Goal: Task Accomplishment & Management: Manage account settings

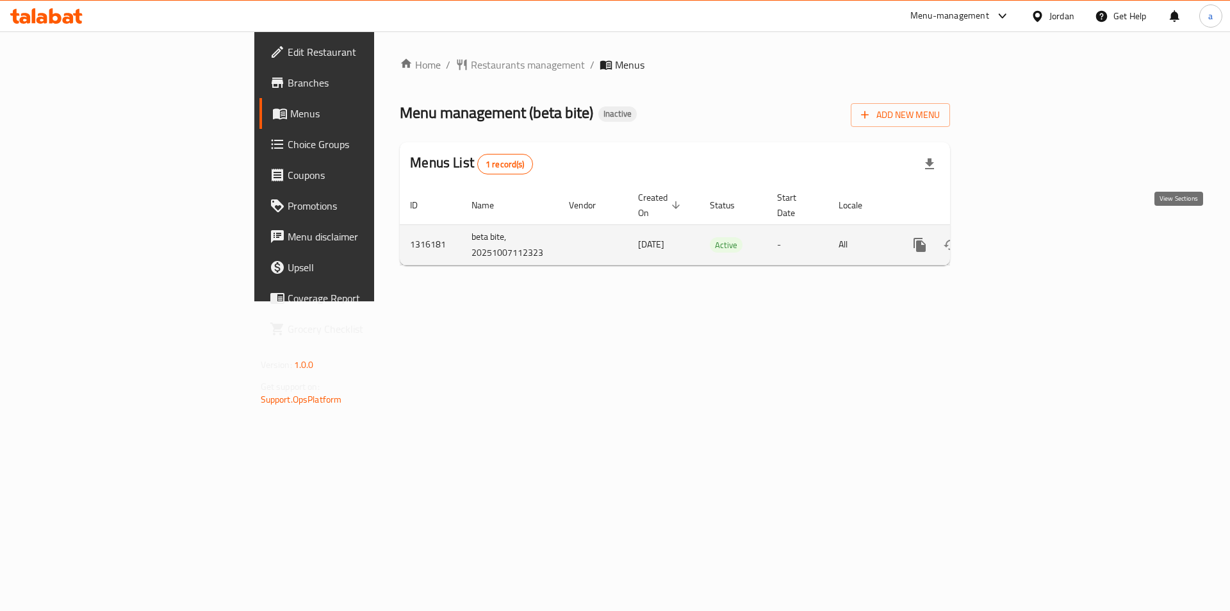
click at [1020, 237] on icon "enhanced table" at bounding box center [1012, 244] width 15 height 15
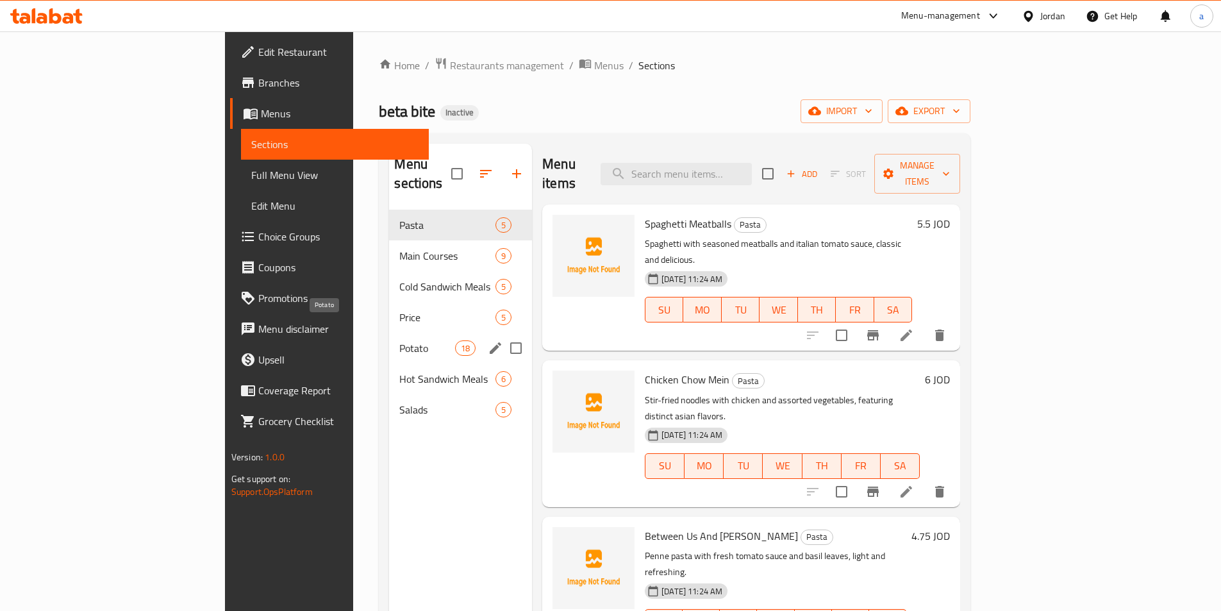
click at [399, 340] on span "Potato" at bounding box center [426, 347] width 55 height 15
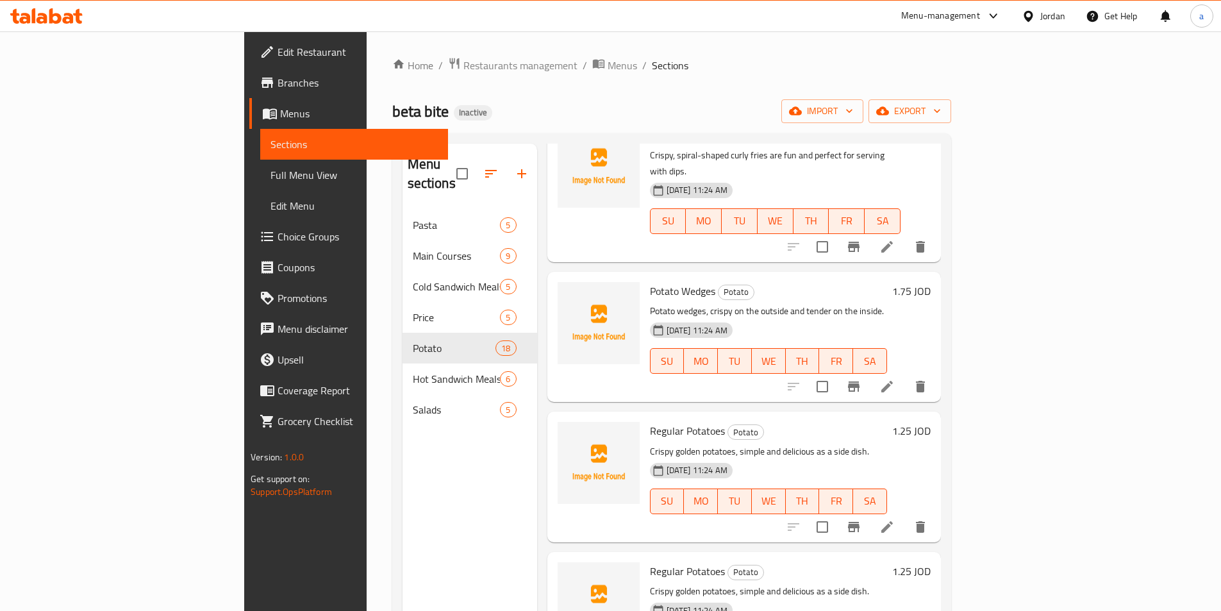
scroll to position [980, 0]
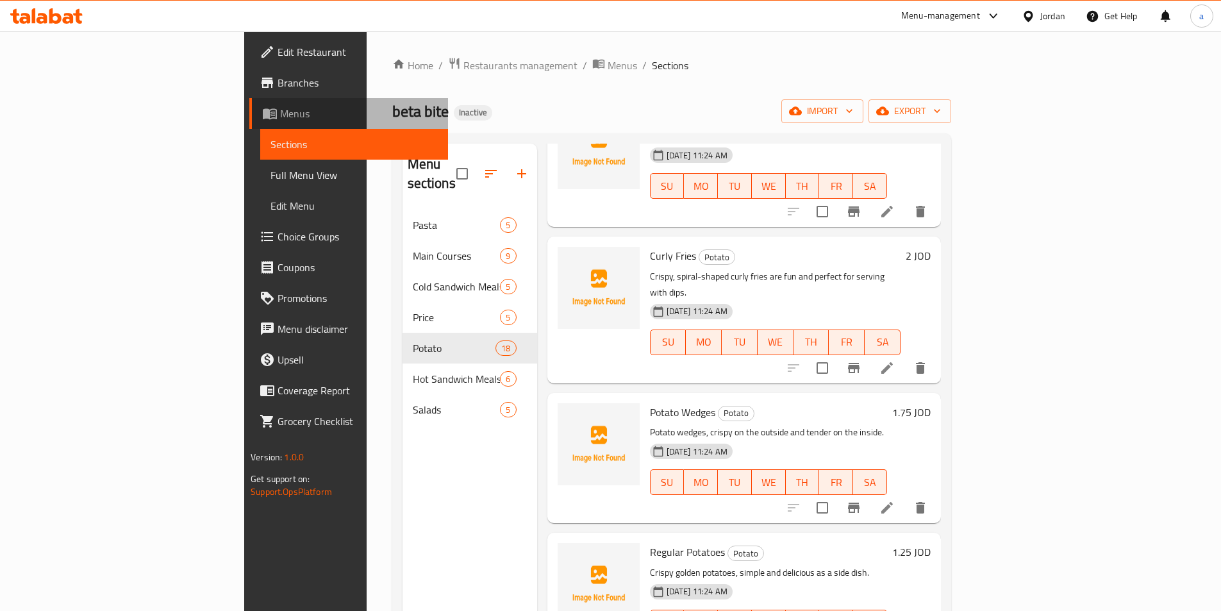
click at [280, 113] on span "Menus" at bounding box center [359, 113] width 158 height 15
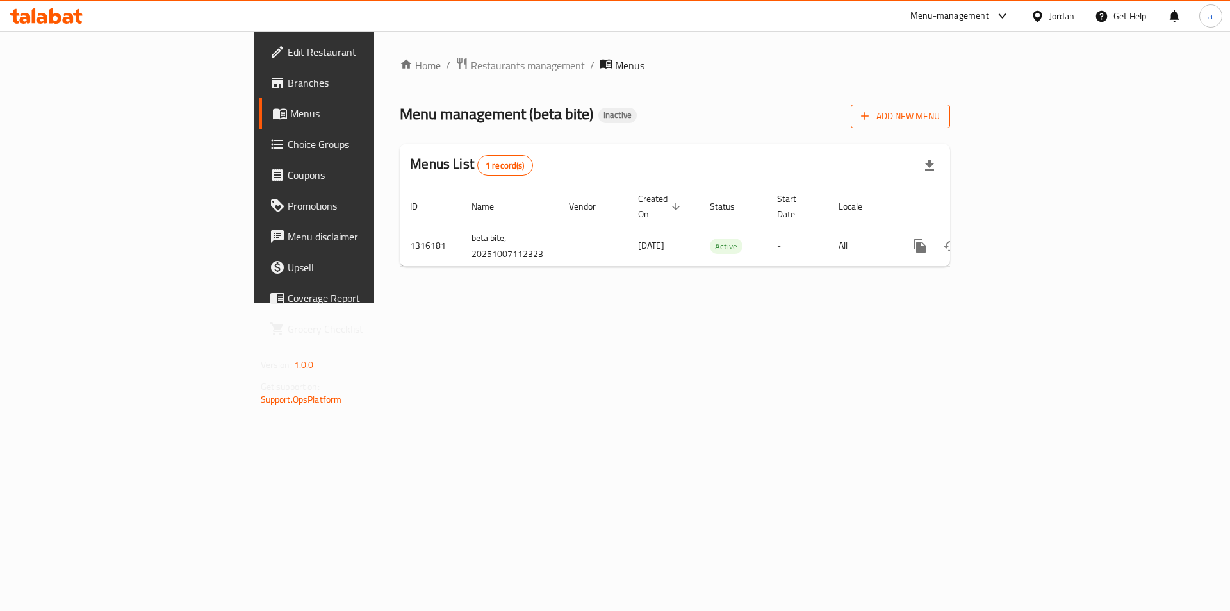
click at [940, 116] on span "Add New Menu" at bounding box center [900, 116] width 79 height 16
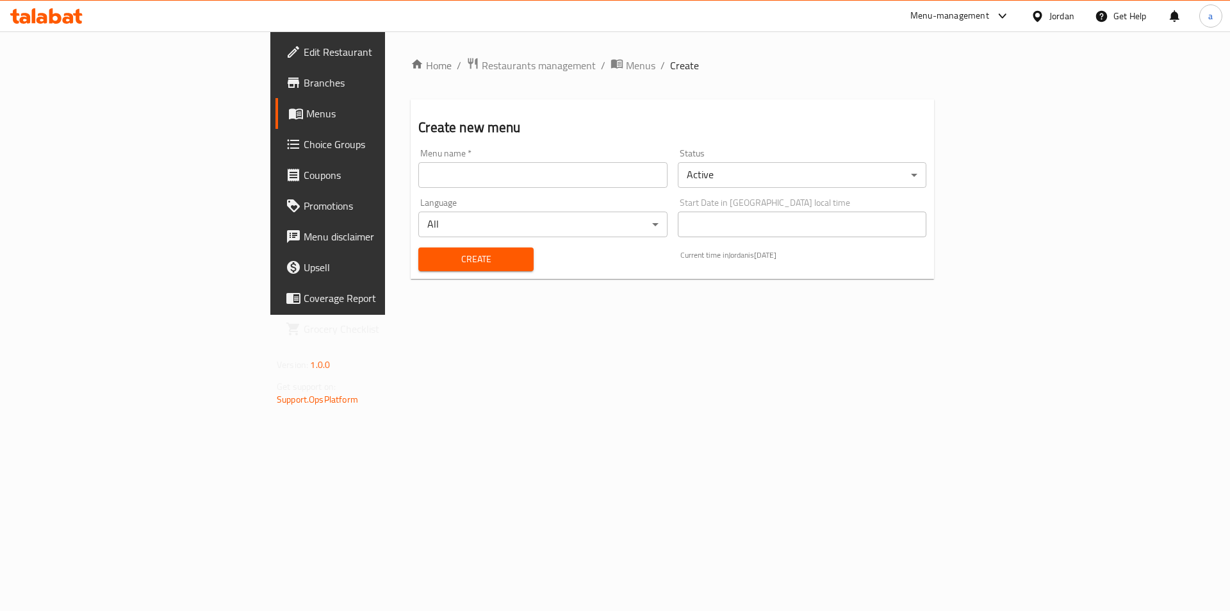
click at [422, 171] on input "text" at bounding box center [542, 175] width 249 height 26
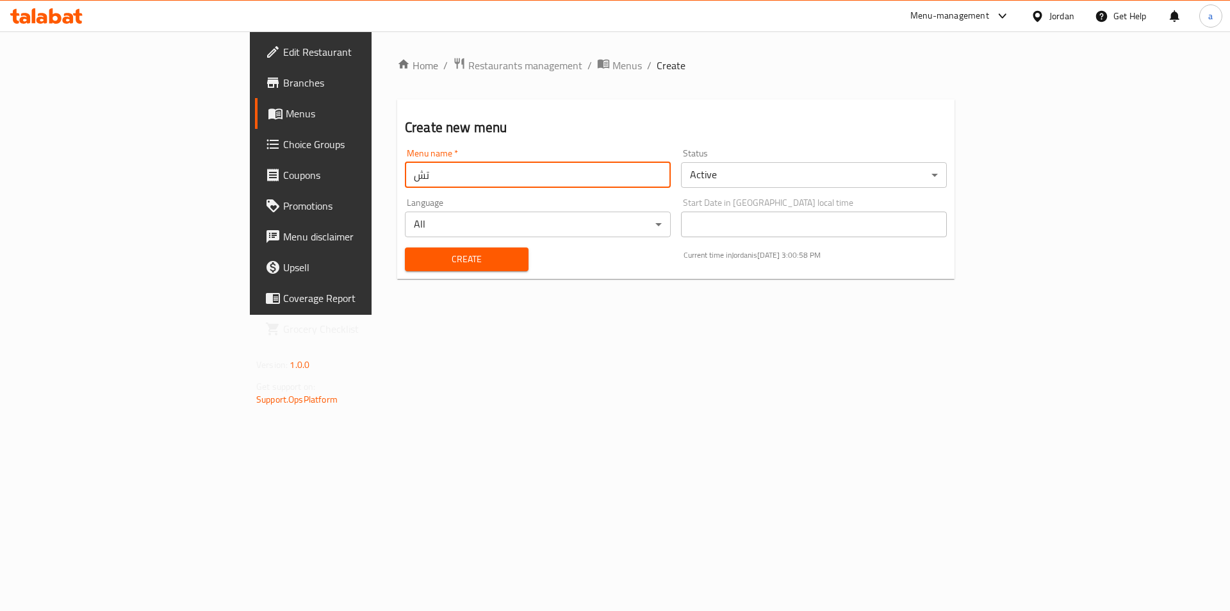
type input "ت"
type input "jaja 7/10/2.25"
click at [405, 247] on button "Create" at bounding box center [467, 259] width 124 height 24
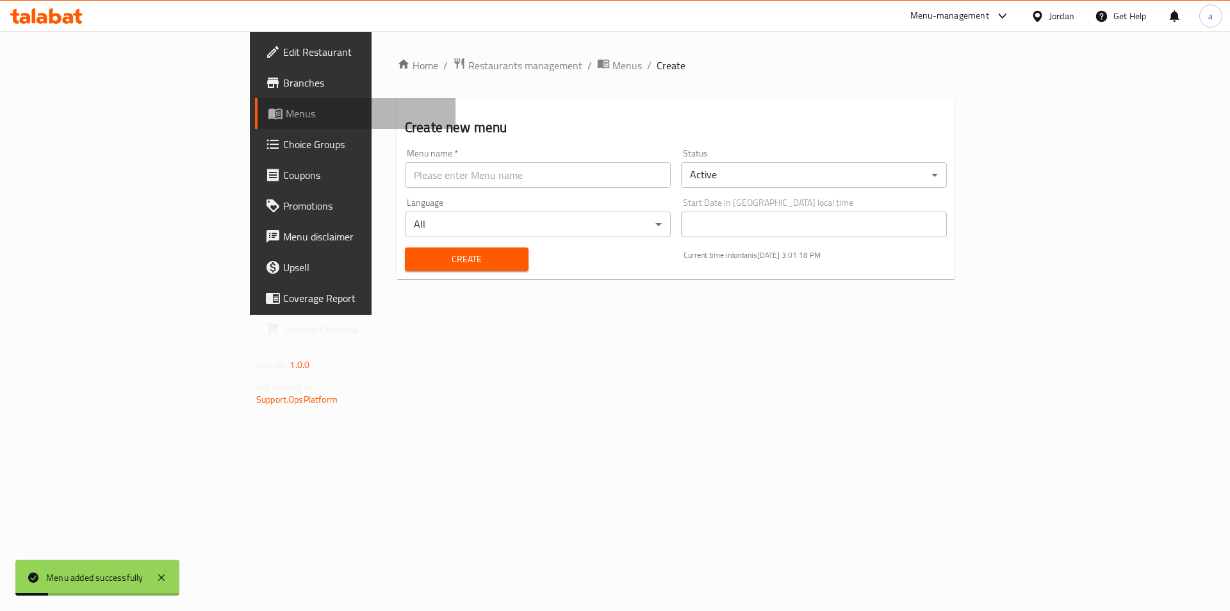
click at [286, 106] on span "Menus" at bounding box center [366, 113] width 160 height 15
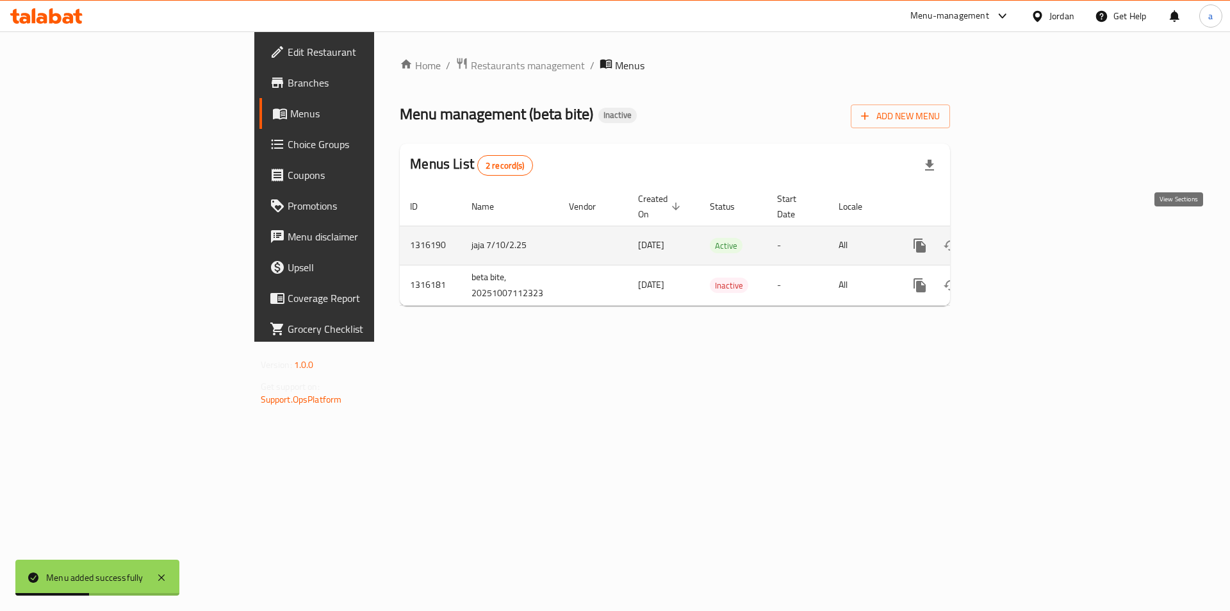
click at [1028, 234] on link "enhanced table" at bounding box center [1012, 245] width 31 height 31
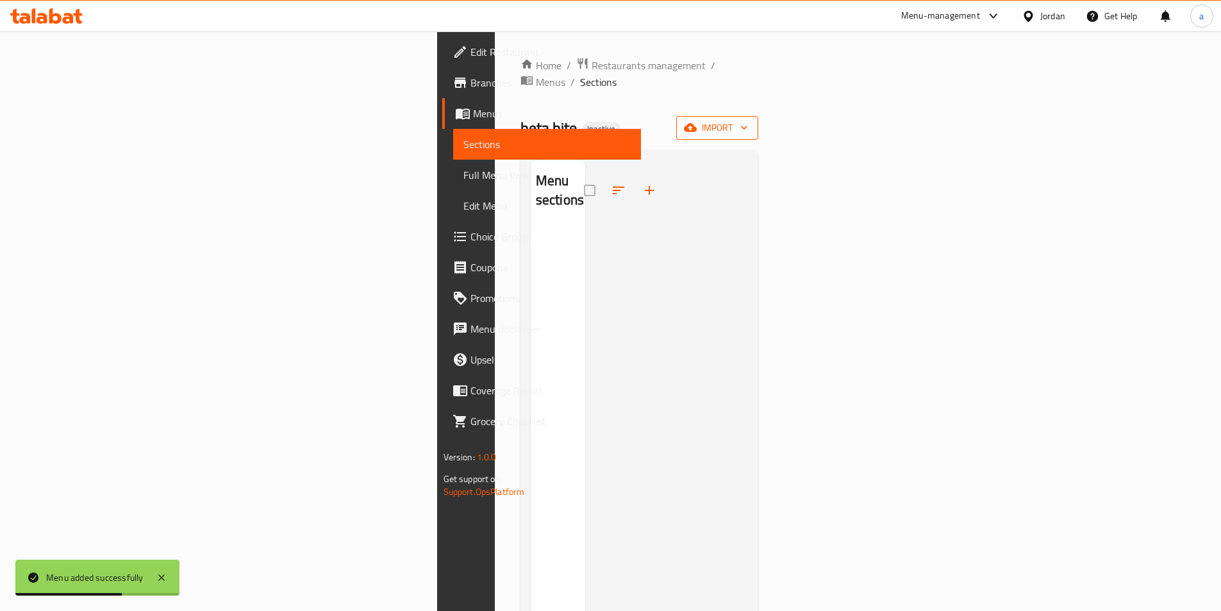
click at [697, 121] on icon "button" at bounding box center [690, 127] width 13 height 13
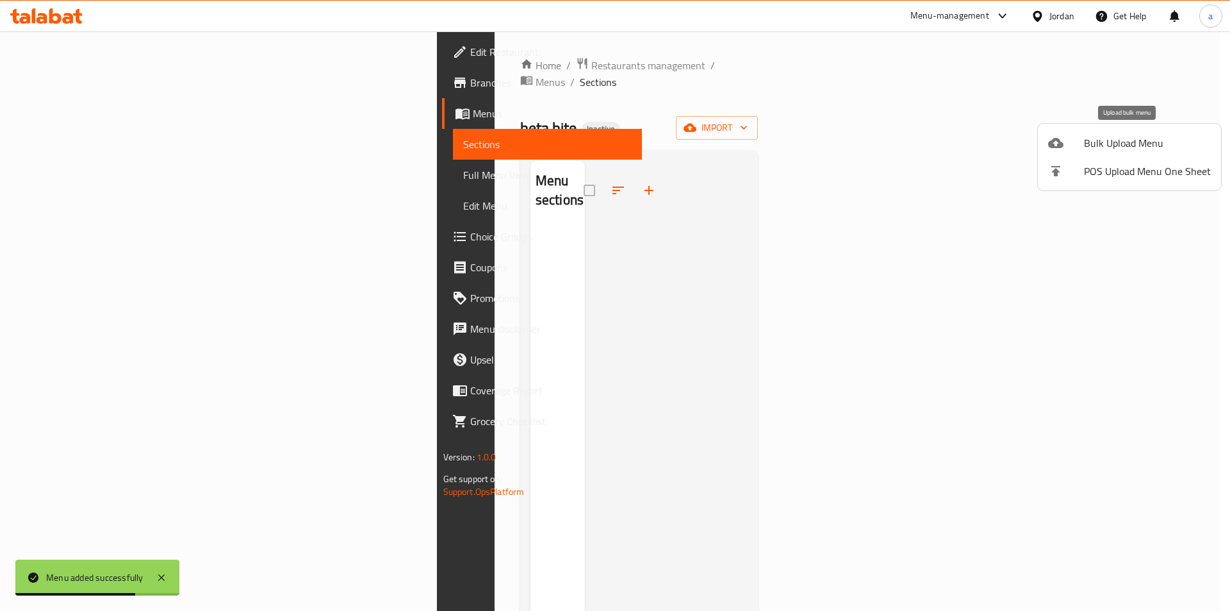
click at [1096, 149] on span "Bulk Upload Menu" at bounding box center [1147, 142] width 127 height 15
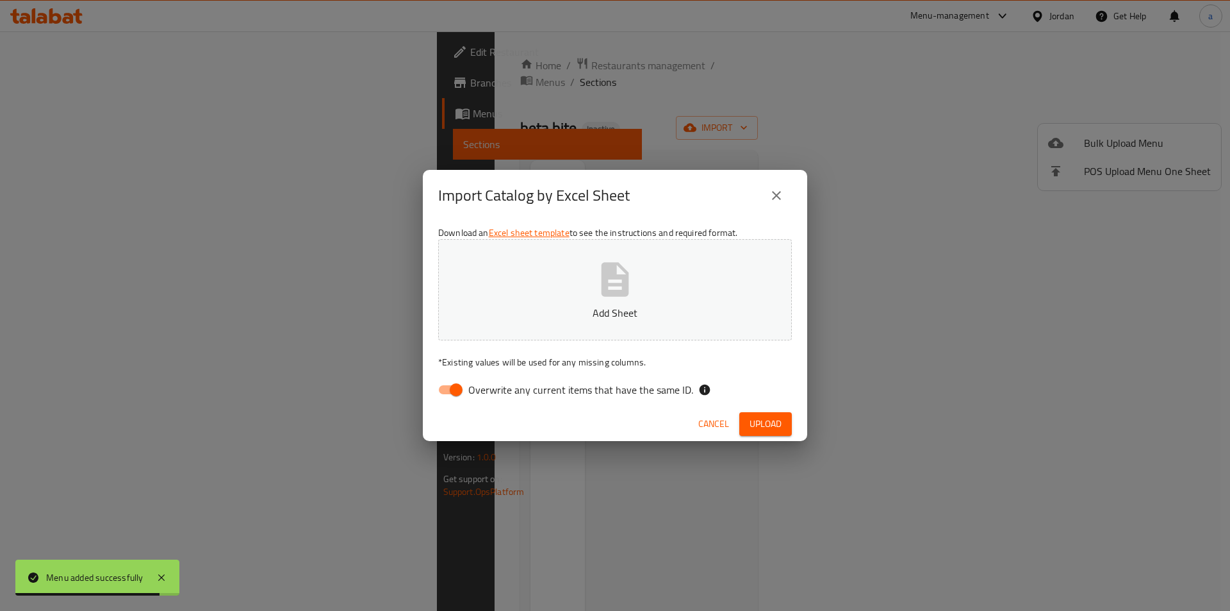
click at [499, 393] on span "Overwrite any current items that have the same ID." at bounding box center [580, 389] width 225 height 15
click at [493, 393] on input "Overwrite any current items that have the same ID." at bounding box center [456, 389] width 73 height 24
checkbox input "false"
click at [537, 305] on p "Add Sheet" at bounding box center [615, 312] width 314 height 15
click at [770, 425] on span "Upload" at bounding box center [766, 424] width 32 height 16
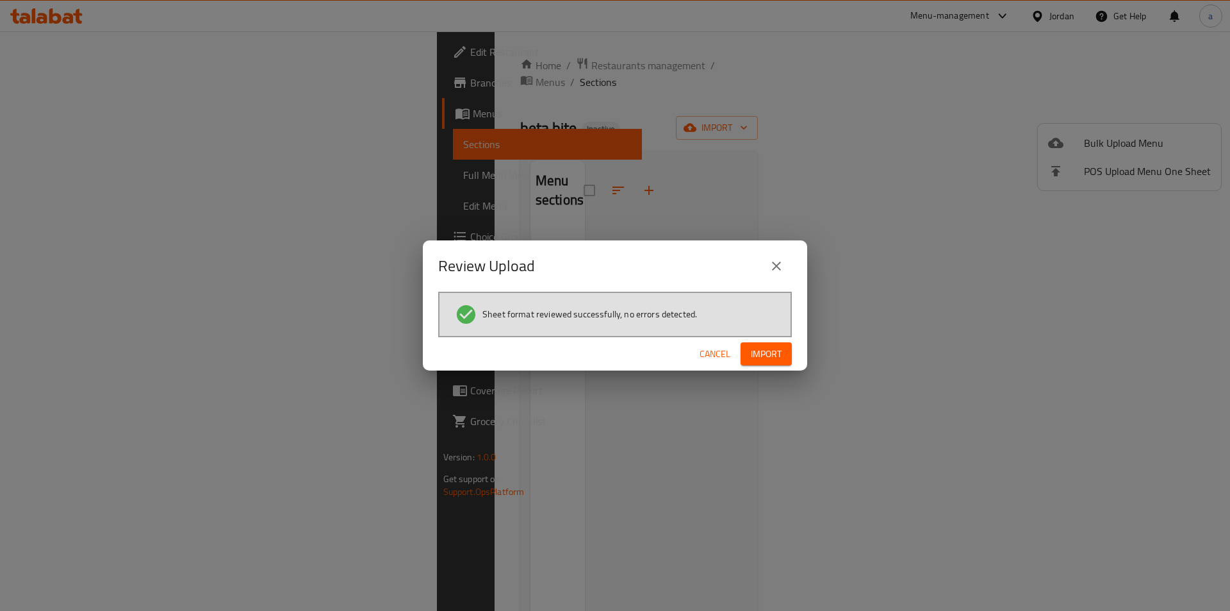
click at [771, 355] on span "Import" at bounding box center [766, 354] width 31 height 16
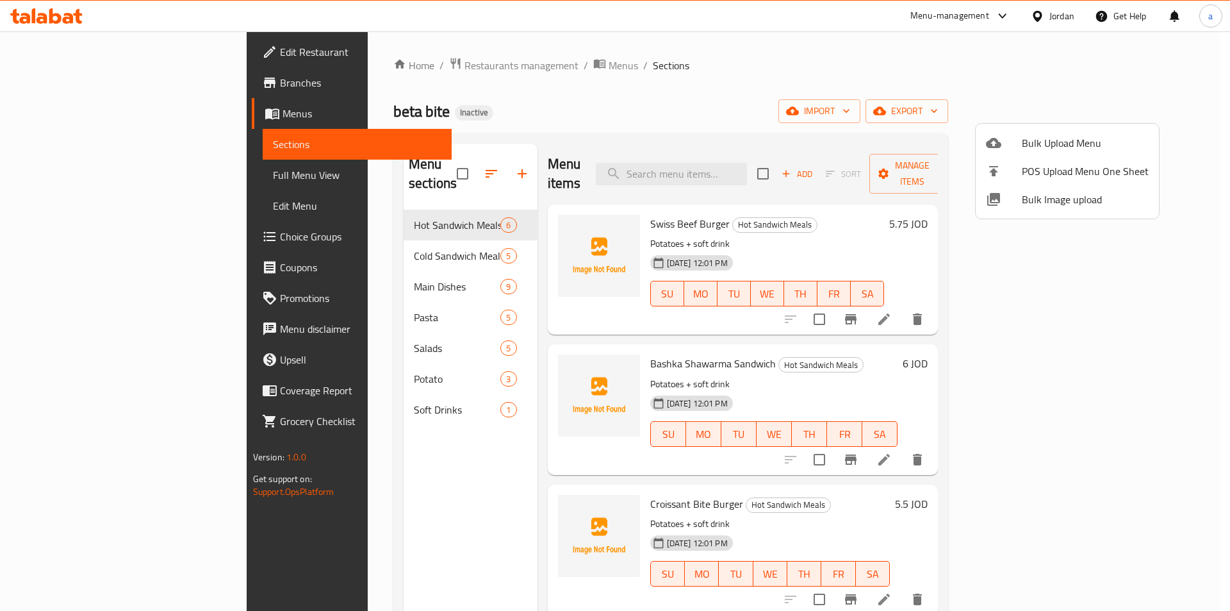
click at [91, 172] on div at bounding box center [615, 305] width 1230 height 611
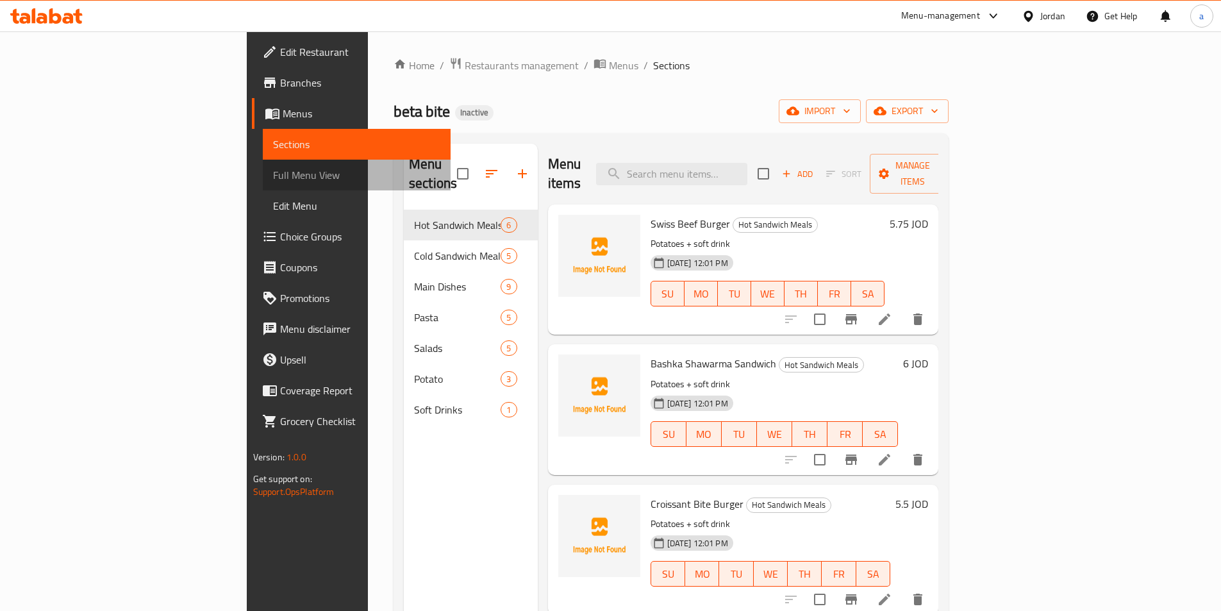
click at [273, 170] on span "Full Menu View" at bounding box center [356, 174] width 167 height 15
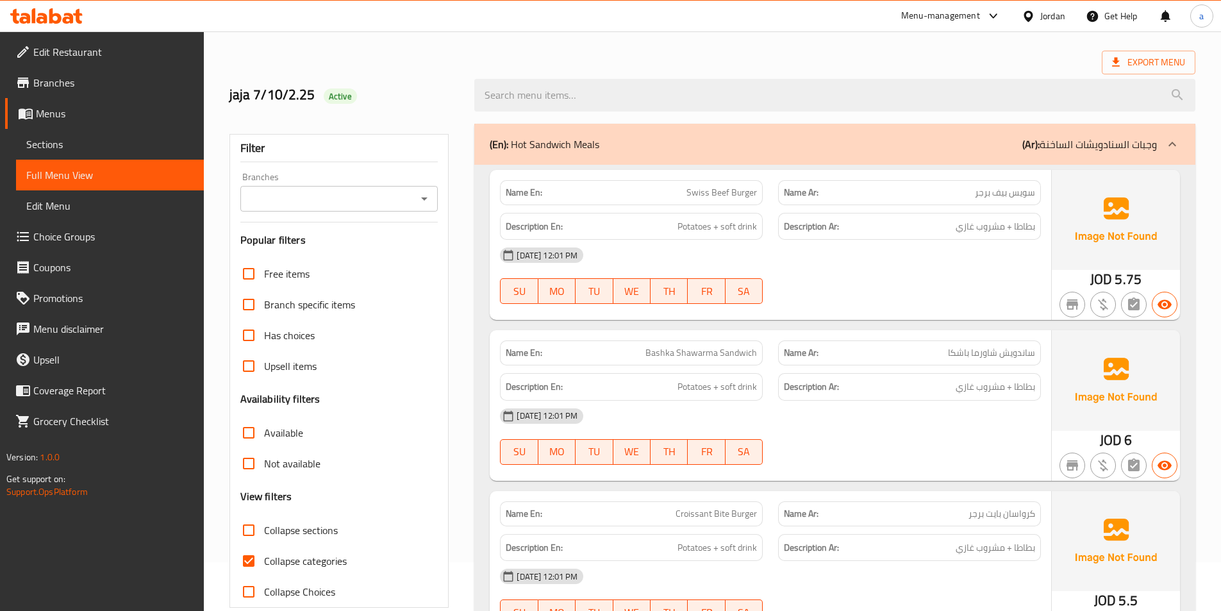
scroll to position [192, 0]
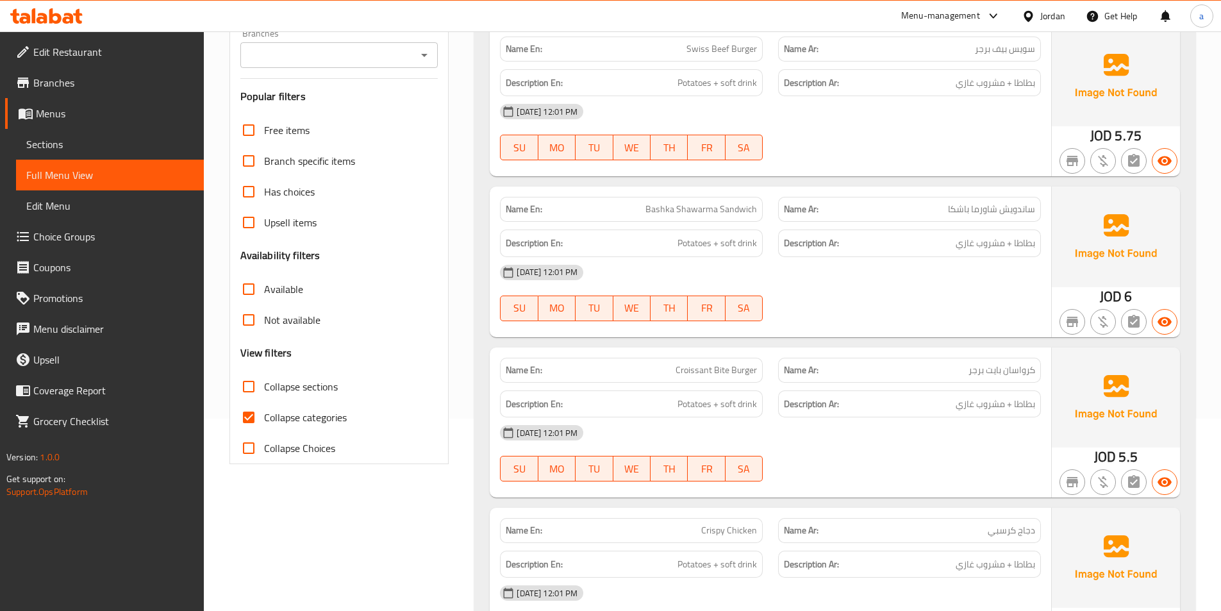
click at [272, 402] on label "Collapse categories" at bounding box center [289, 417] width 113 height 31
click at [264, 402] on input "Collapse categories" at bounding box center [248, 417] width 31 height 31
checkbox input "false"
click at [277, 376] on label "Collapse sections" at bounding box center [285, 386] width 104 height 31
click at [264, 376] on input "Collapse sections" at bounding box center [248, 386] width 31 height 31
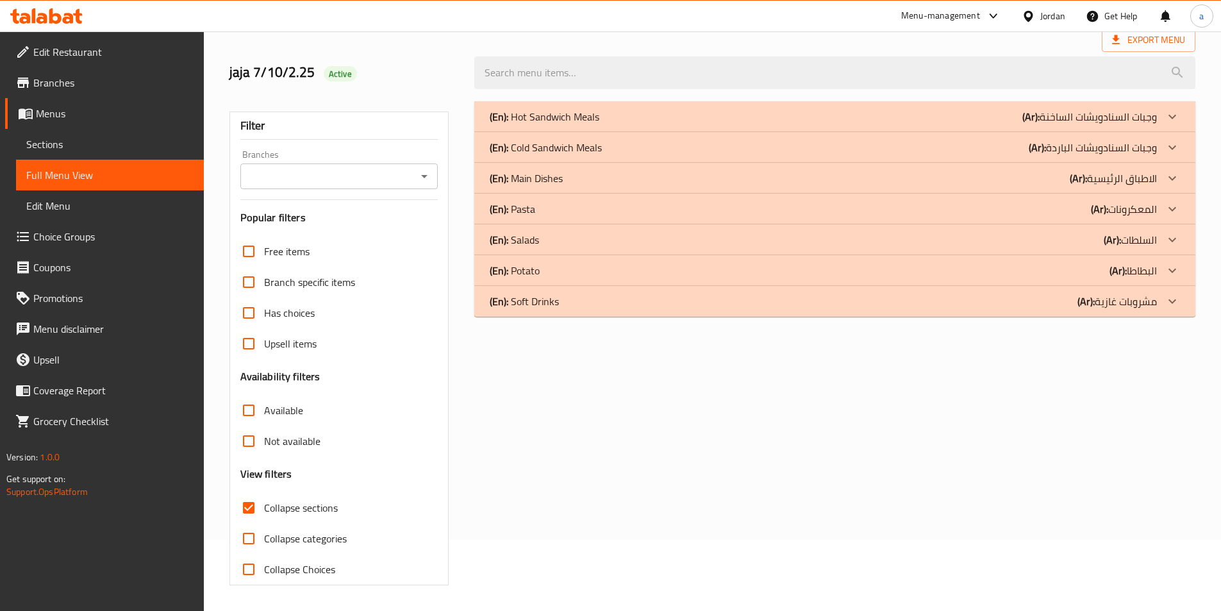
scroll to position [71, 0]
click at [258, 509] on input "Collapse sections" at bounding box center [248, 507] width 31 height 31
checkbox input "false"
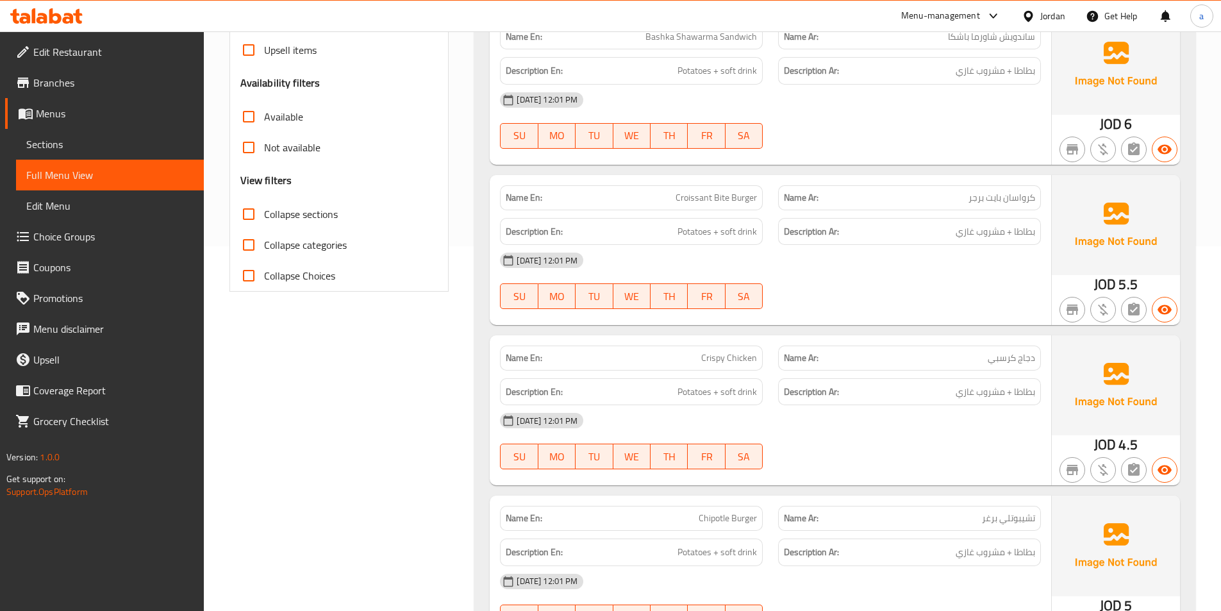
scroll to position [384, 0]
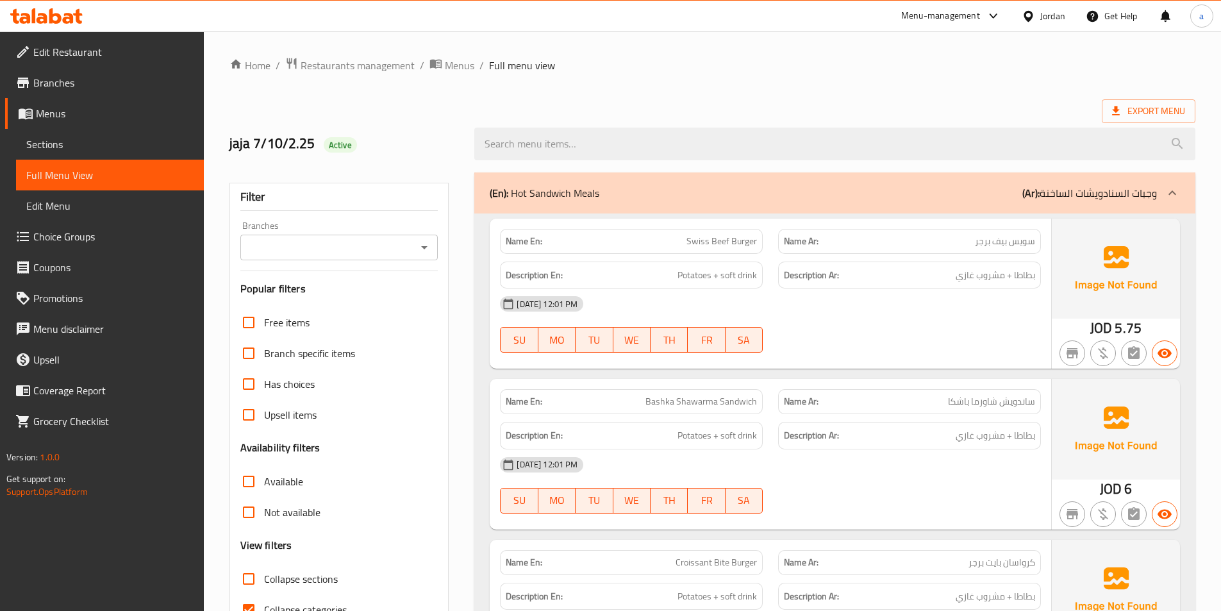
click at [87, 141] on span "Sections" at bounding box center [109, 143] width 167 height 15
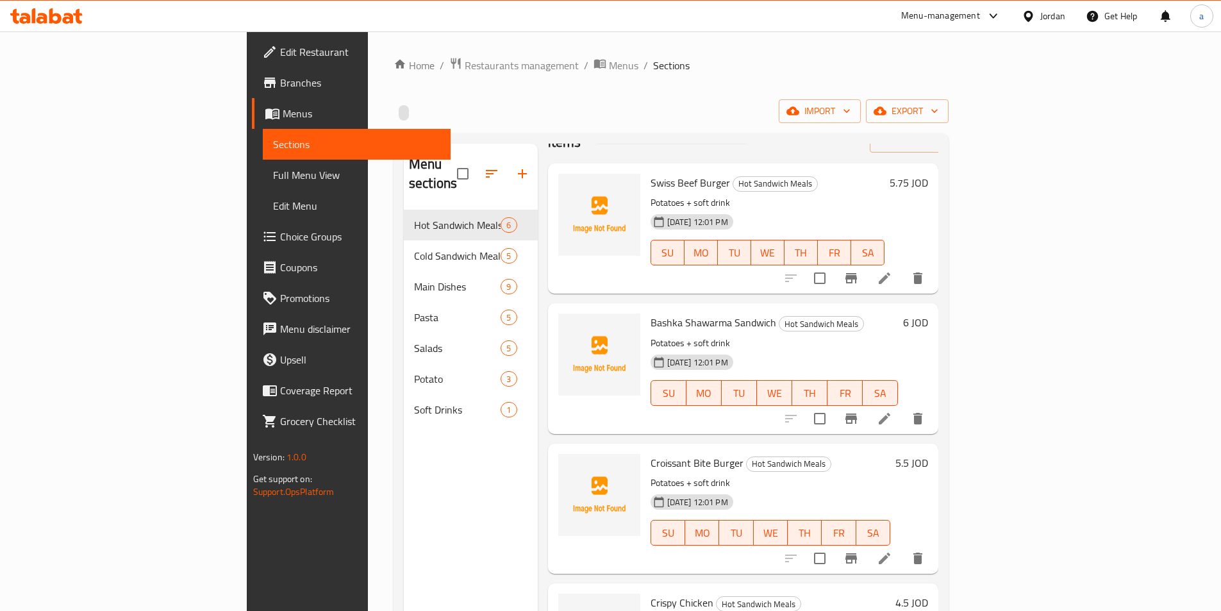
scroll to position [128, 0]
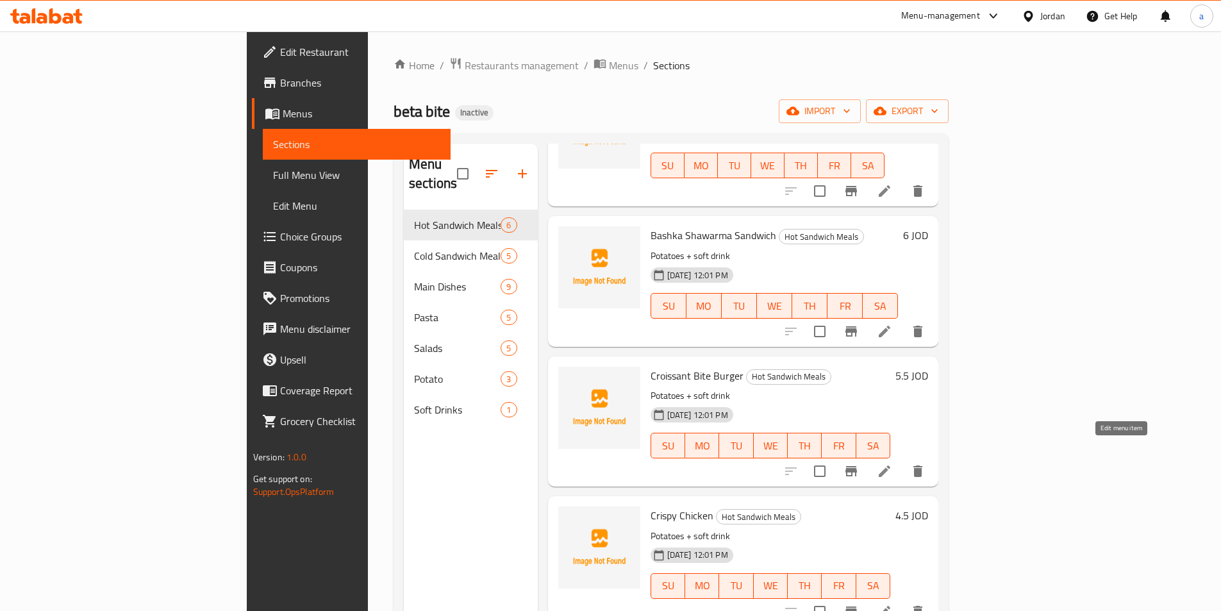
click at [892, 463] on icon at bounding box center [884, 470] width 15 height 15
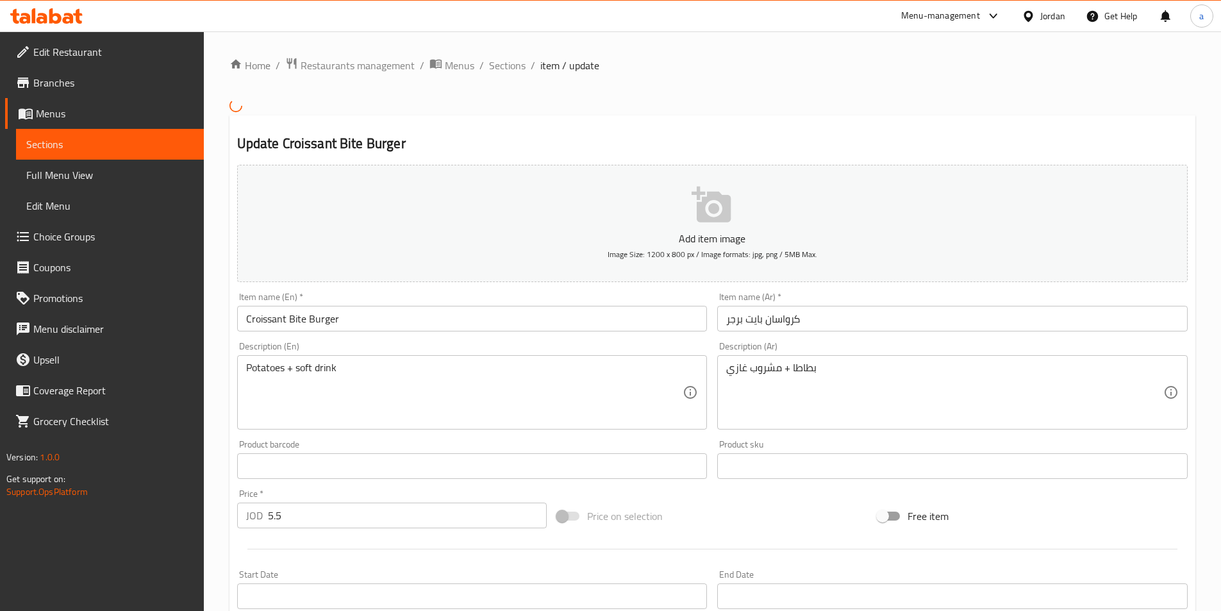
click at [781, 320] on input "كرواسان بايت برجر" at bounding box center [952, 319] width 470 height 26
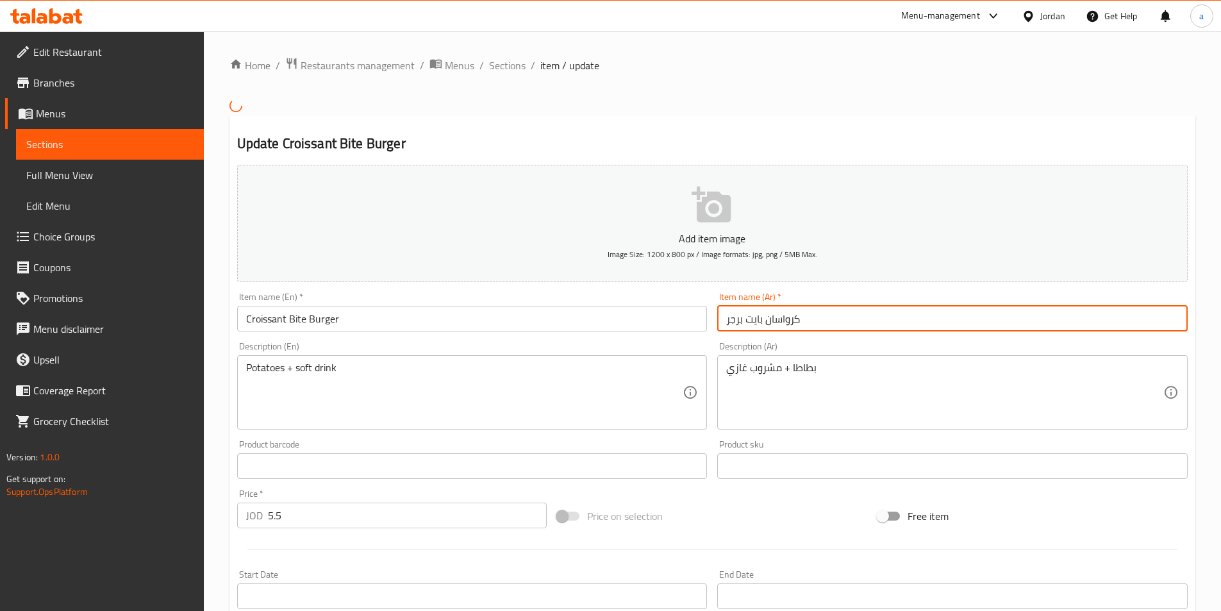
click at [781, 320] on input "كرواسان بايت برجر" at bounding box center [952, 319] width 470 height 26
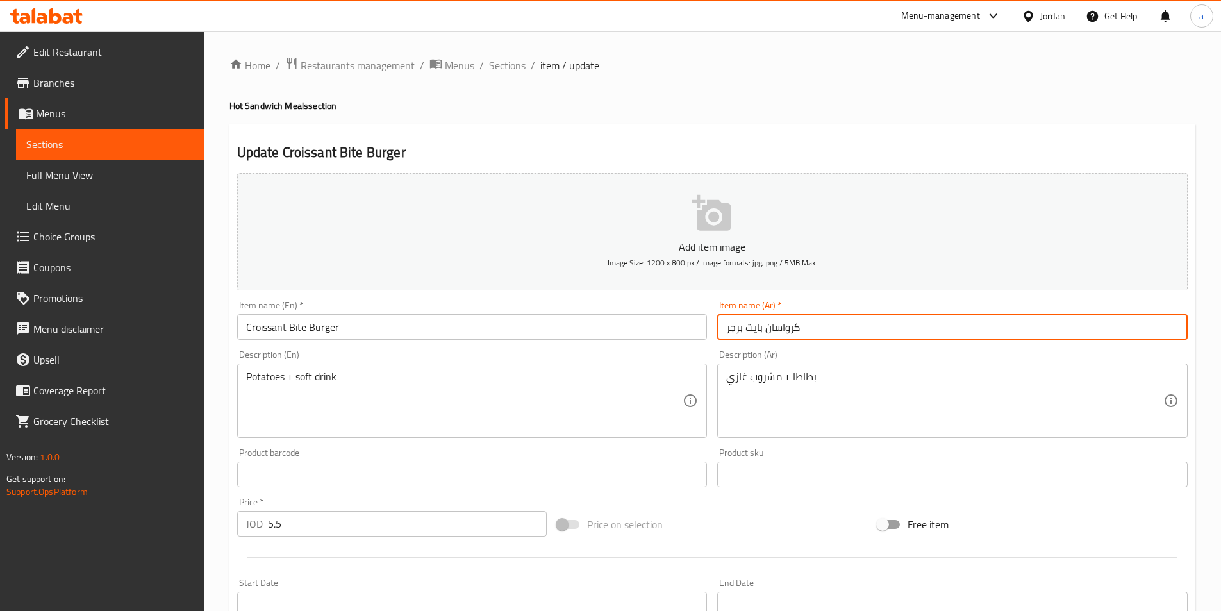
paste input "ون"
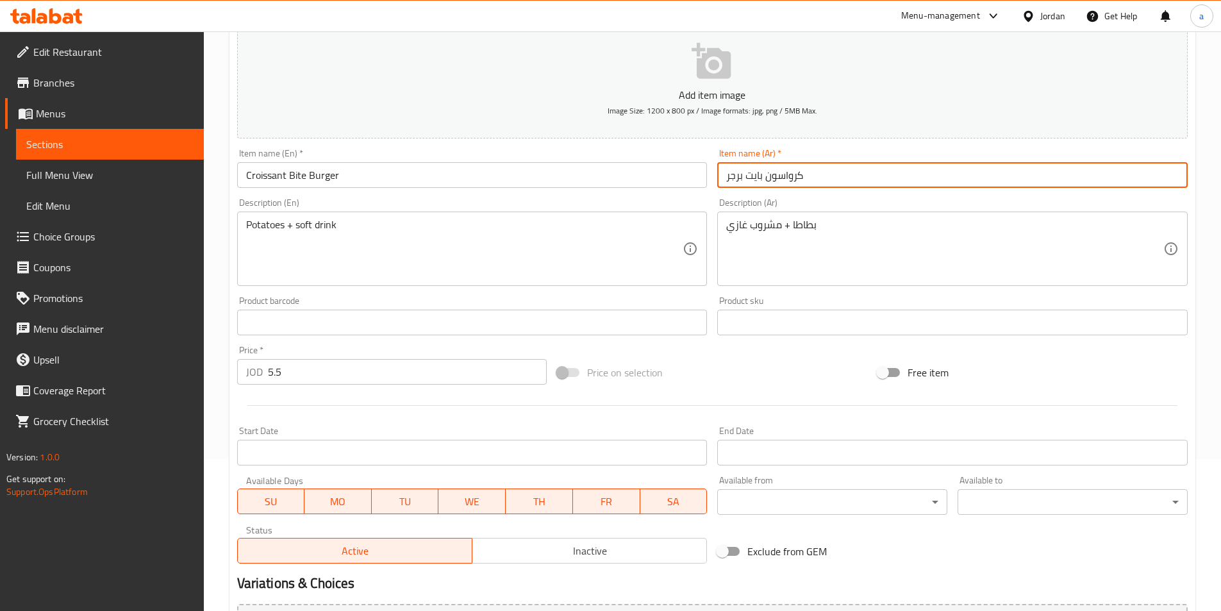
scroll to position [295, 0]
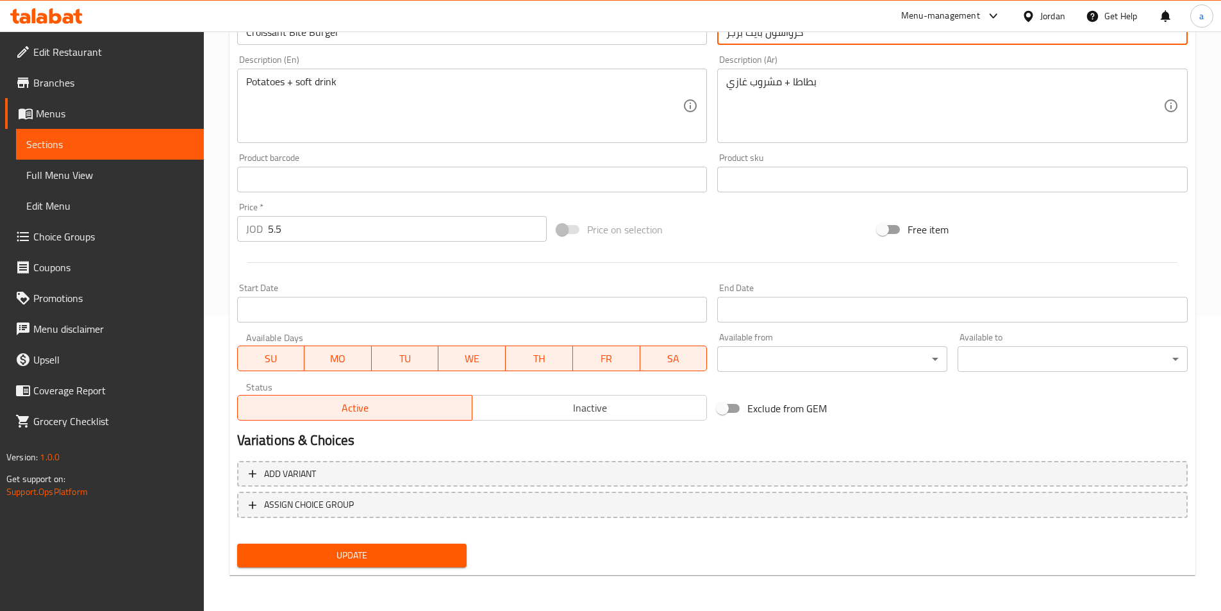
type input "كرواسون بايت برجر"
click at [308, 545] on button "Update" at bounding box center [352, 555] width 230 height 24
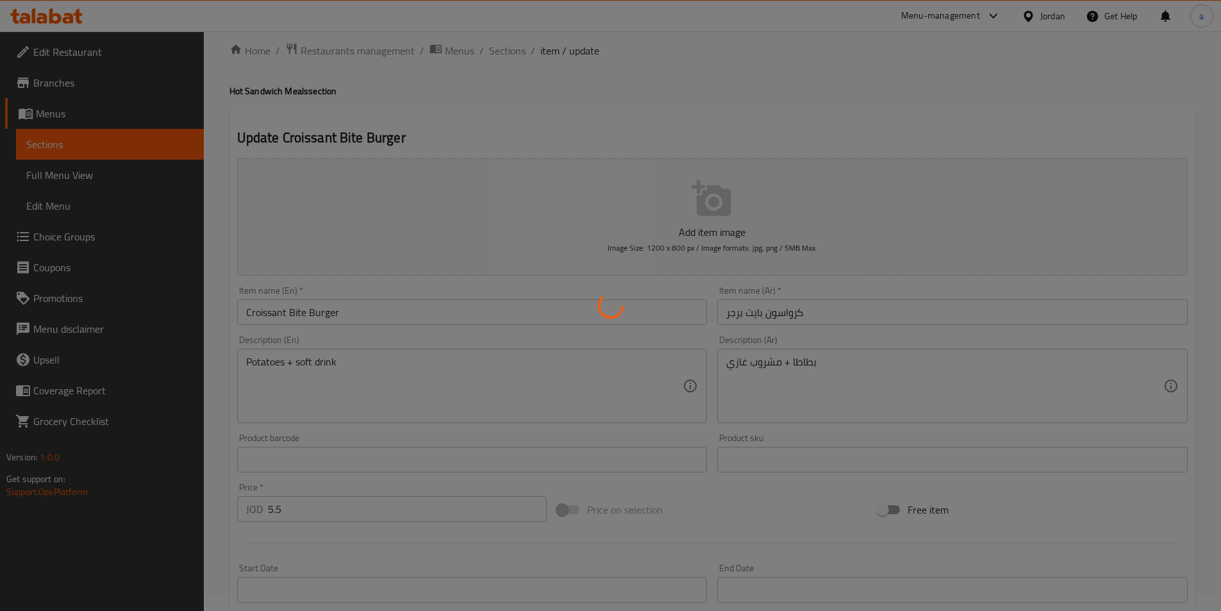
scroll to position [0, 0]
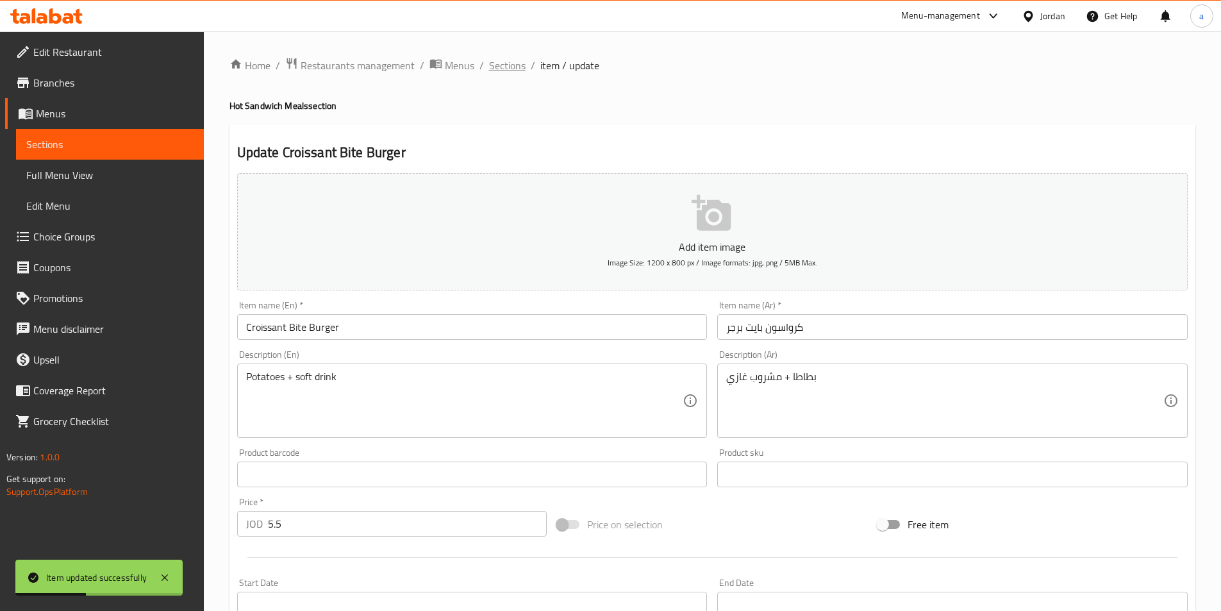
click at [500, 66] on span "Sections" at bounding box center [507, 65] width 37 height 15
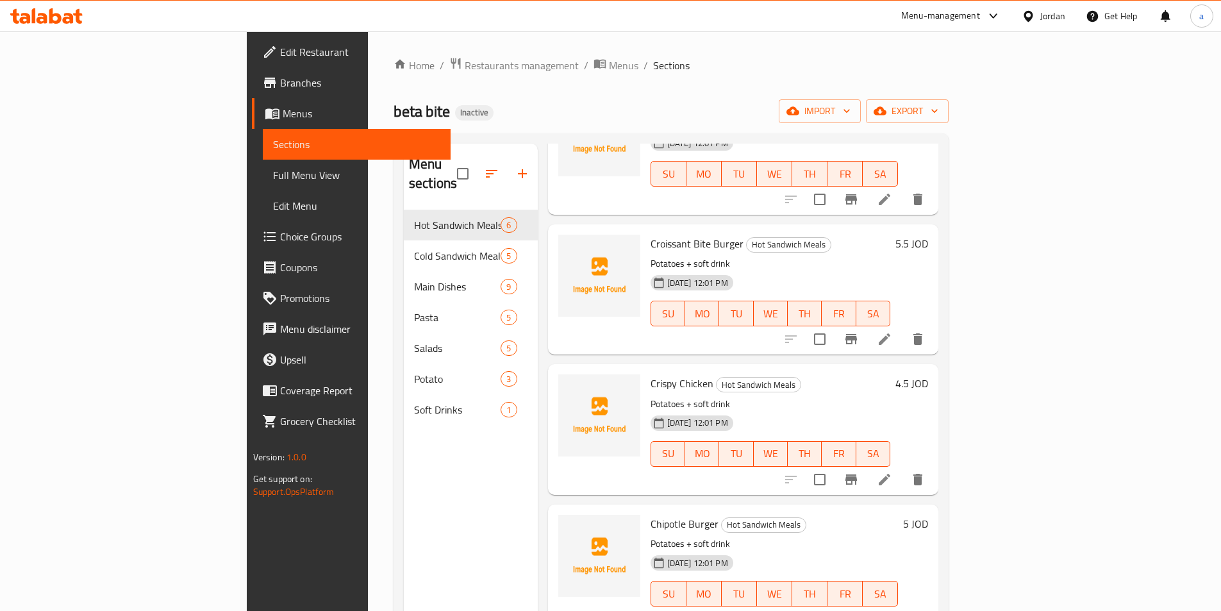
scroll to position [261, 0]
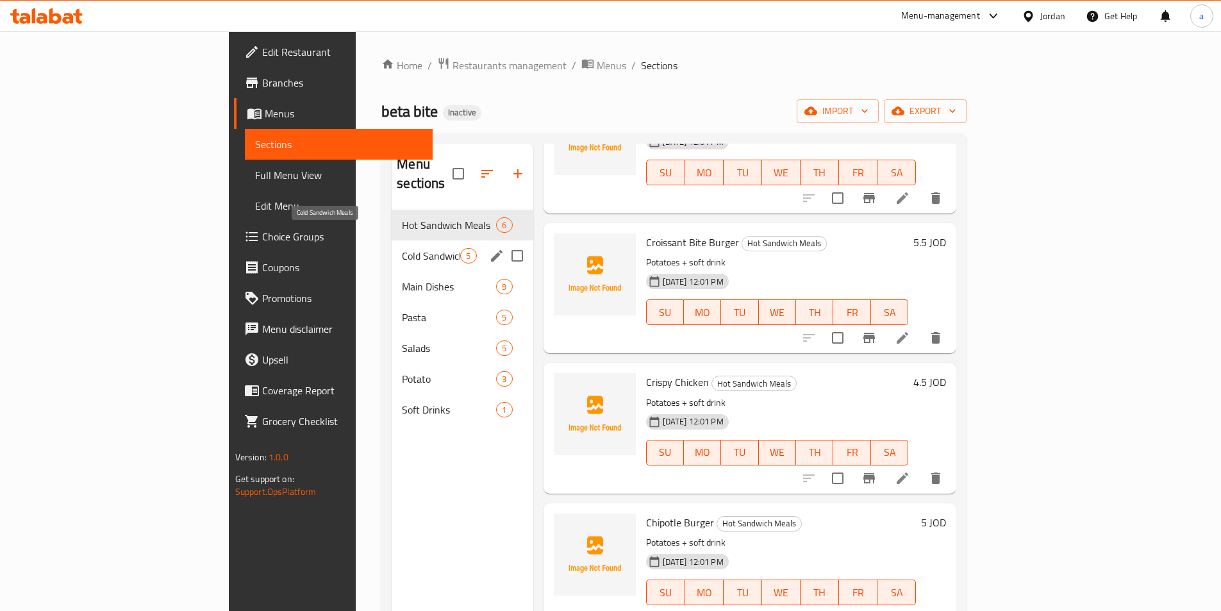
click at [402, 248] on span "Cold Sandwich Meals" at bounding box center [431, 255] width 58 height 15
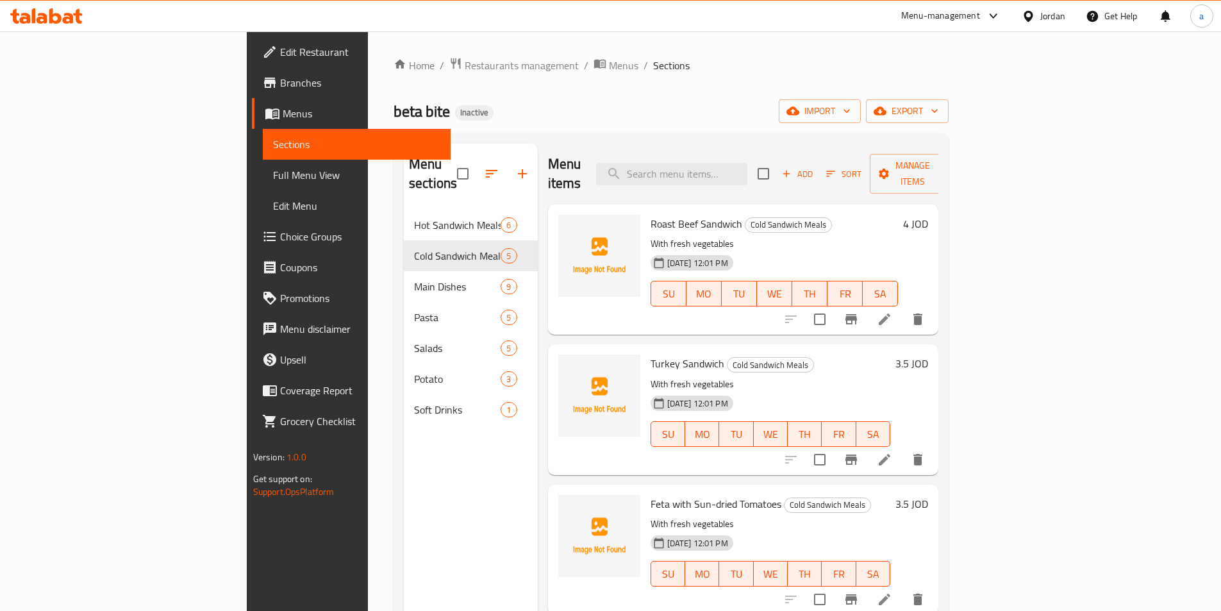
click at [902, 308] on li at bounding box center [884, 319] width 36 height 23
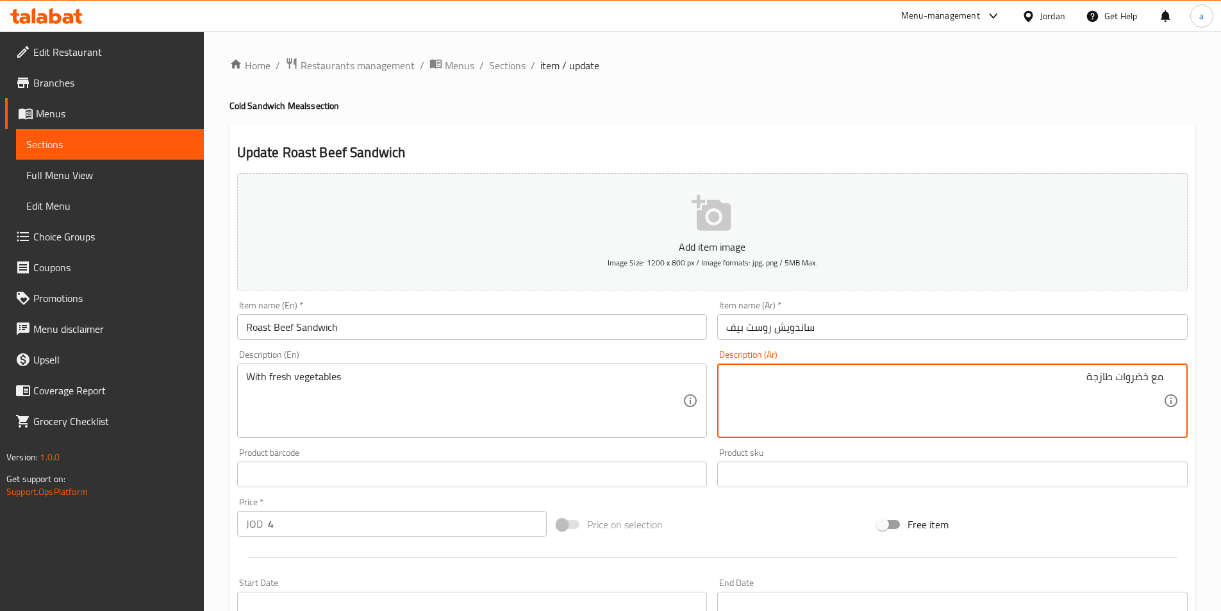
click at [1130, 372] on textarea "مع خضروات طازجة" at bounding box center [944, 400] width 437 height 61
click at [1126, 381] on textarea "مع خضروات طازجة" at bounding box center [944, 400] width 437 height 61
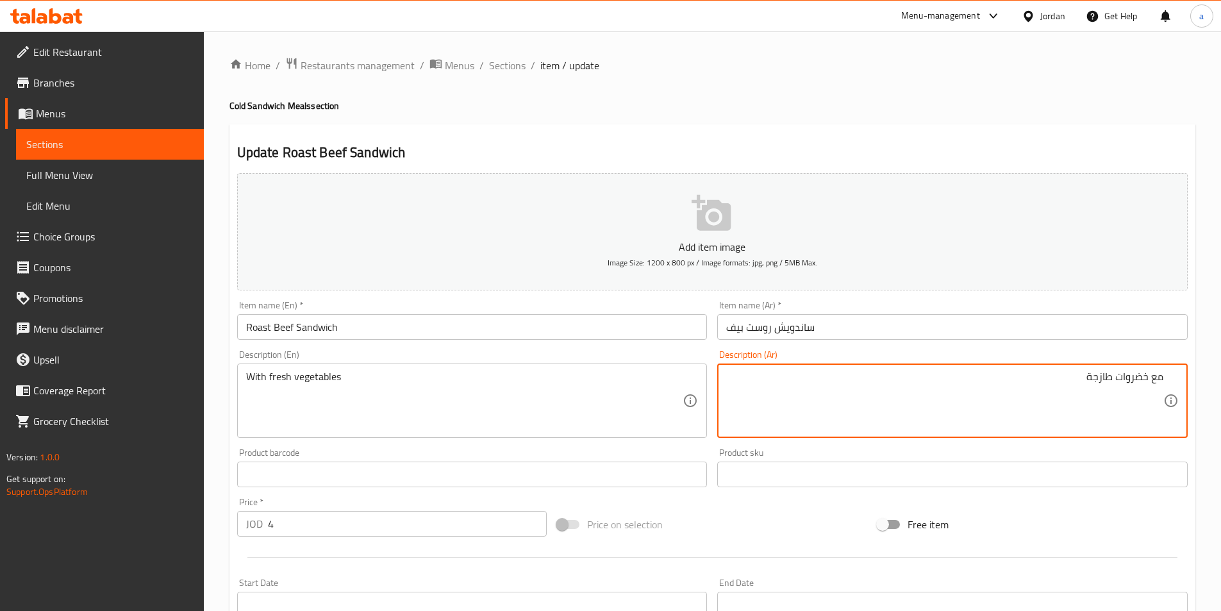
click at [1121, 379] on textarea "مع خضروات طازجة" at bounding box center [944, 400] width 437 height 61
drag, startPoint x: 1117, startPoint y: 375, endPoint x: 1148, endPoint y: 379, distance: 31.6
click at [1148, 379] on textarea "مع خضروات طازجة" at bounding box center [944, 400] width 437 height 61
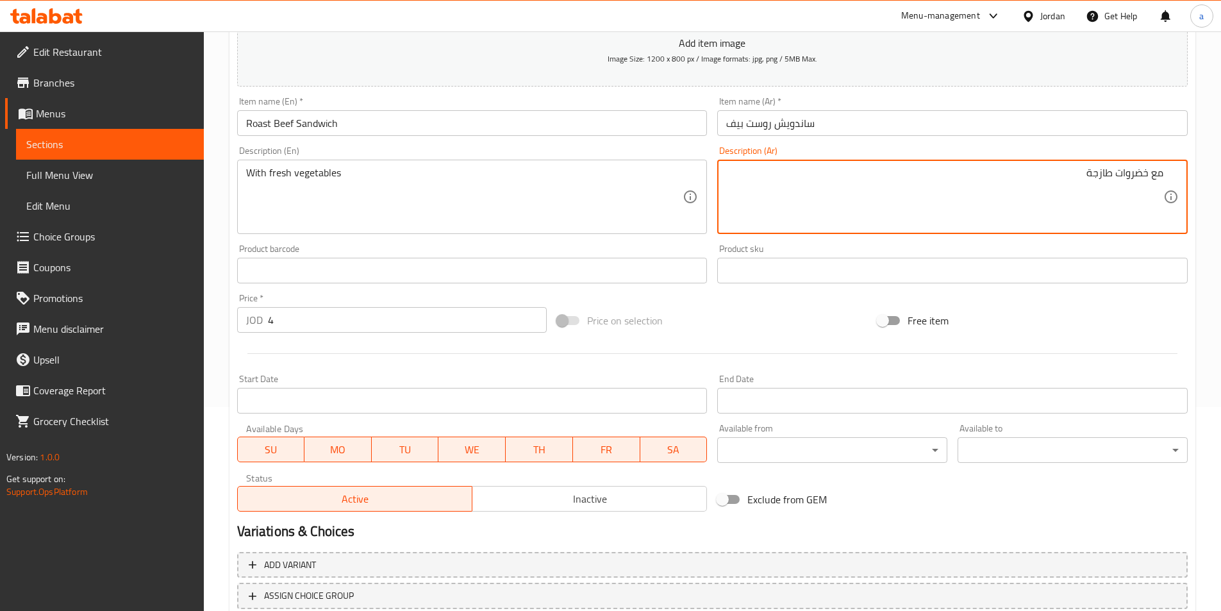
scroll to position [295, 0]
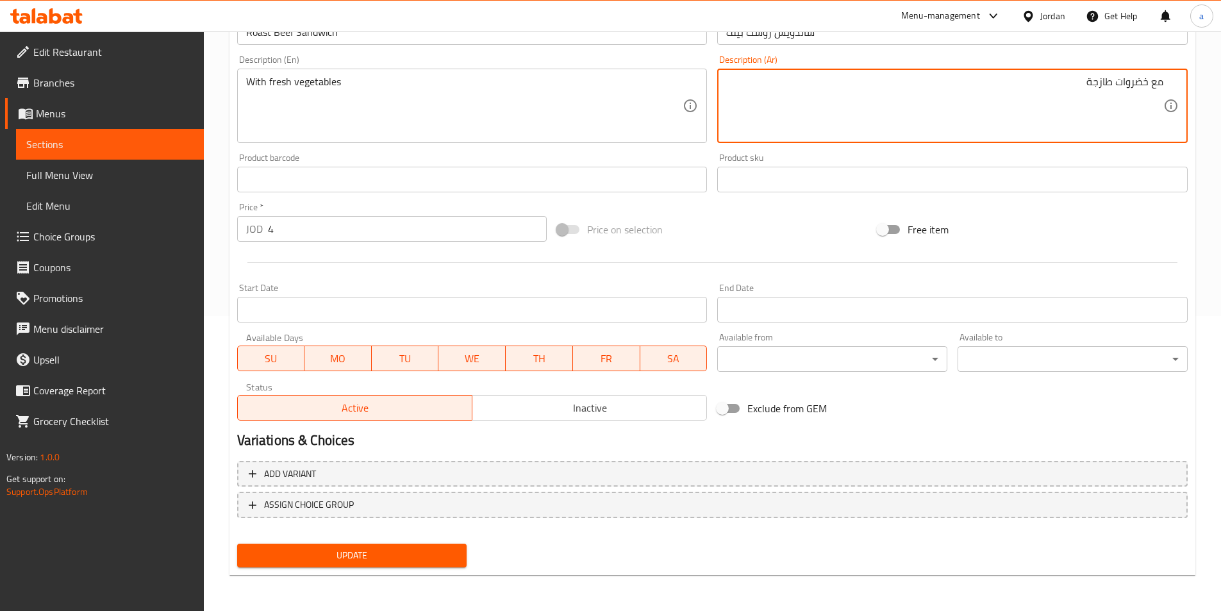
type textarea "مع خضروات طازجة"
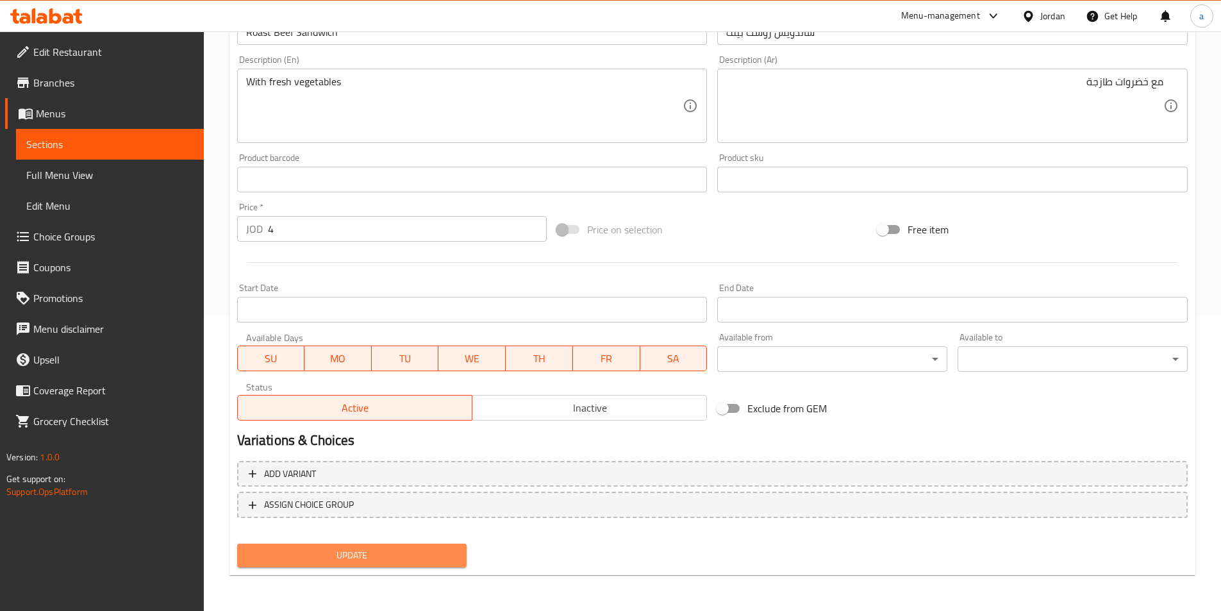
click at [316, 558] on span "Update" at bounding box center [352, 555] width 210 height 16
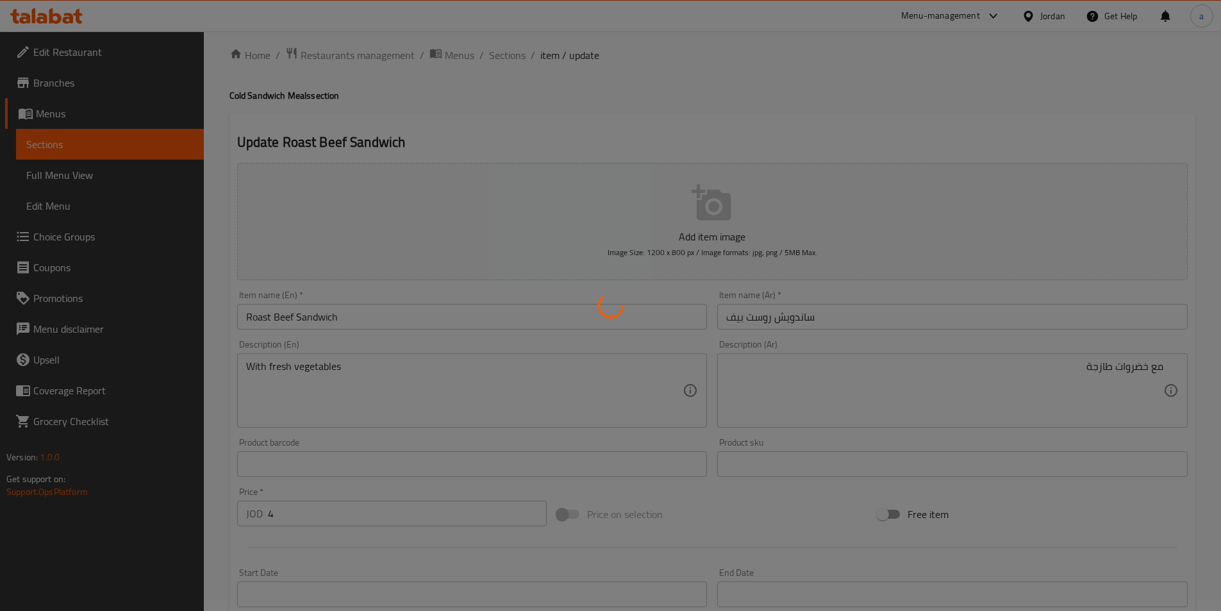
scroll to position [0, 0]
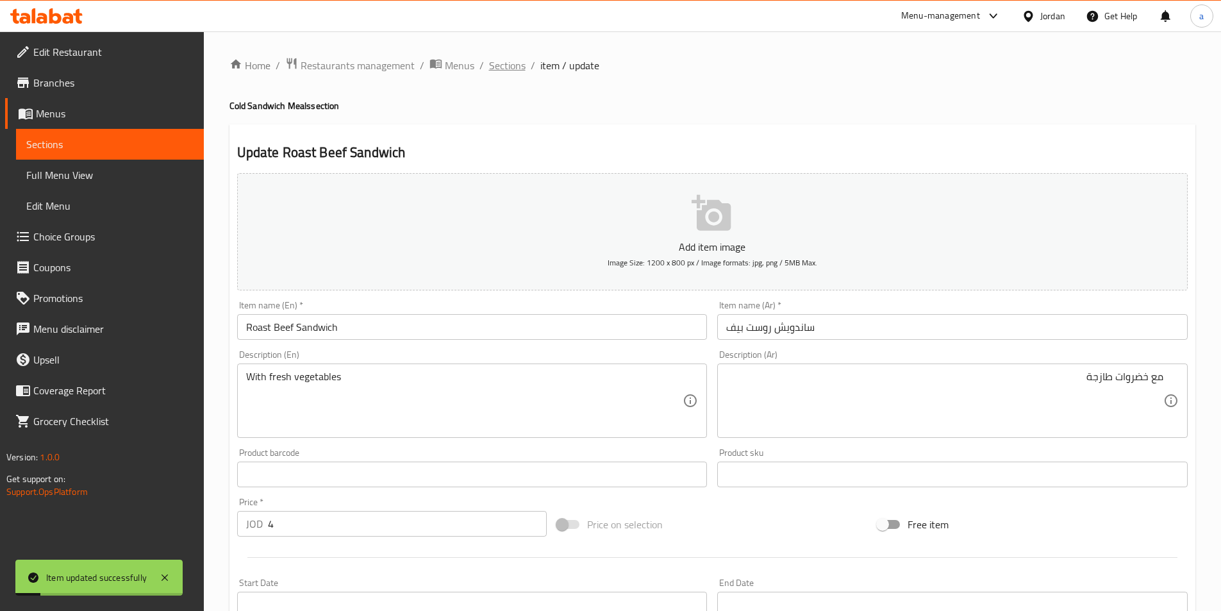
click at [502, 58] on span "Sections" at bounding box center [507, 65] width 37 height 15
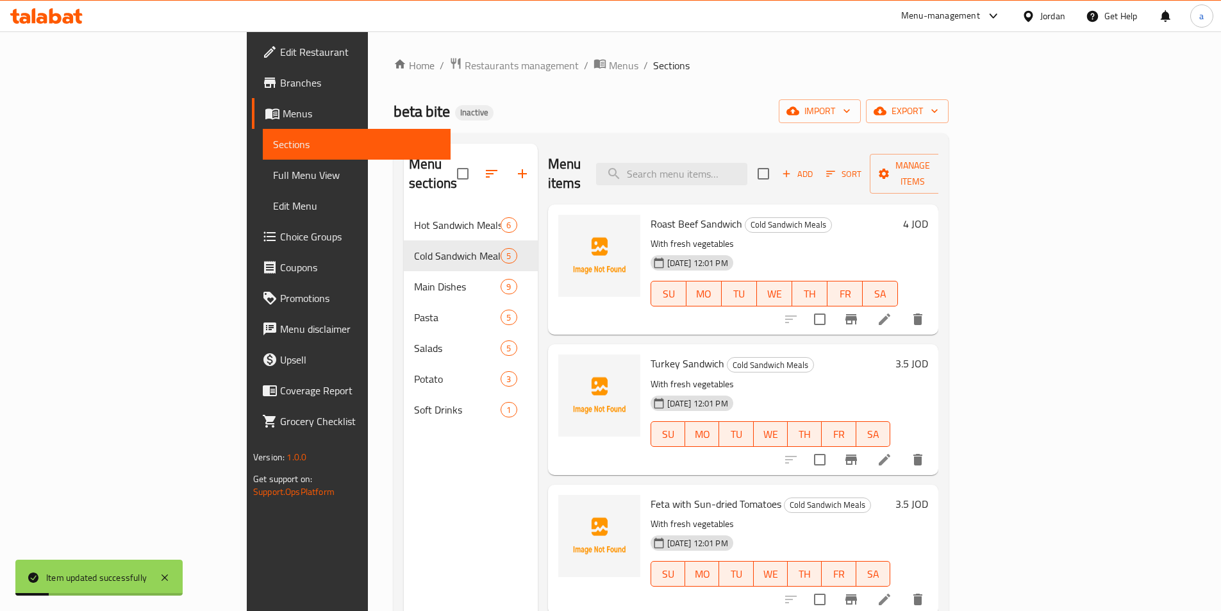
scroll to position [121, 0]
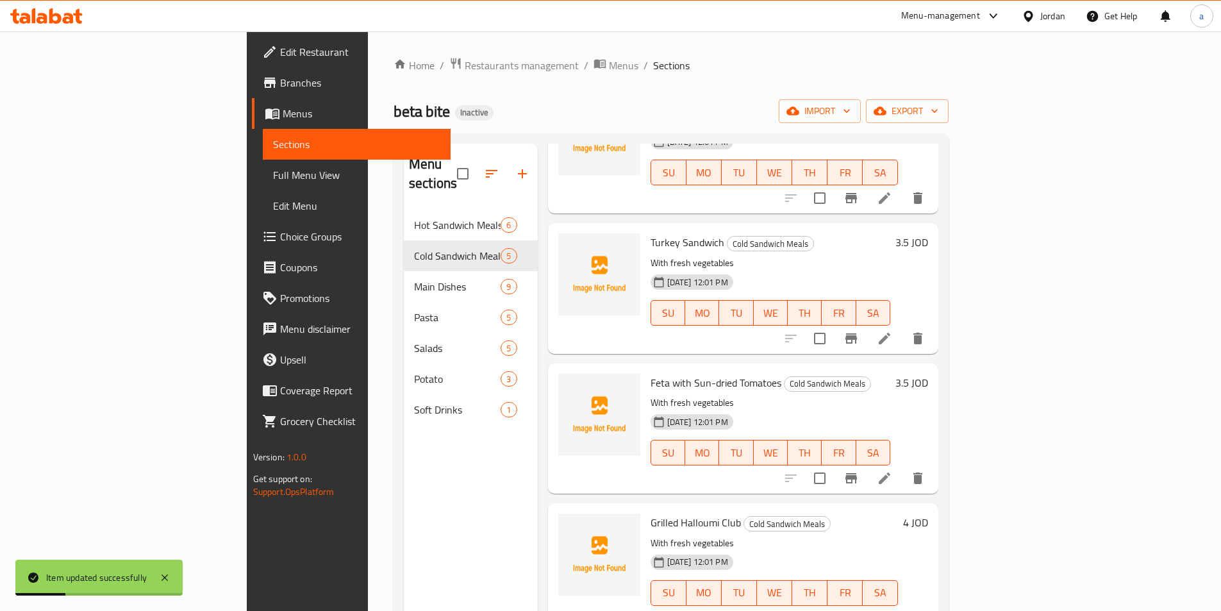
click at [902, 327] on li at bounding box center [884, 338] width 36 height 23
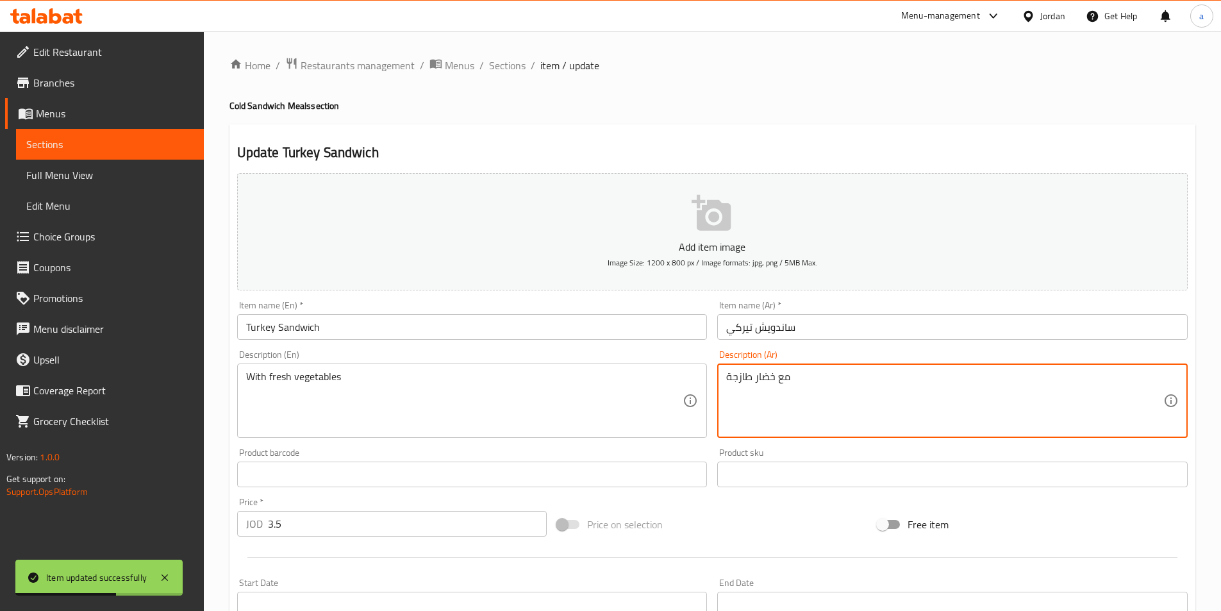
click at [757, 374] on textarea "مع خضار طازجة" at bounding box center [944, 400] width 437 height 61
click at [753, 377] on textarea "مع خضار طازجة" at bounding box center [944, 400] width 437 height 61
click at [757, 376] on textarea "مع خضار طازجة" at bounding box center [944, 400] width 437 height 61
drag, startPoint x: 754, startPoint y: 379, endPoint x: 773, endPoint y: 380, distance: 19.9
click at [773, 380] on textarea "مع خضار طازجة" at bounding box center [944, 400] width 437 height 61
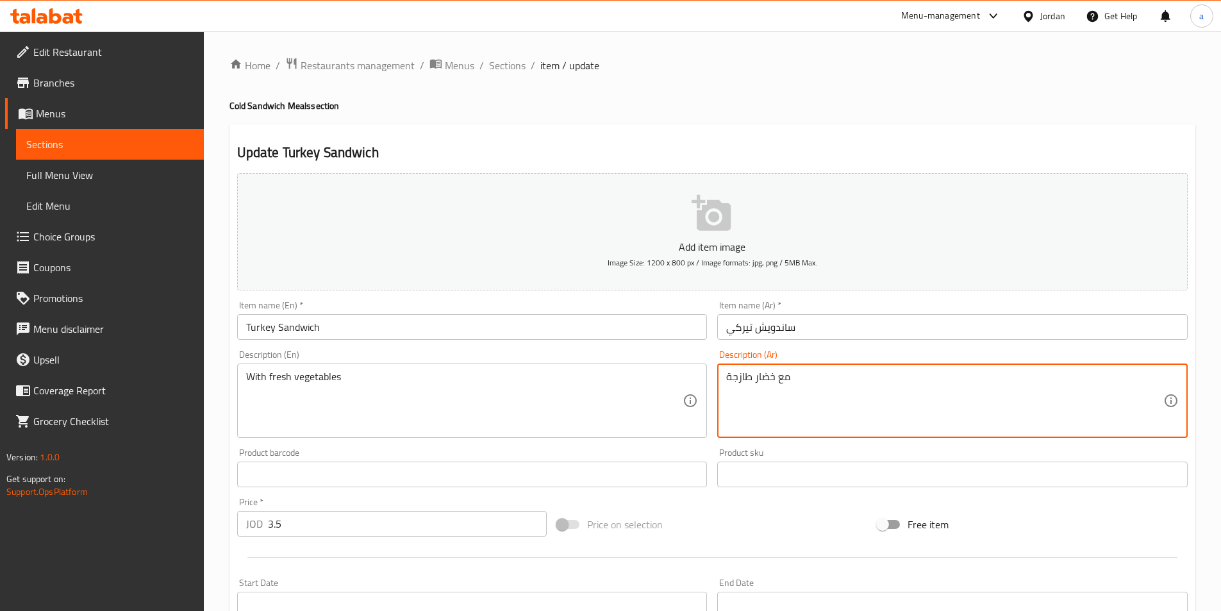
paste textarea "وات"
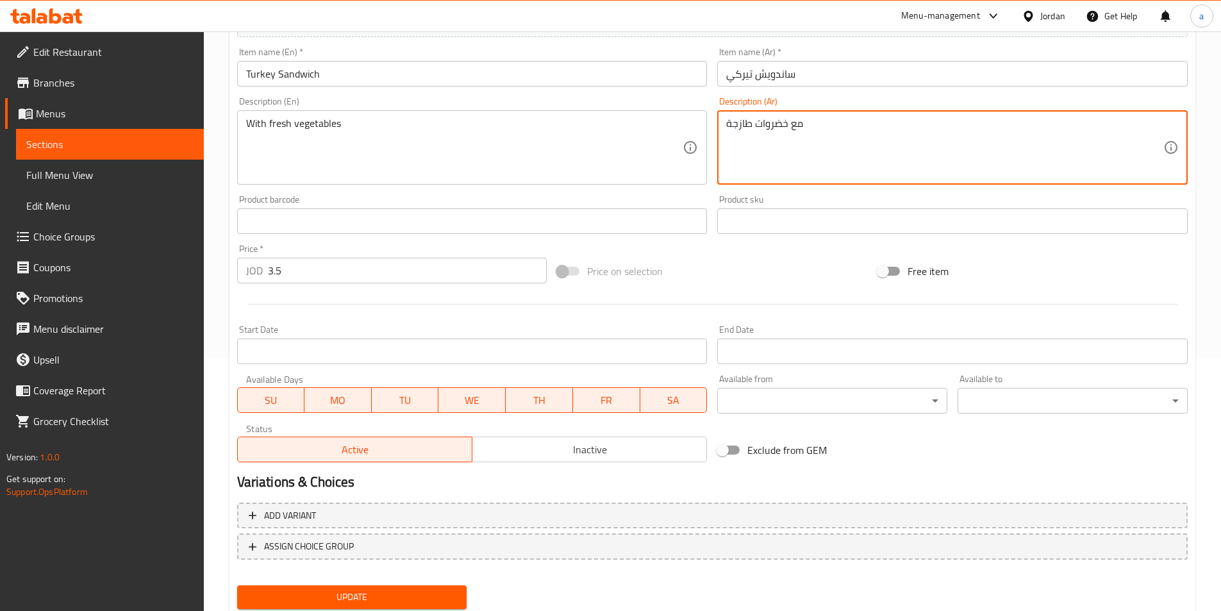
scroll to position [295, 0]
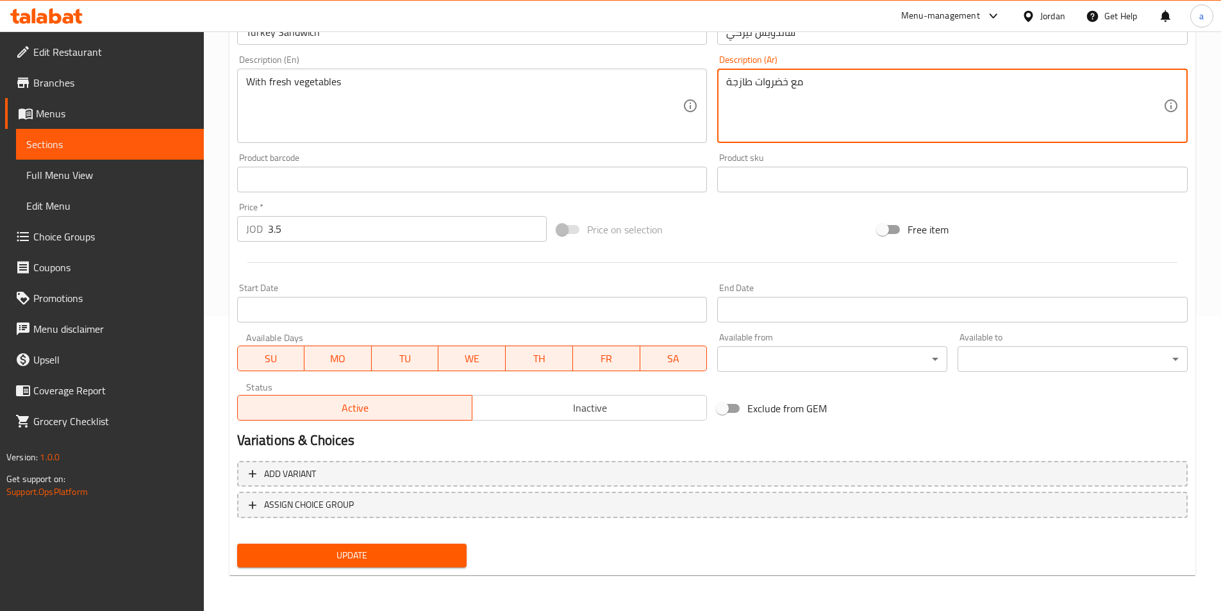
type textarea "مع خضروات طازجة"
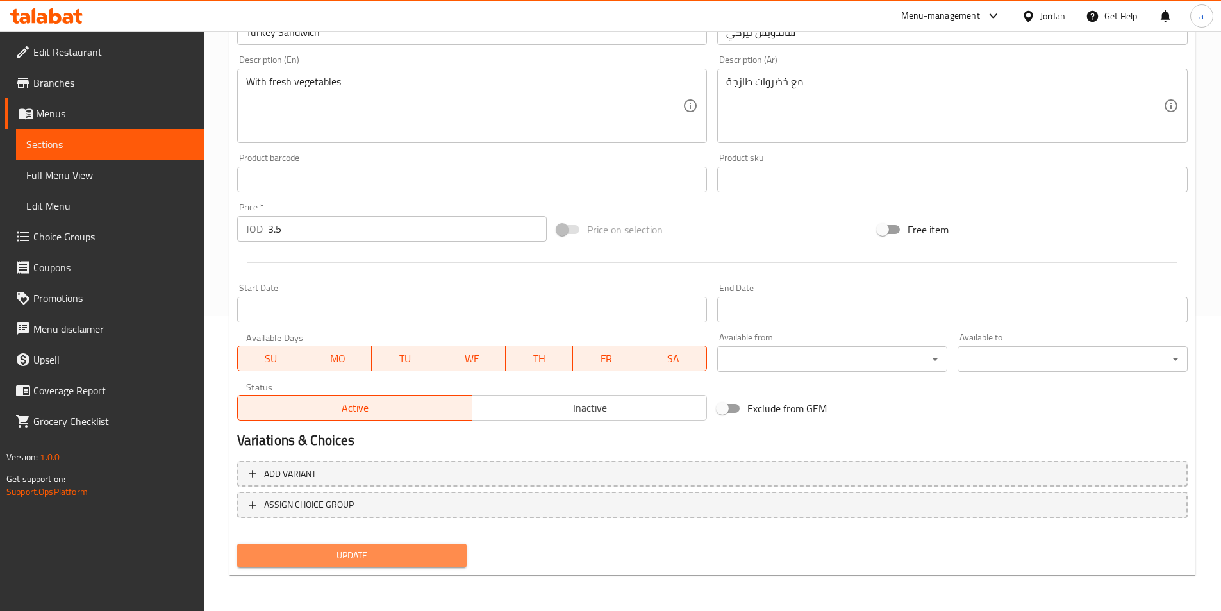
click at [383, 565] on button "Update" at bounding box center [352, 555] width 230 height 24
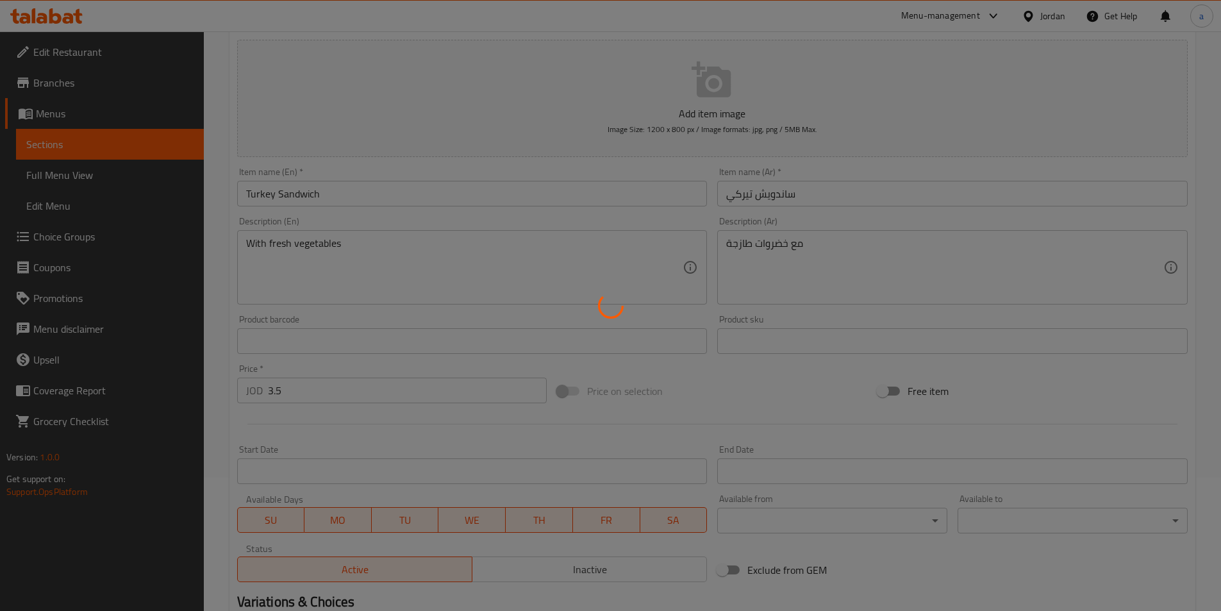
scroll to position [0, 0]
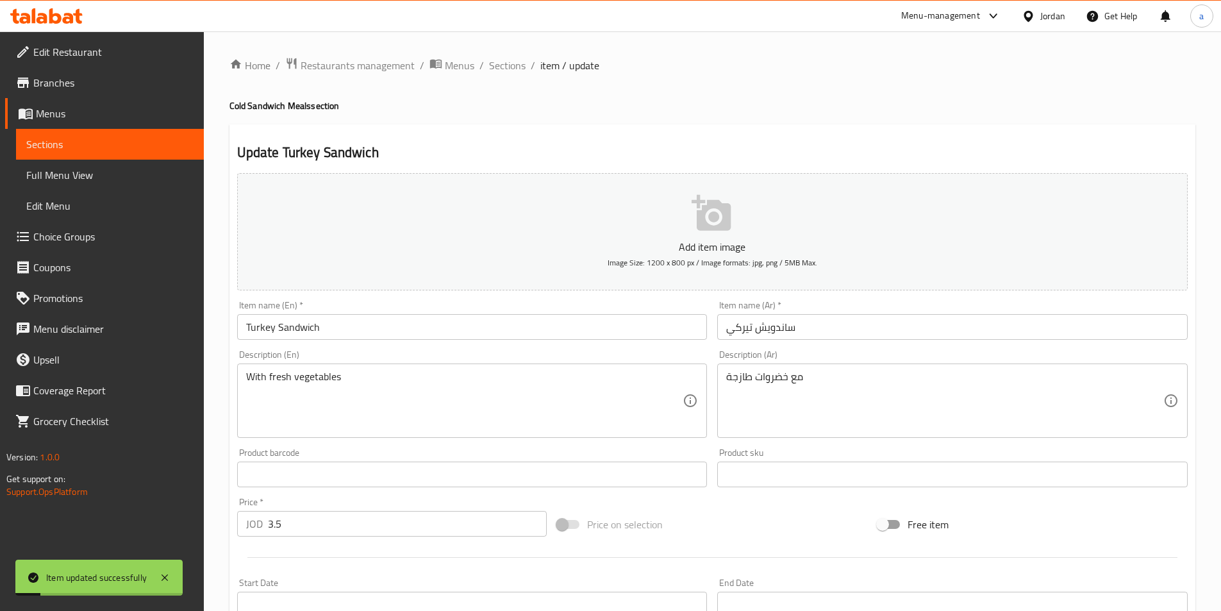
click at [499, 63] on span "Sections" at bounding box center [507, 65] width 37 height 15
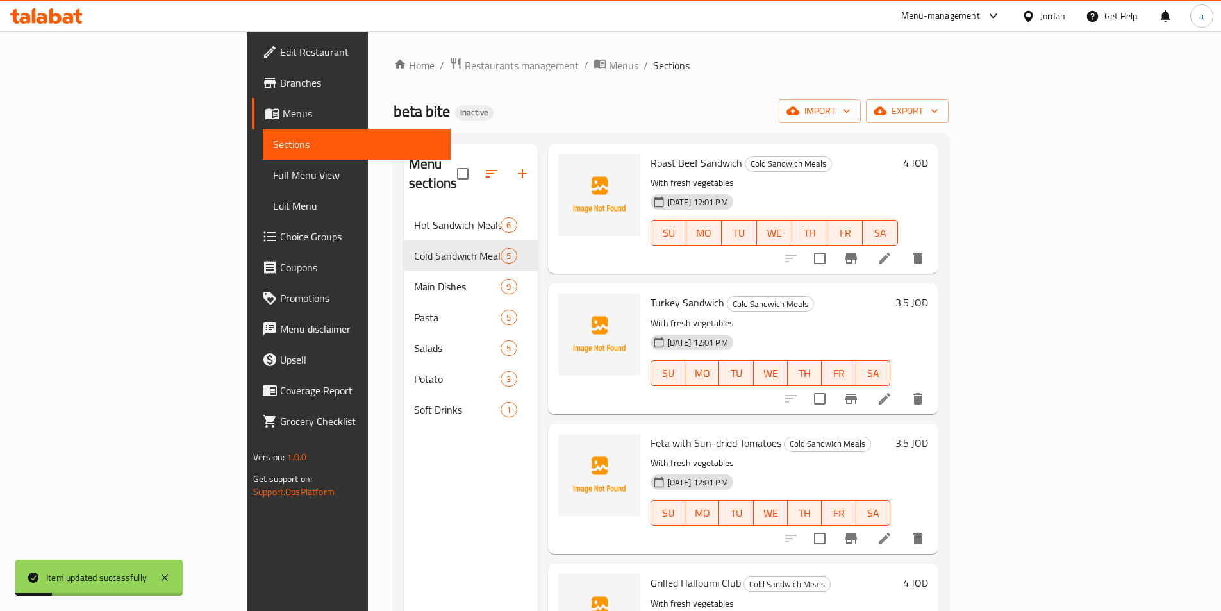
scroll to position [121, 0]
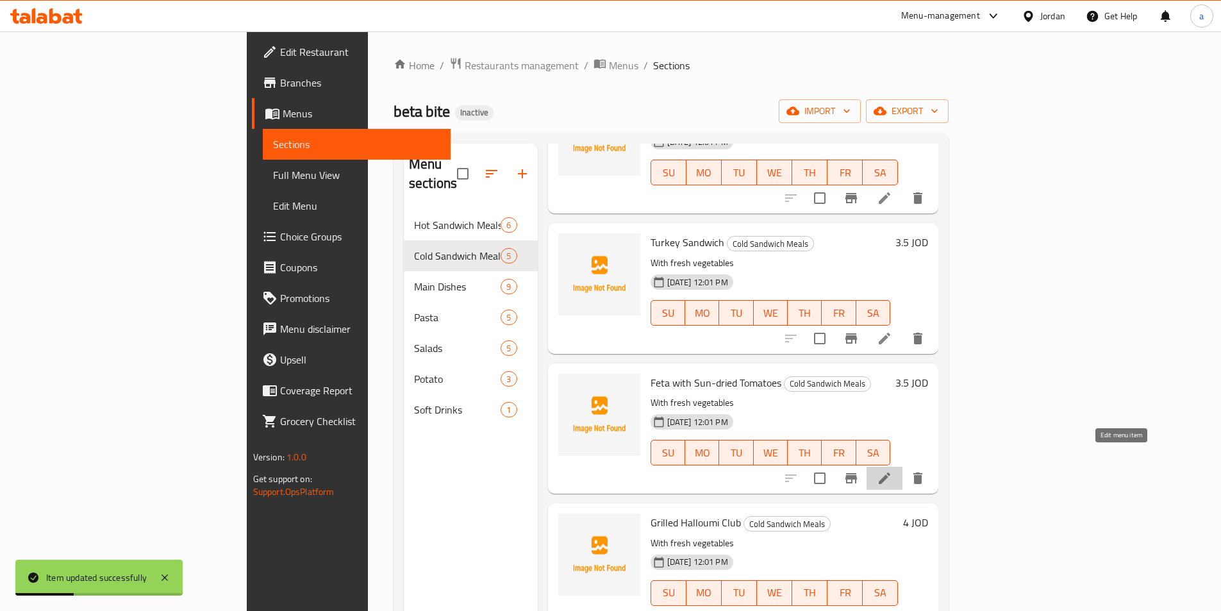
click at [890, 472] on icon at bounding box center [885, 478] width 12 height 12
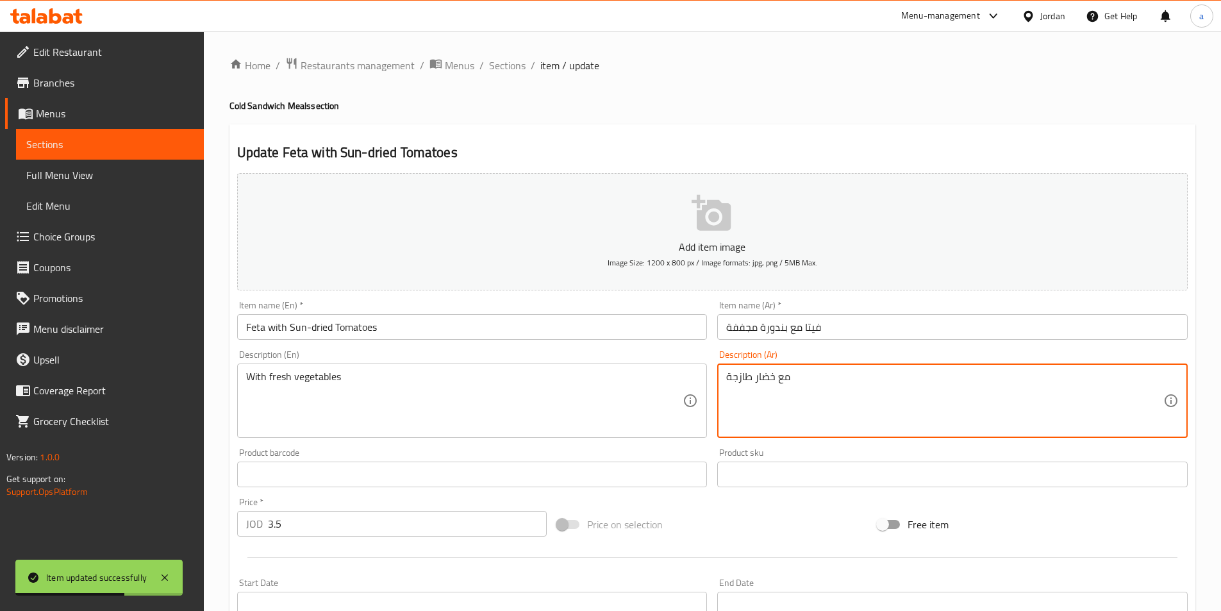
click at [757, 376] on textarea "مع خضار طازجة" at bounding box center [944, 400] width 437 height 61
drag, startPoint x: 754, startPoint y: 378, endPoint x: 775, endPoint y: 377, distance: 21.2
click at [775, 377] on textarea "مع خضار طازجة" at bounding box center [944, 400] width 437 height 61
paste textarea "وات"
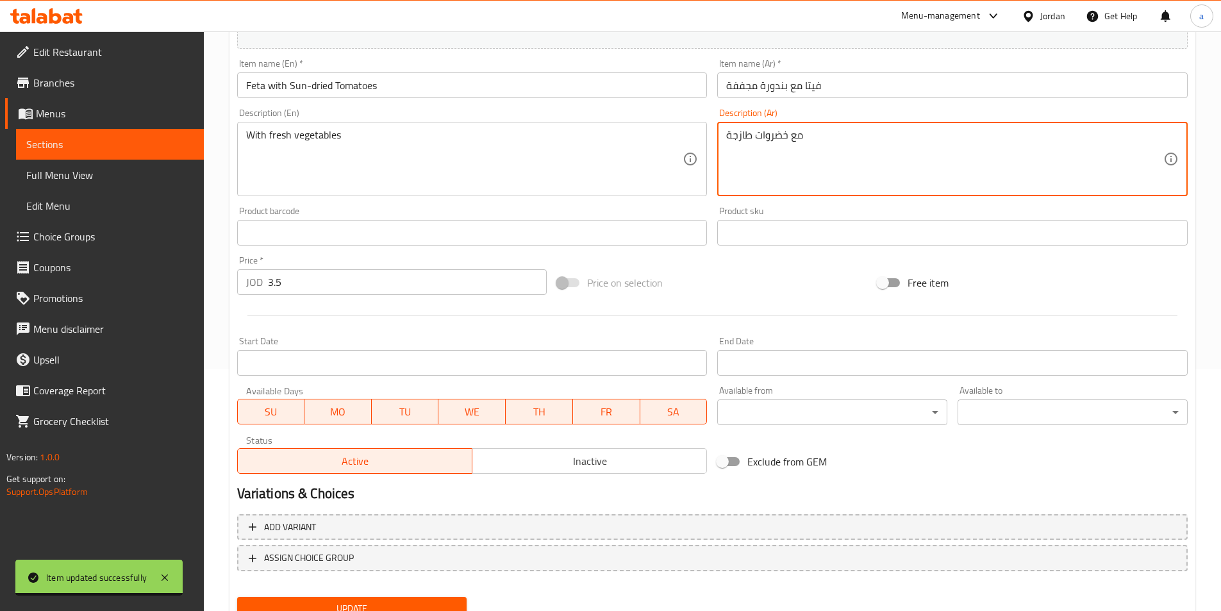
scroll to position [295, 0]
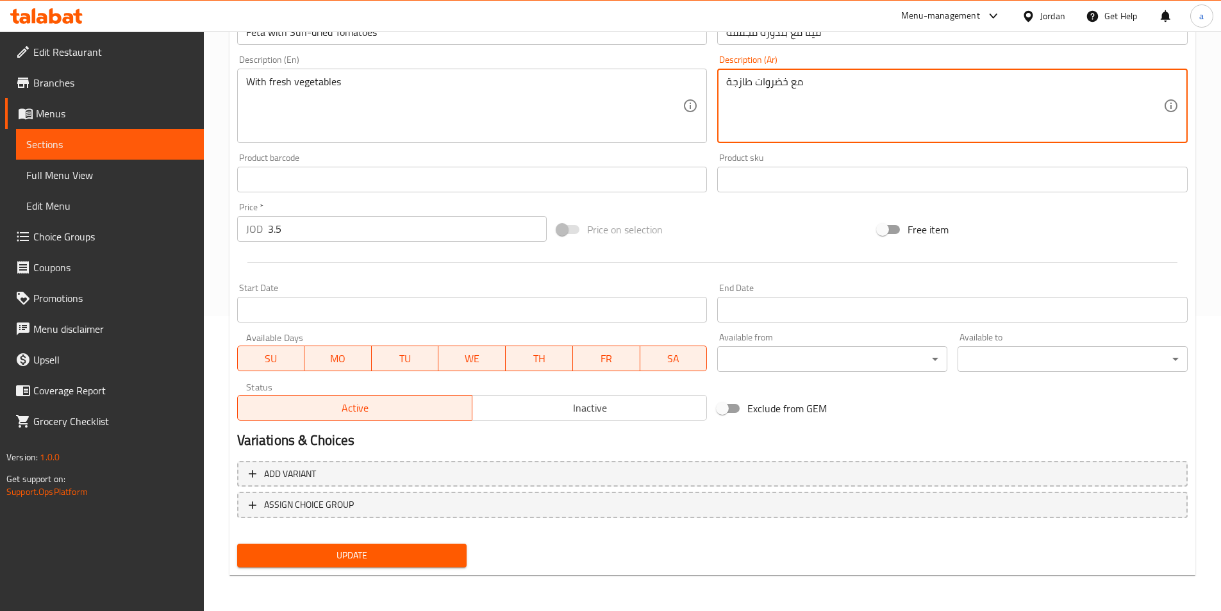
type textarea "مع خضروات طازجة"
click at [367, 547] on span "Update" at bounding box center [352, 555] width 210 height 16
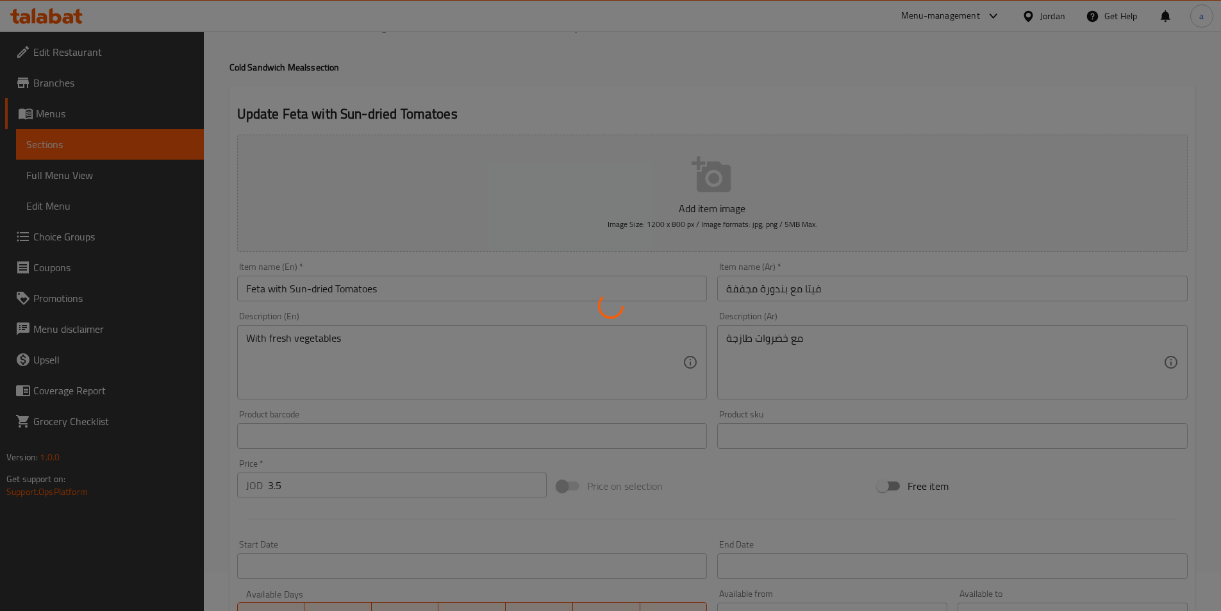
scroll to position [0, 0]
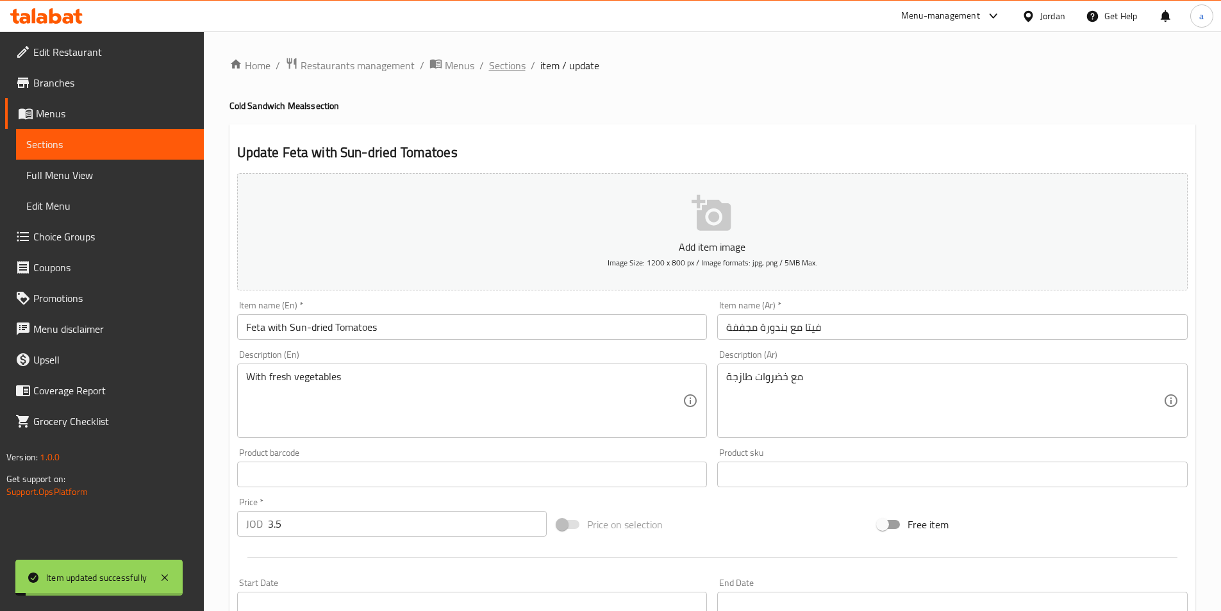
click at [502, 65] on span "Sections" at bounding box center [507, 65] width 37 height 15
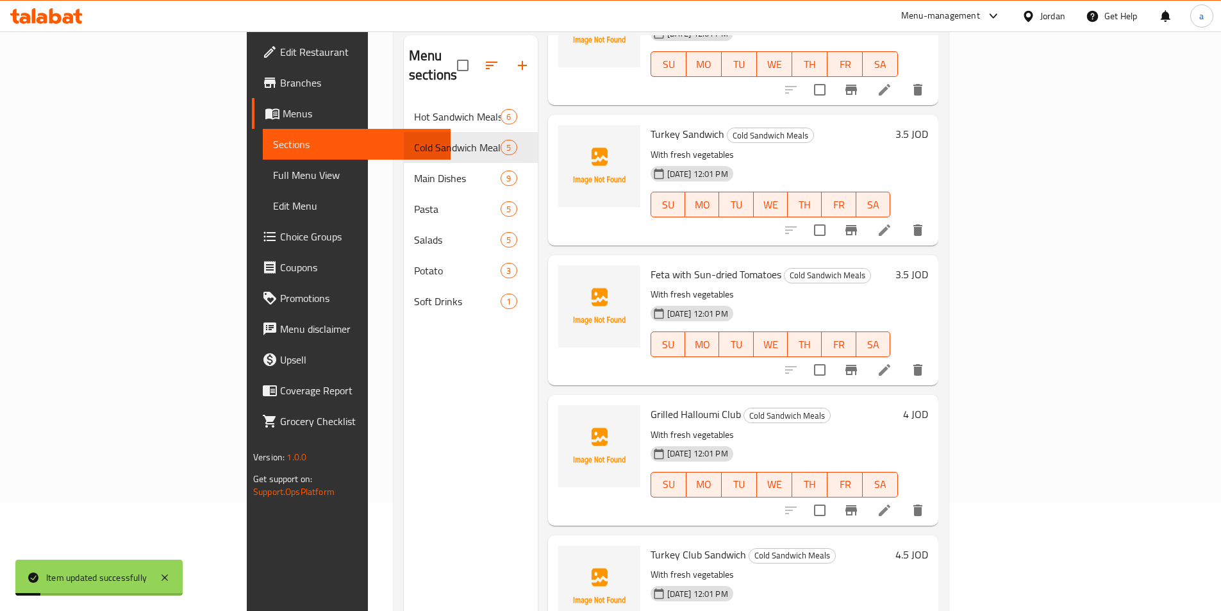
scroll to position [179, 0]
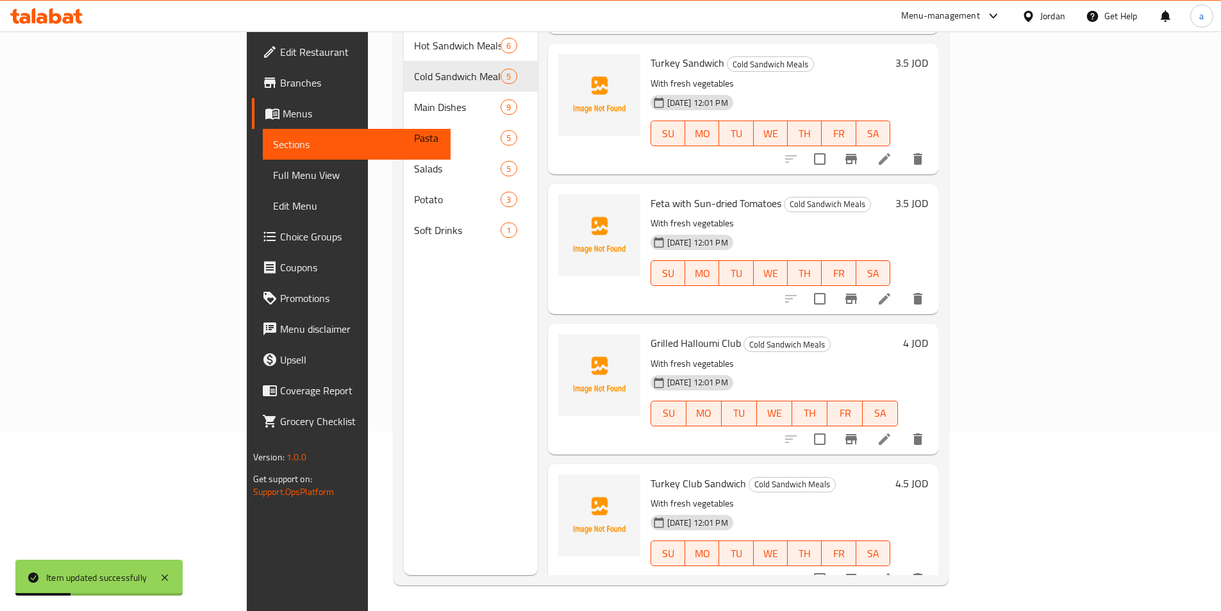
click at [902, 429] on li at bounding box center [884, 438] width 36 height 23
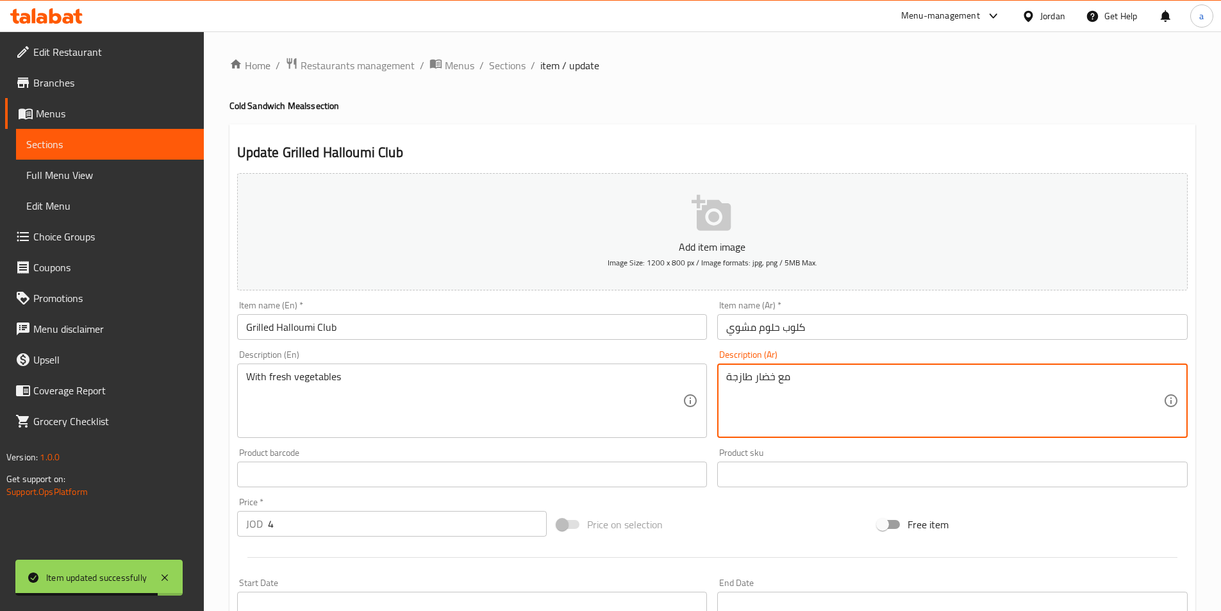
drag, startPoint x: 755, startPoint y: 374, endPoint x: 773, endPoint y: 375, distance: 17.3
paste textarea "وات"
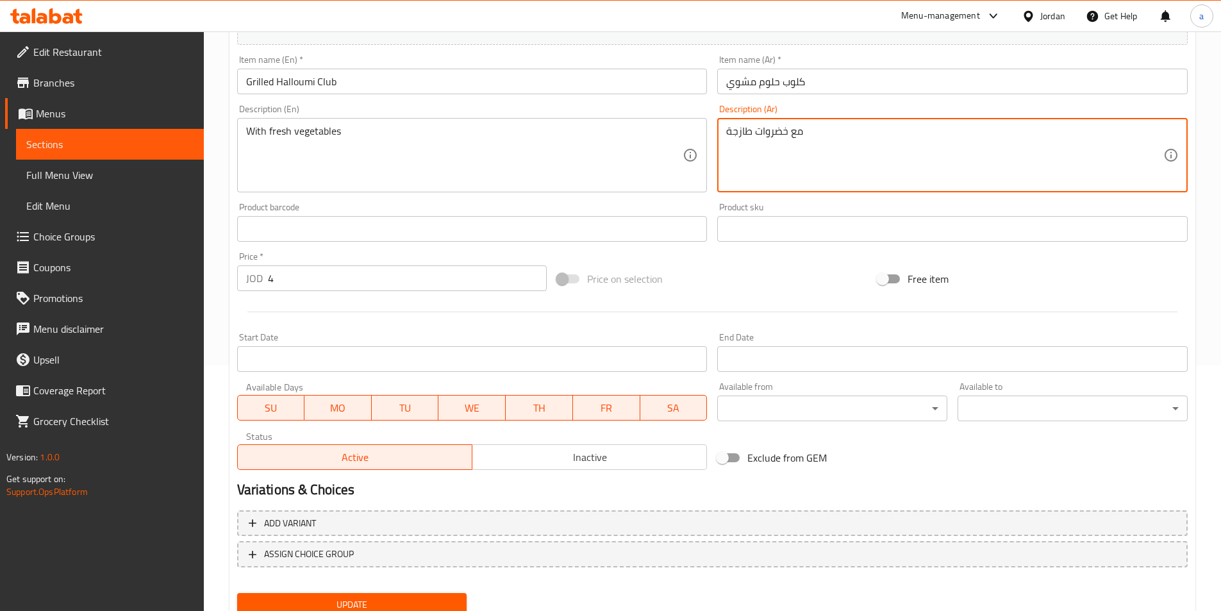
scroll to position [295, 0]
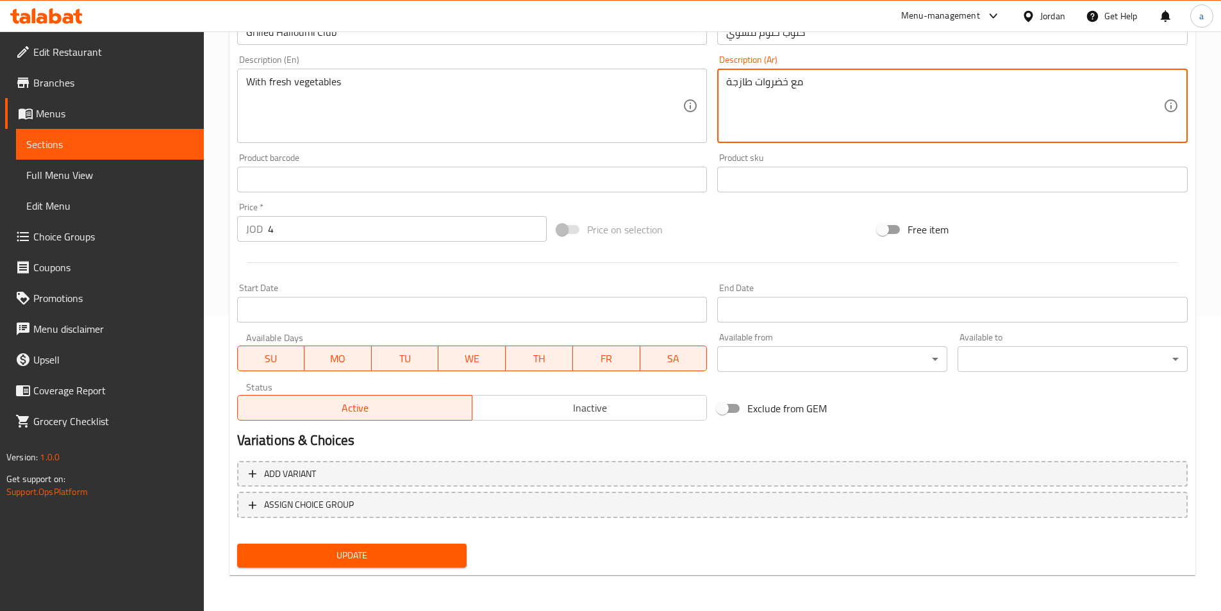
type textarea "مع خضروات طازجة"
click at [361, 559] on span "Update" at bounding box center [352, 555] width 210 height 16
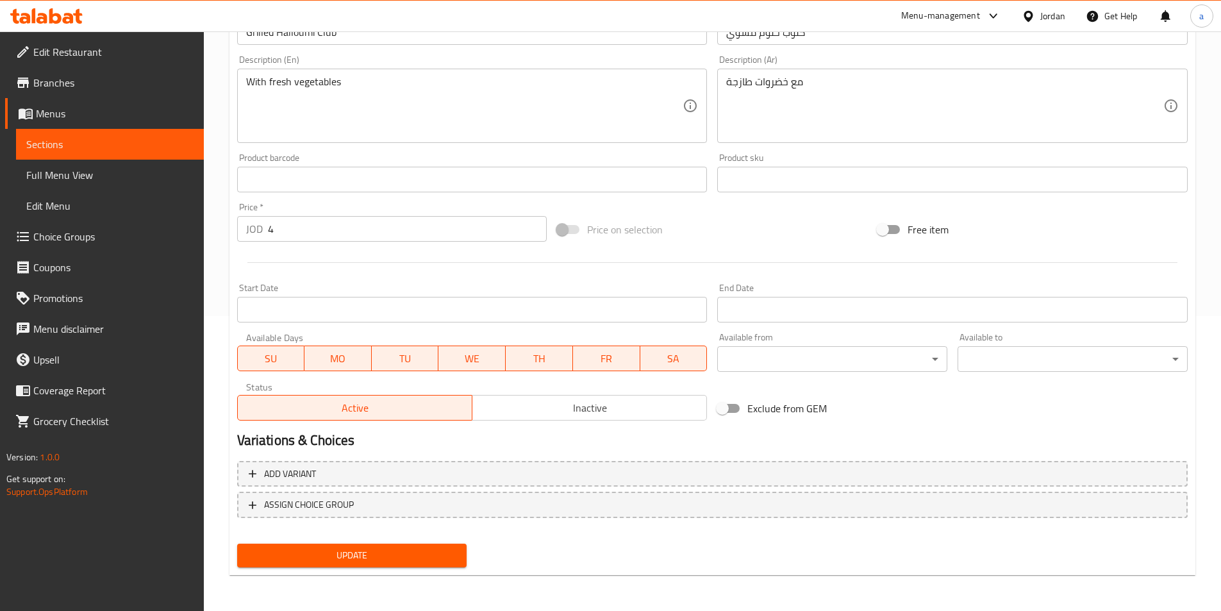
click at [276, 554] on span "Update" at bounding box center [352, 555] width 210 height 16
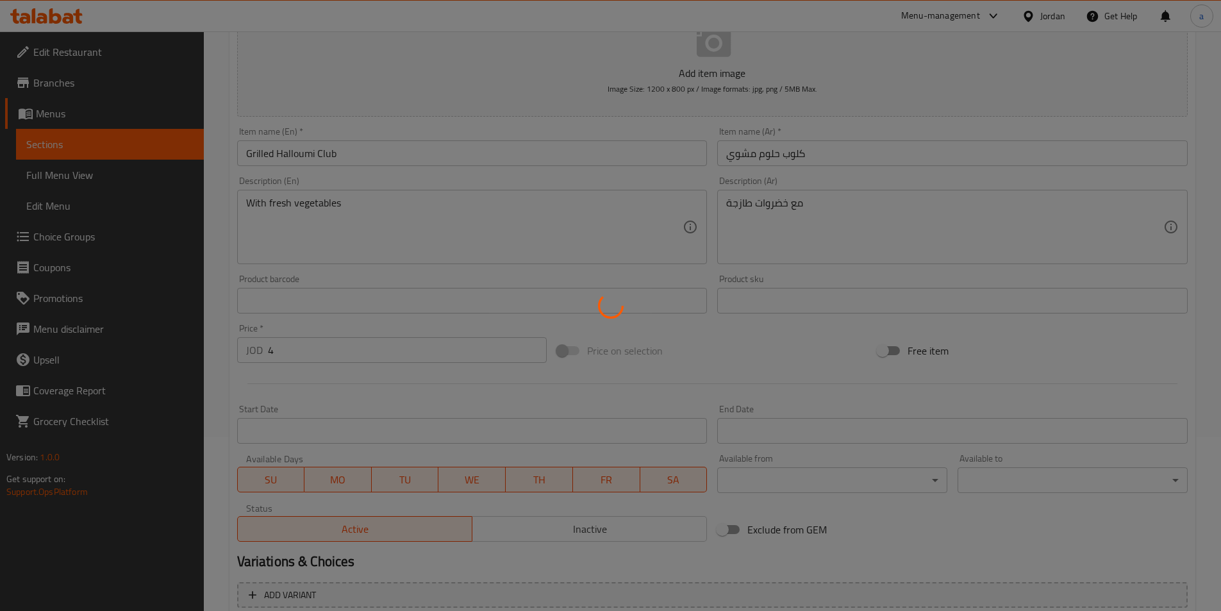
scroll to position [0, 0]
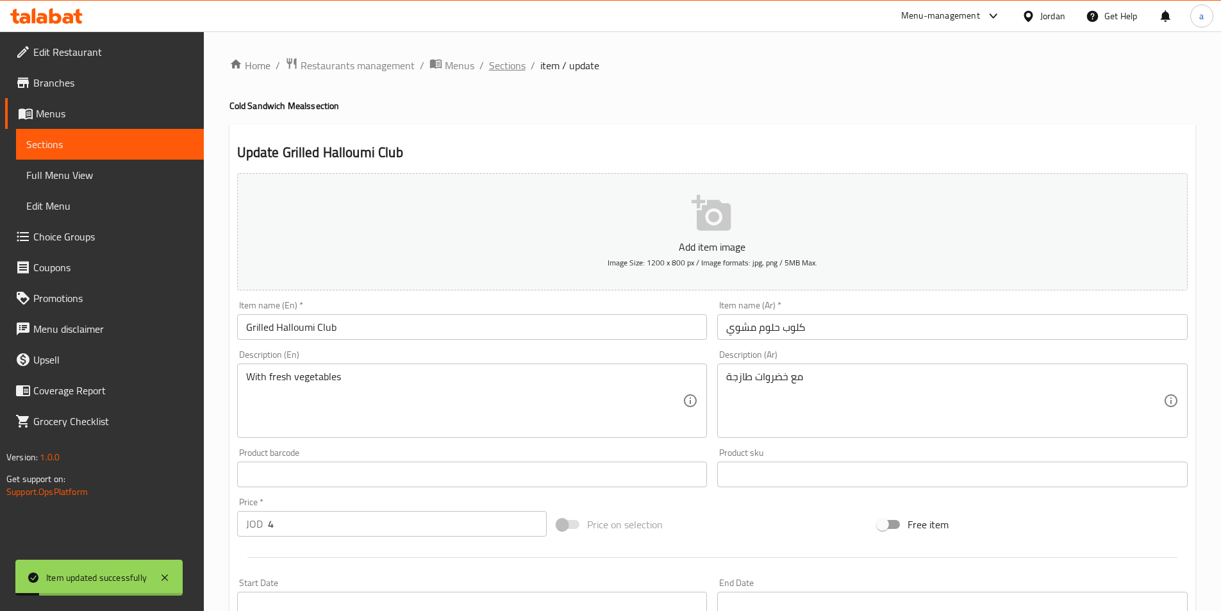
click at [503, 66] on span "Sections" at bounding box center [507, 65] width 37 height 15
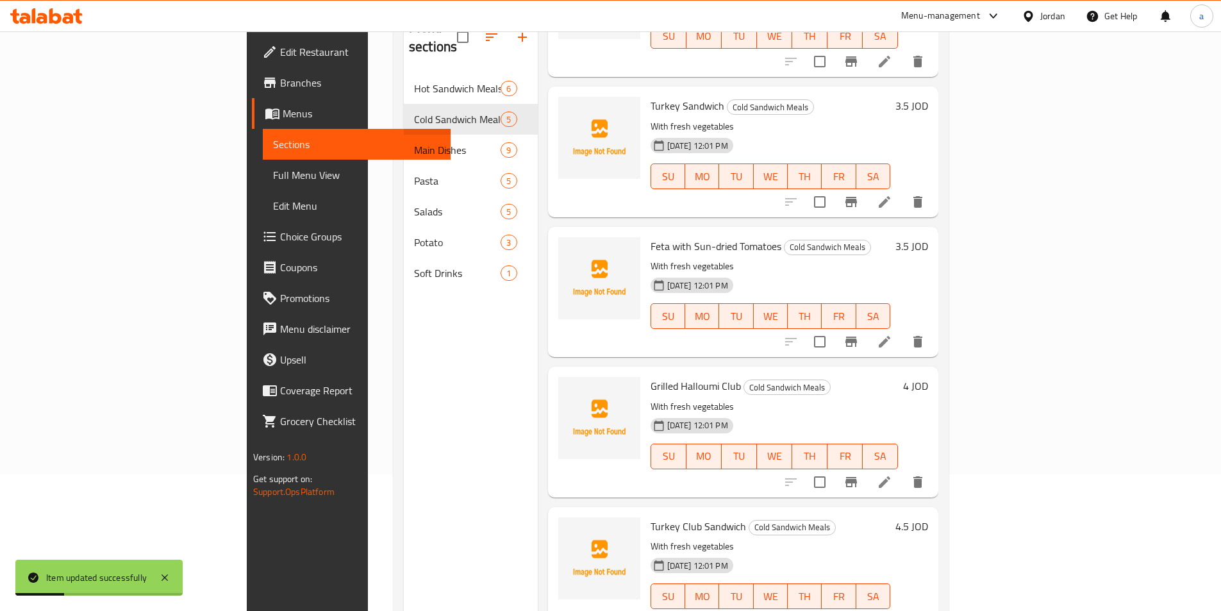
scroll to position [179, 0]
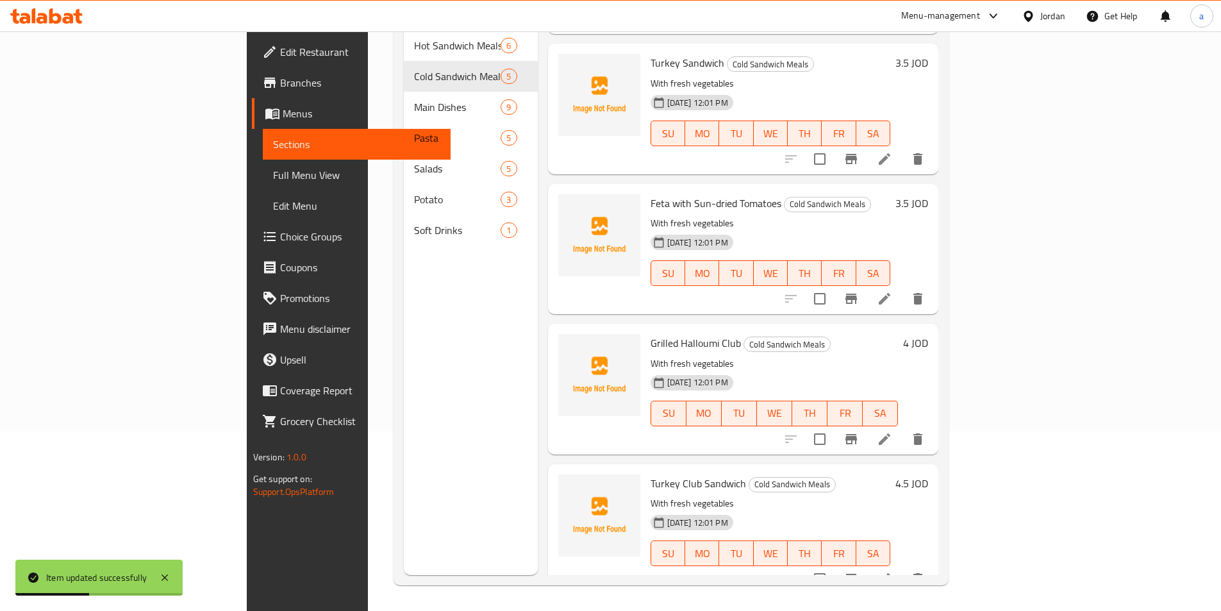
click at [902, 567] on li at bounding box center [884, 578] width 36 height 23
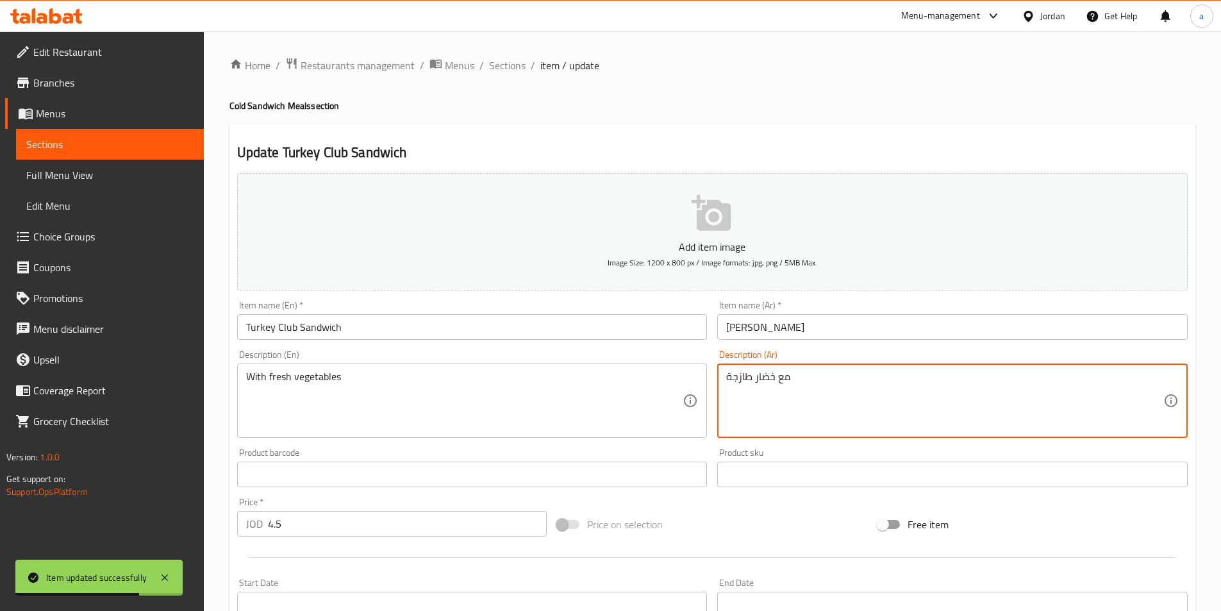
drag, startPoint x: 756, startPoint y: 376, endPoint x: 765, endPoint y: 380, distance: 9.8
click at [761, 383] on textarea "مع خضار طازجة" at bounding box center [944, 400] width 437 height 61
drag, startPoint x: 754, startPoint y: 377, endPoint x: 774, endPoint y: 378, distance: 19.9
click at [774, 378] on textarea "مع خضار طازجة" at bounding box center [944, 400] width 437 height 61
paste textarea "وات"
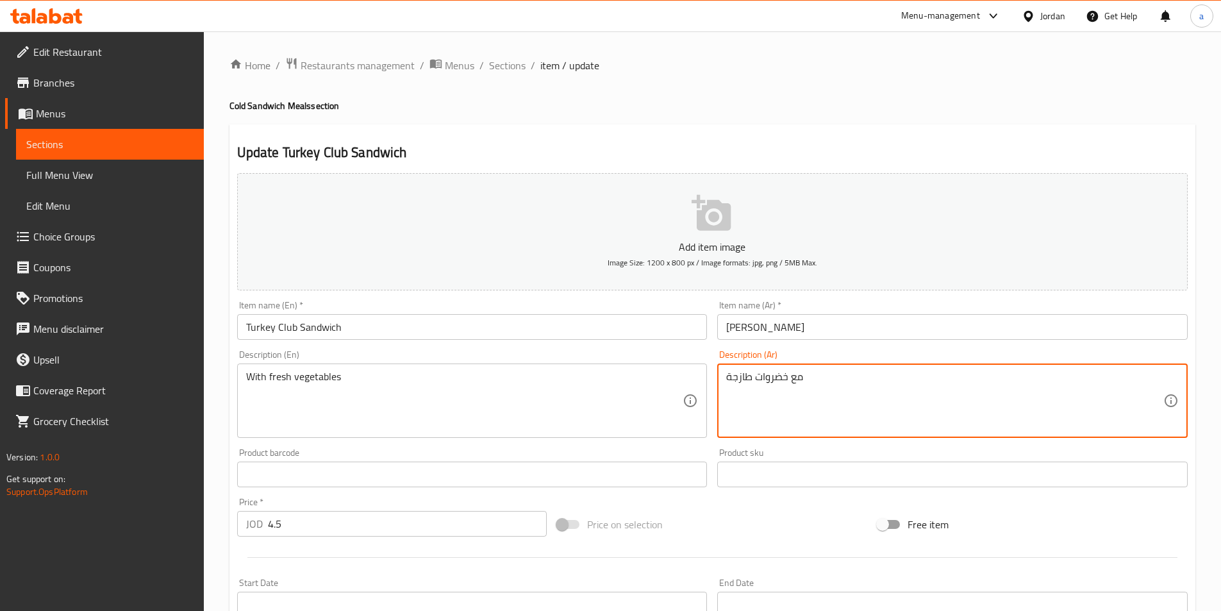
type textarea "مع خضروات طازجة"
click at [747, 327] on input "[PERSON_NAME]" at bounding box center [952, 327] width 470 height 26
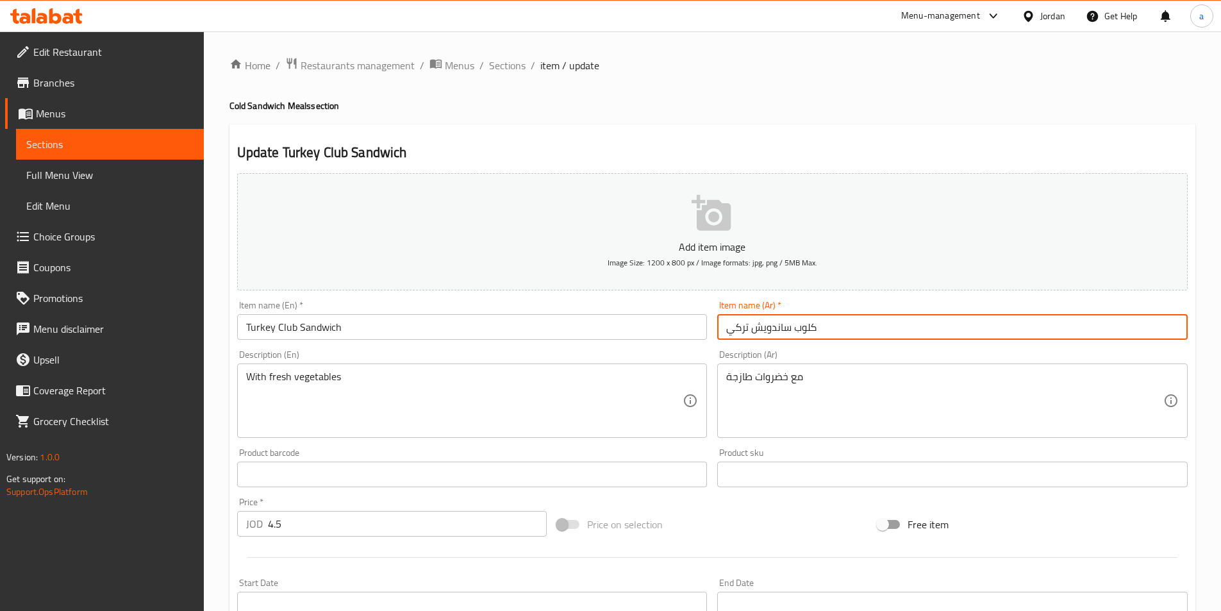
type input "كلوب ساندويش تركي"
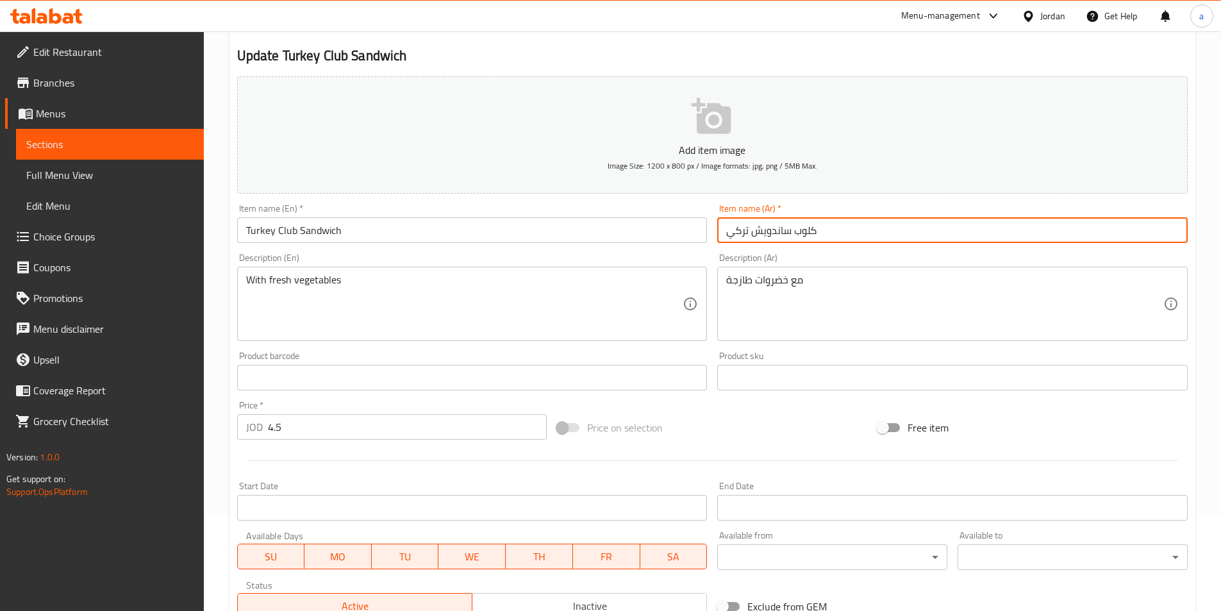
scroll to position [295, 0]
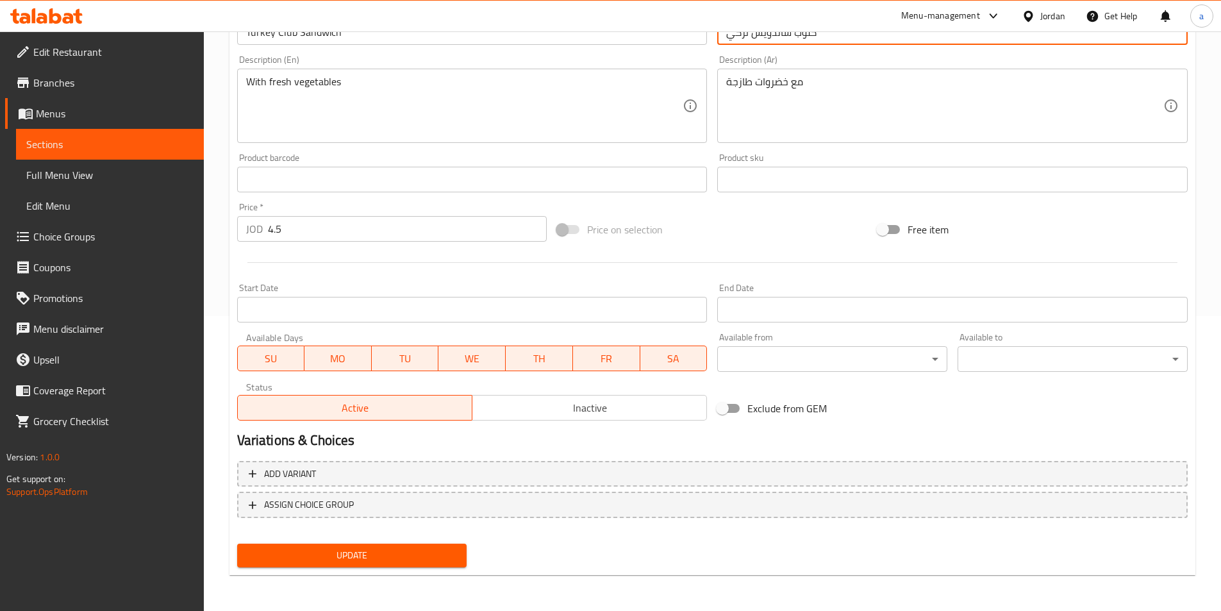
click at [395, 554] on span "Update" at bounding box center [352, 555] width 210 height 16
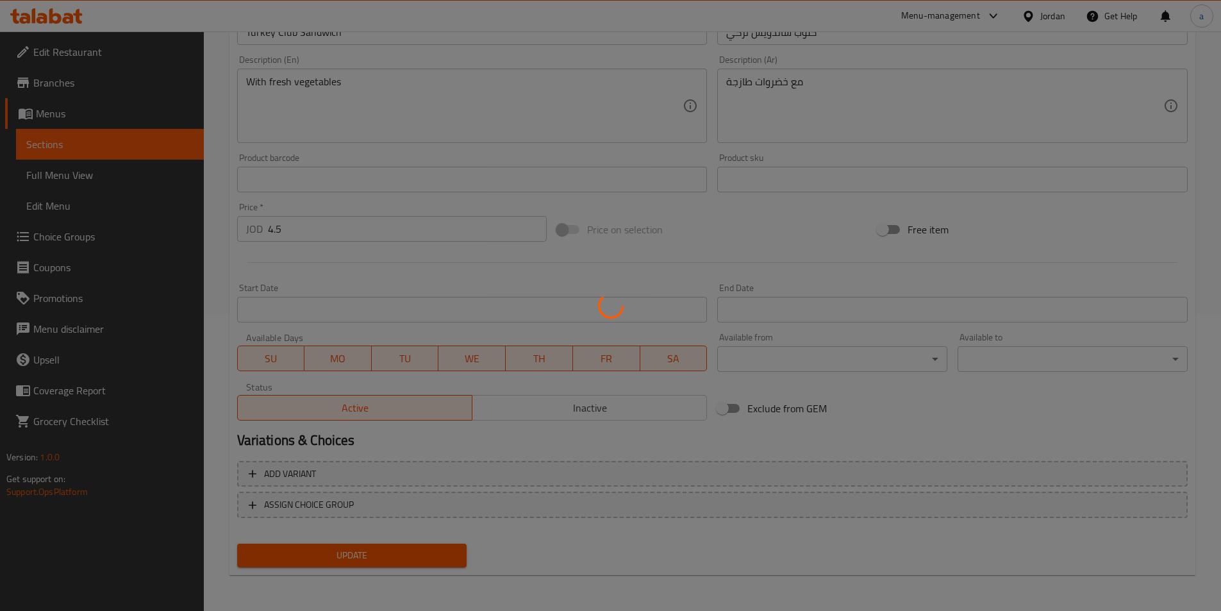
scroll to position [0, 0]
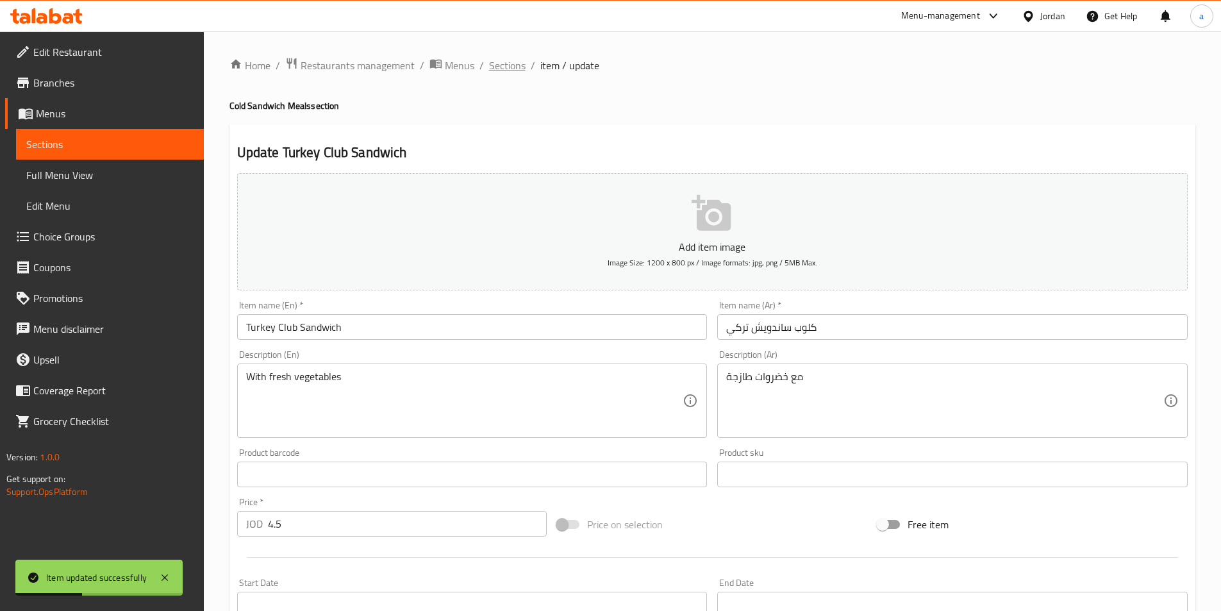
click at [501, 64] on span "Sections" at bounding box center [507, 65] width 37 height 15
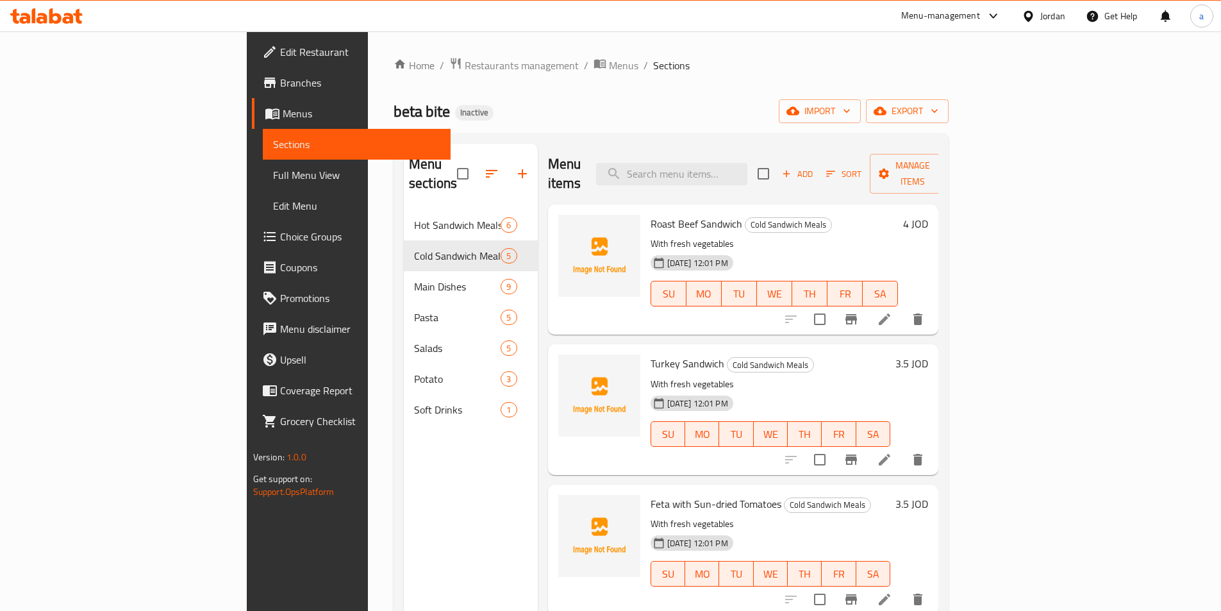
click at [273, 167] on span "Full Menu View" at bounding box center [356, 174] width 167 height 15
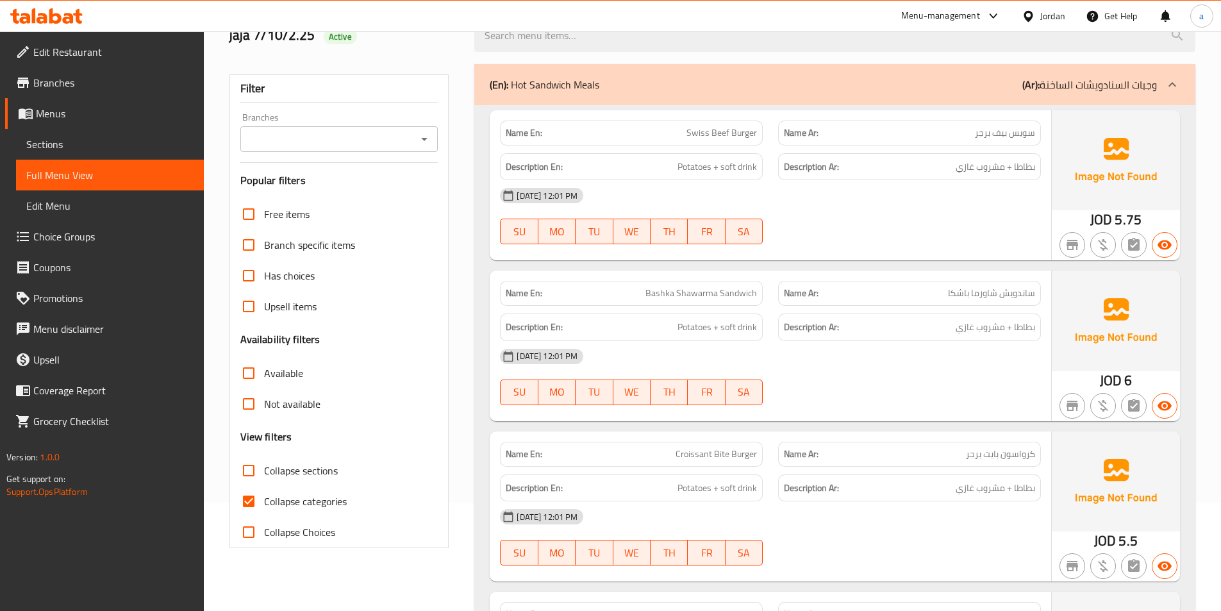
scroll to position [128, 0]
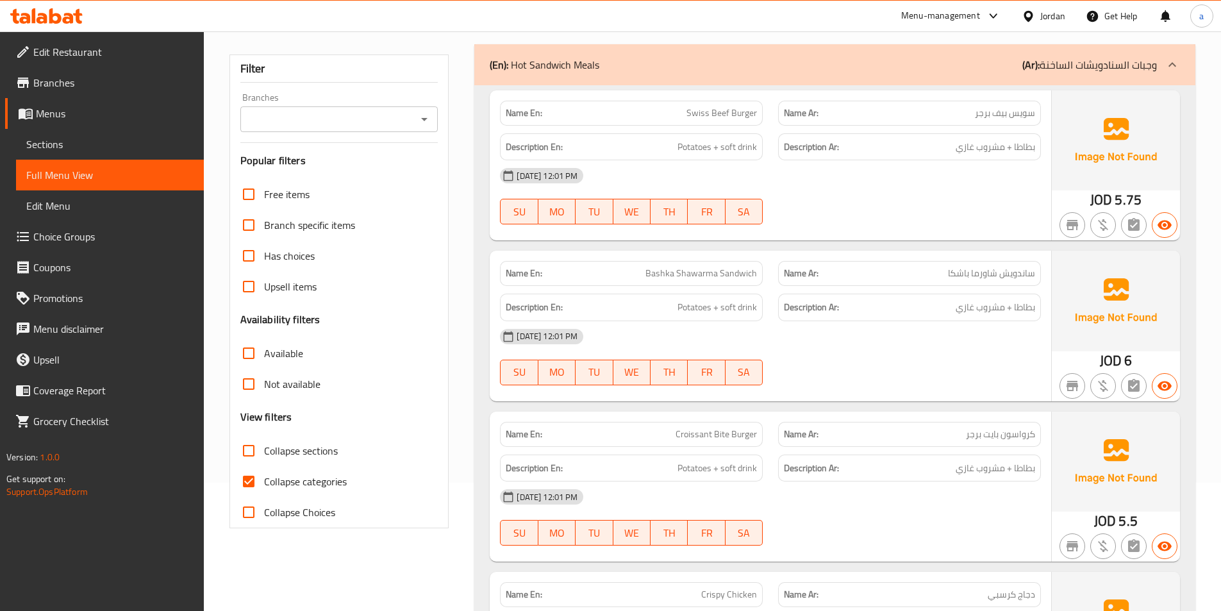
click at [283, 480] on span "Collapse categories" at bounding box center [305, 481] width 83 height 15
click at [264, 480] on input "Collapse categories" at bounding box center [248, 481] width 31 height 31
checkbox input "false"
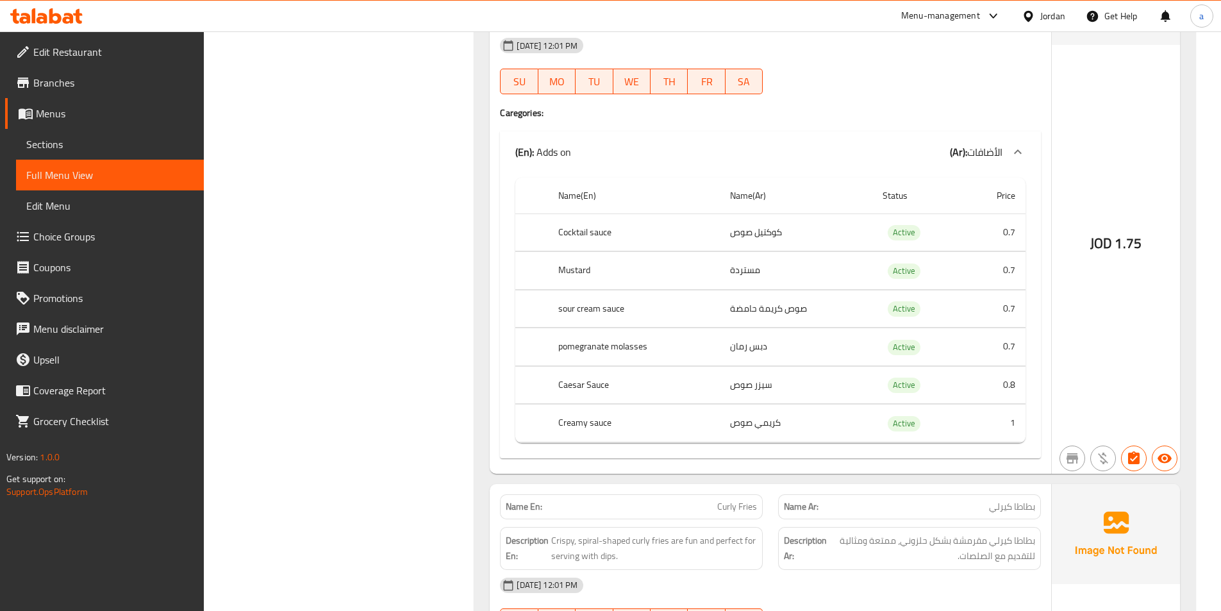
scroll to position [5863, 0]
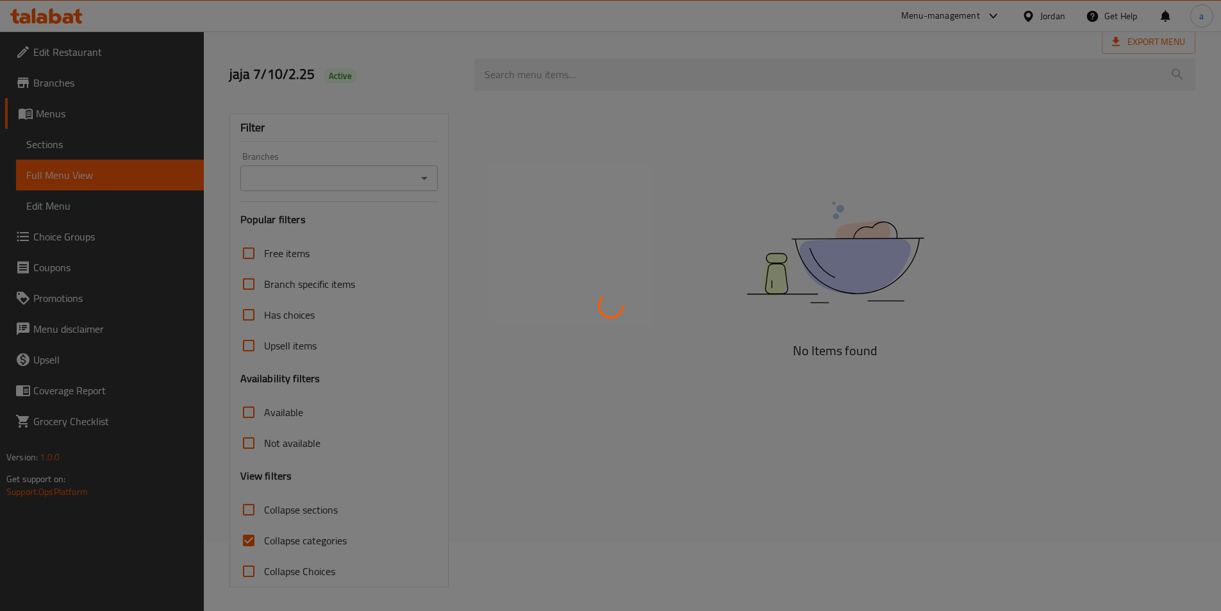
scroll to position [71, 0]
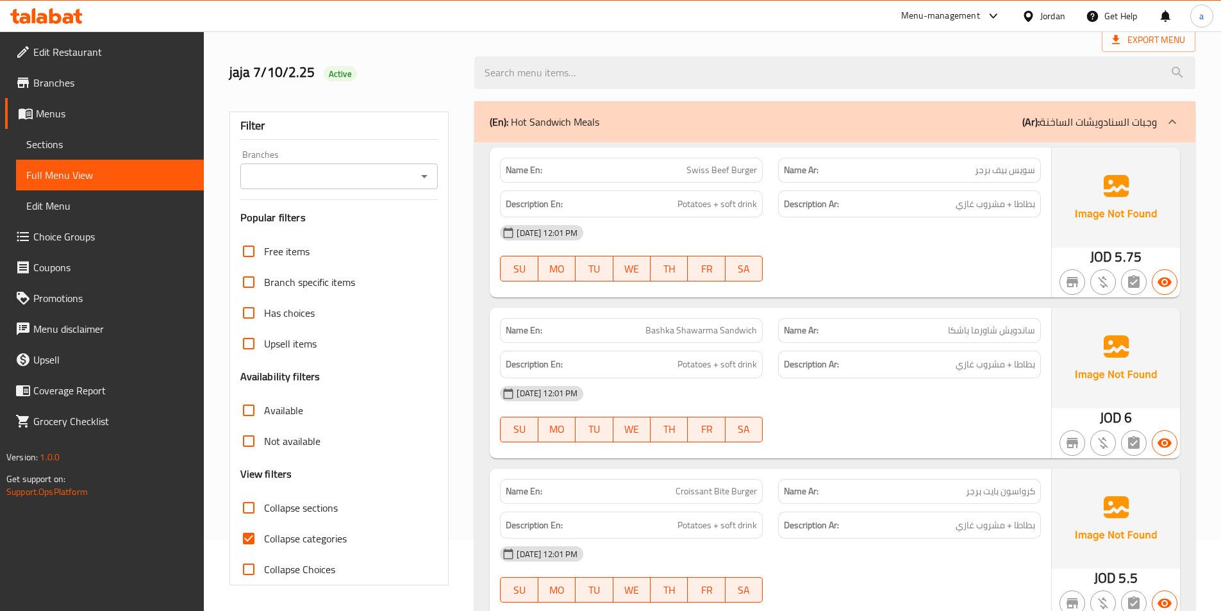
click at [318, 540] on span "Collapse categories" at bounding box center [305, 538] width 83 height 15
click at [264, 540] on input "Collapse categories" at bounding box center [248, 538] width 31 height 31
checkbox input "false"
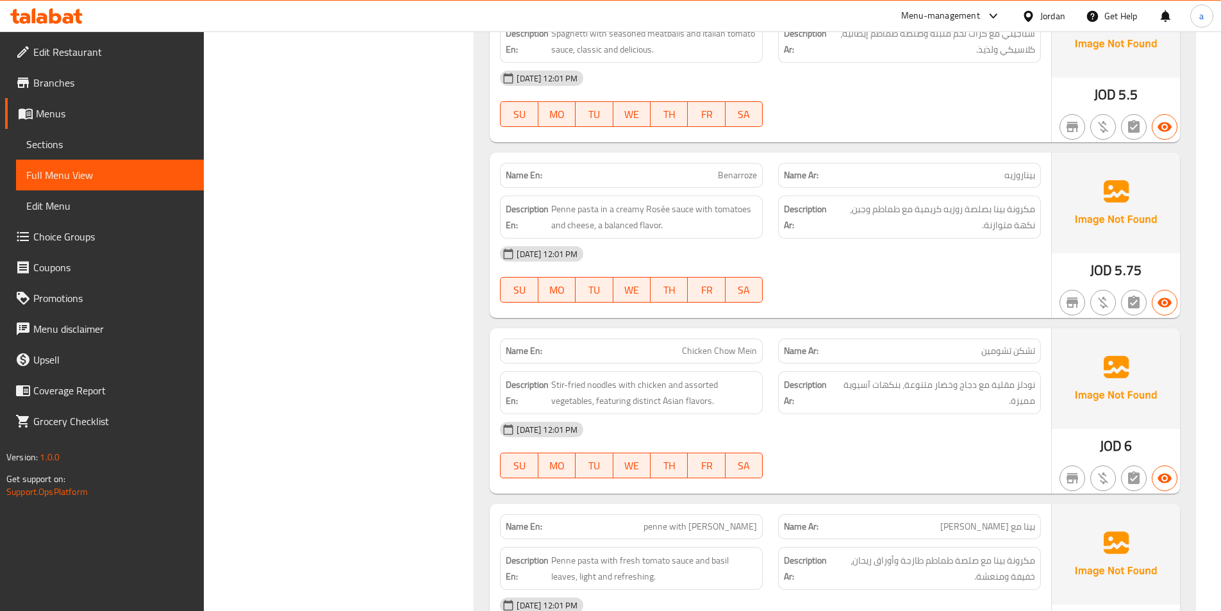
scroll to position [3852, 0]
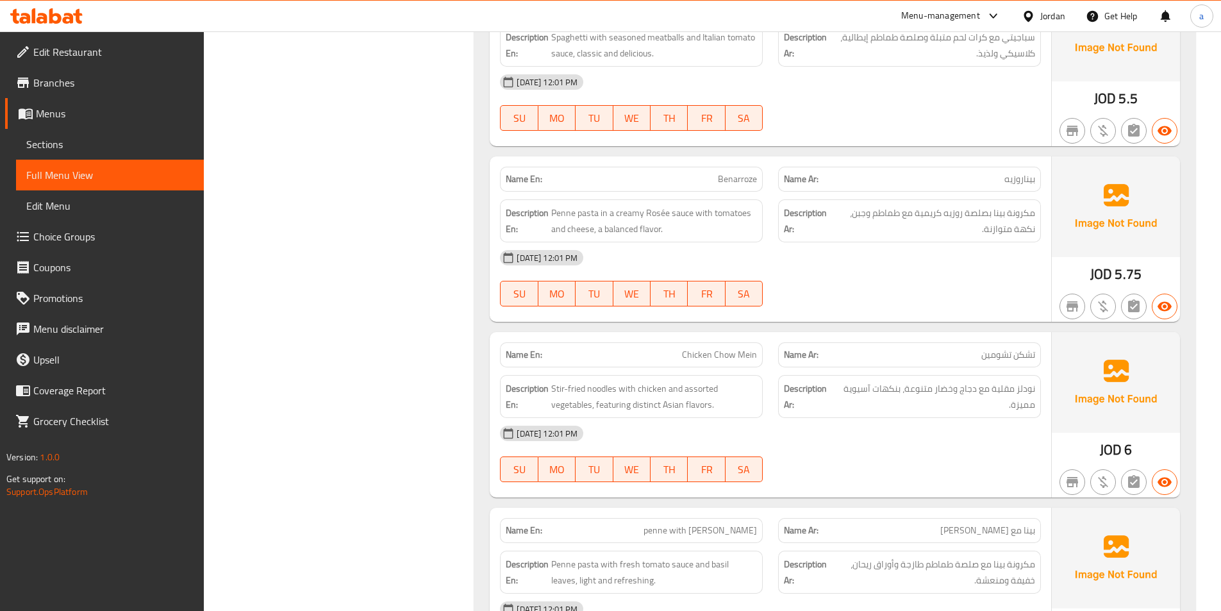
click at [73, 79] on span "Branches" at bounding box center [113, 82] width 160 height 15
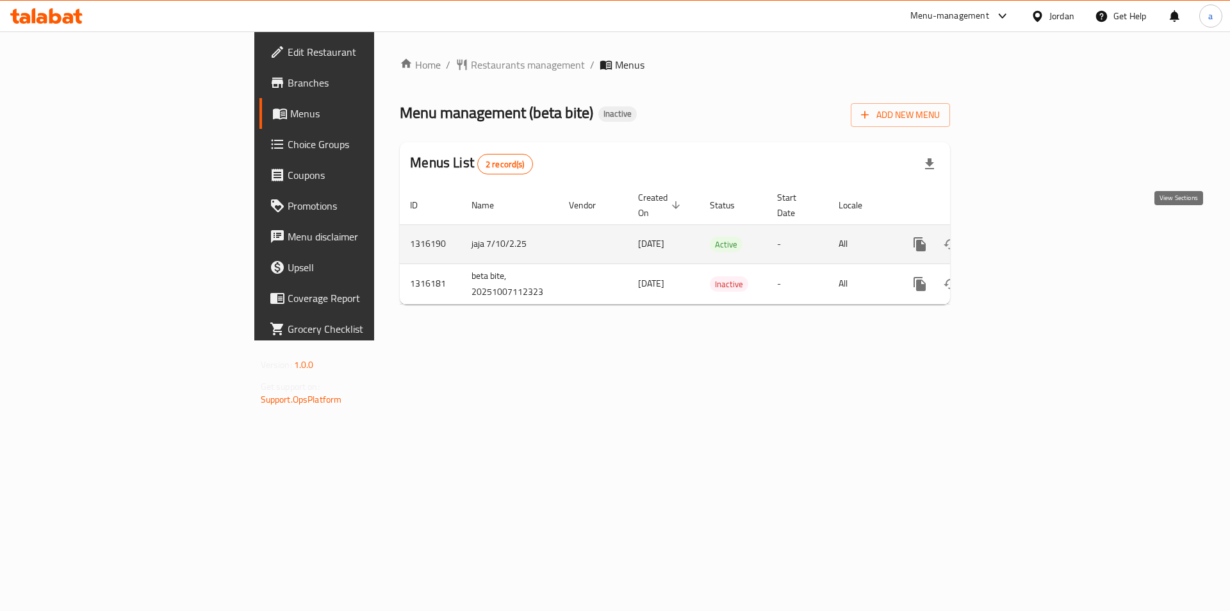
click at [1028, 230] on link "enhanced table" at bounding box center [1012, 244] width 31 height 31
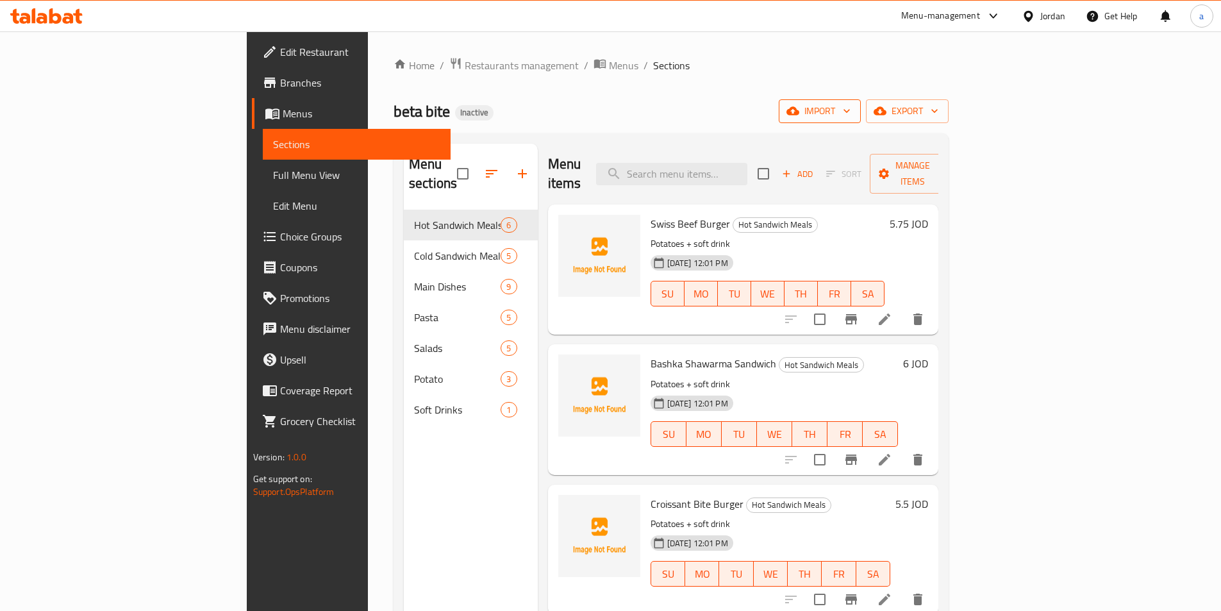
click at [850, 113] on span "import" at bounding box center [820, 111] width 62 height 16
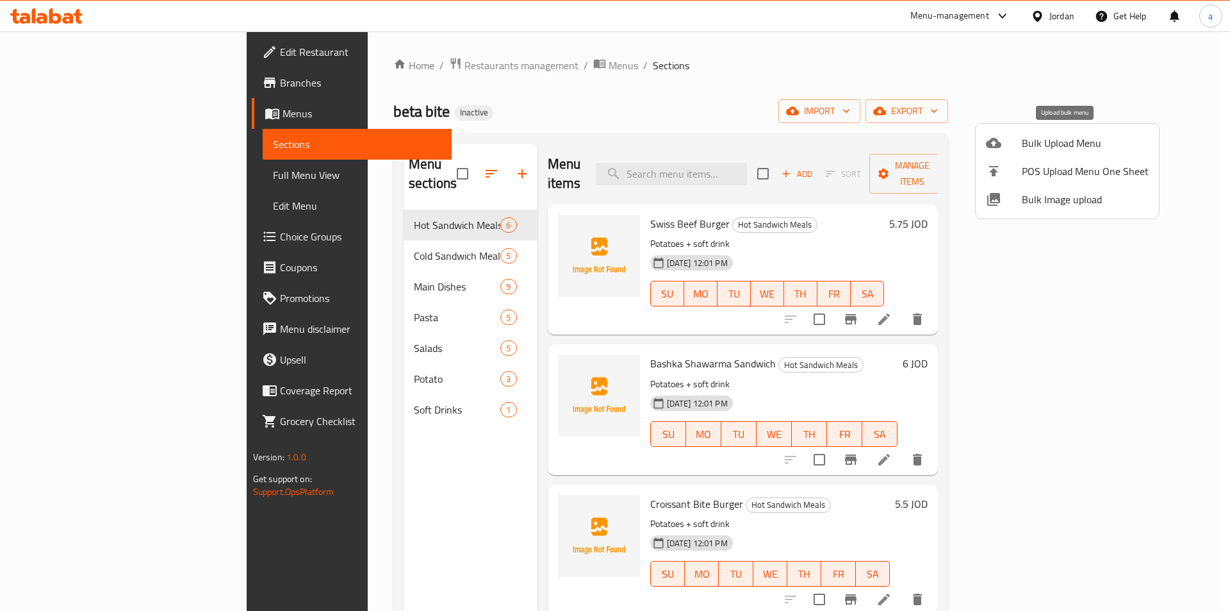
click at [1034, 142] on span "Bulk Upload Menu" at bounding box center [1085, 142] width 127 height 15
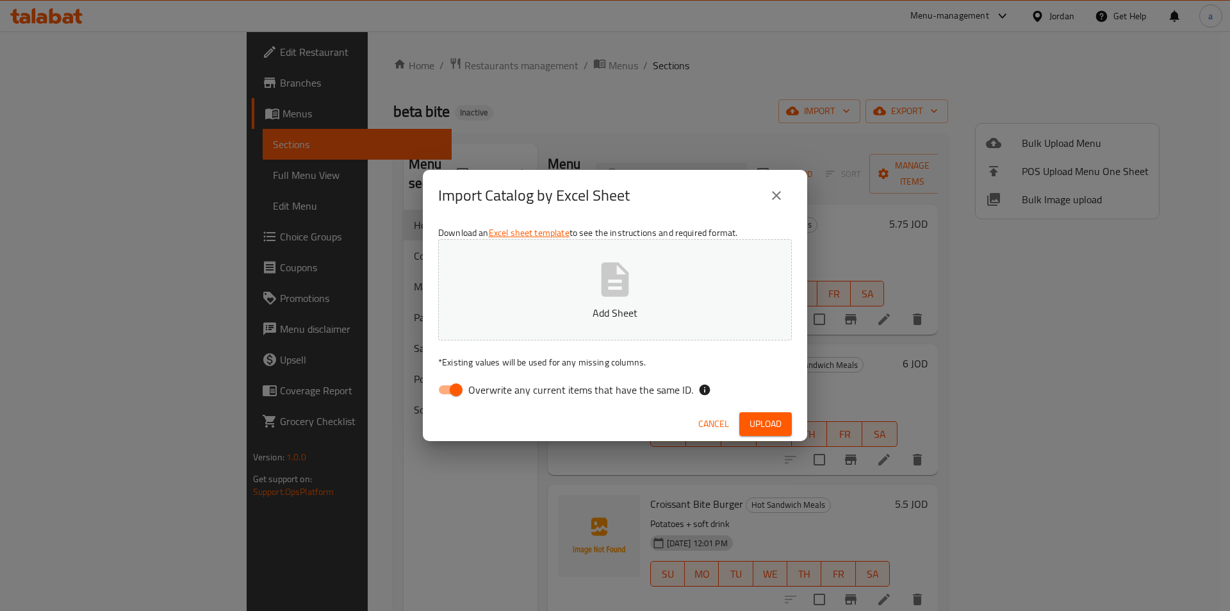
click at [846, 111] on div "Import Catalog by Excel Sheet Download an Excel sheet template to see the instr…" at bounding box center [615, 305] width 1230 height 611
click at [775, 201] on icon "close" at bounding box center [776, 195] width 15 height 15
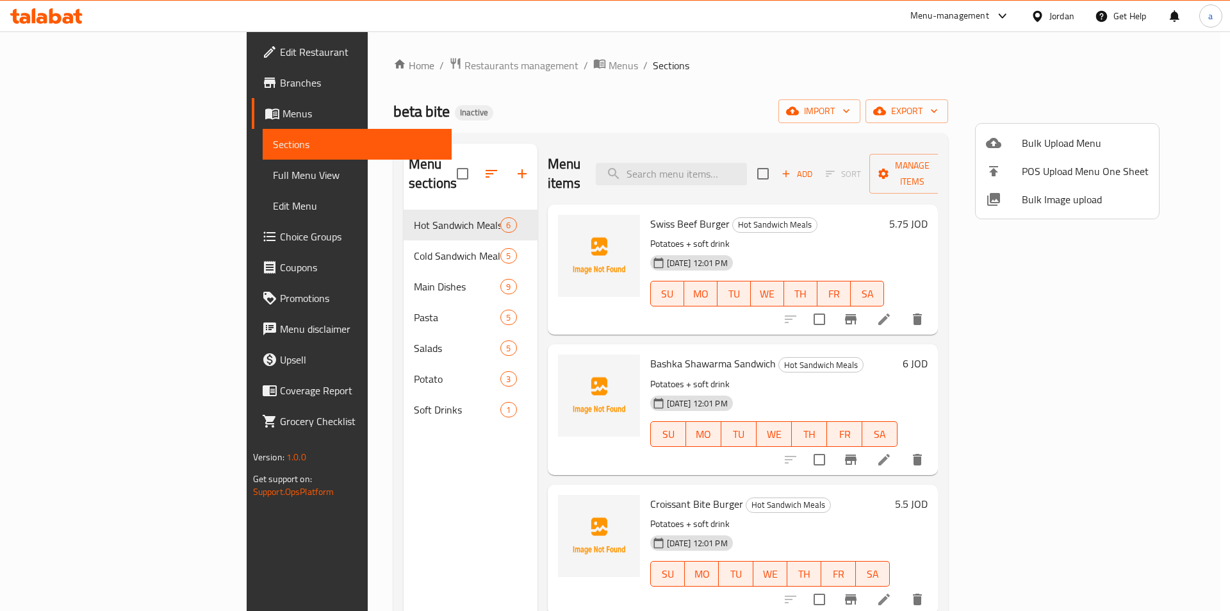
click at [1139, 115] on div at bounding box center [615, 305] width 1230 height 611
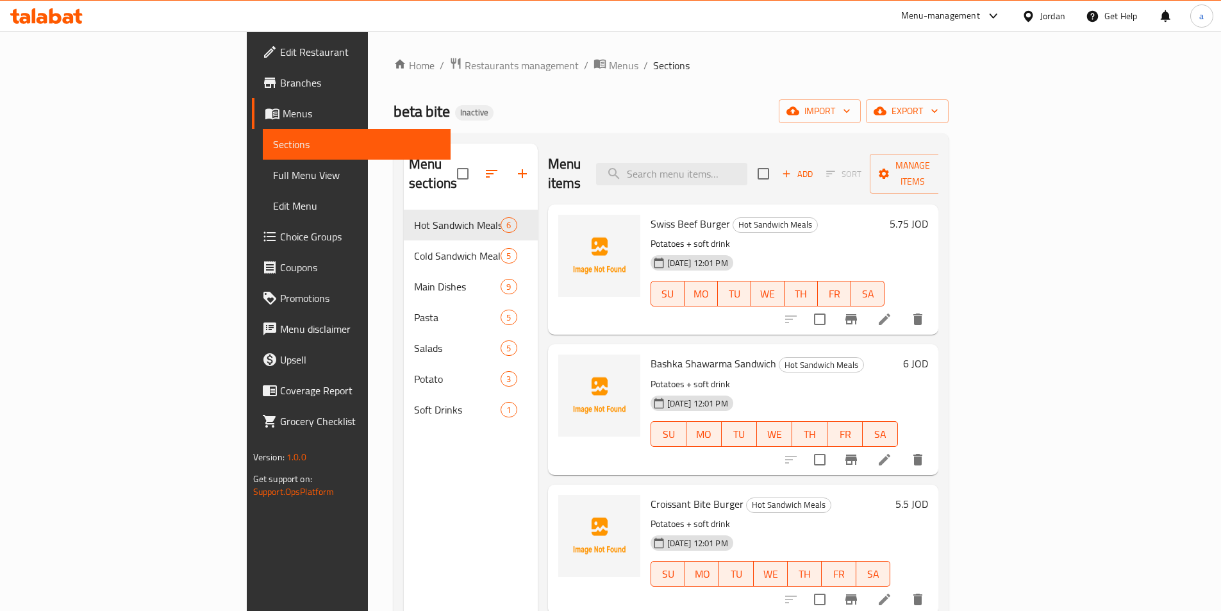
click at [938, 115] on span "export" at bounding box center [907, 111] width 62 height 16
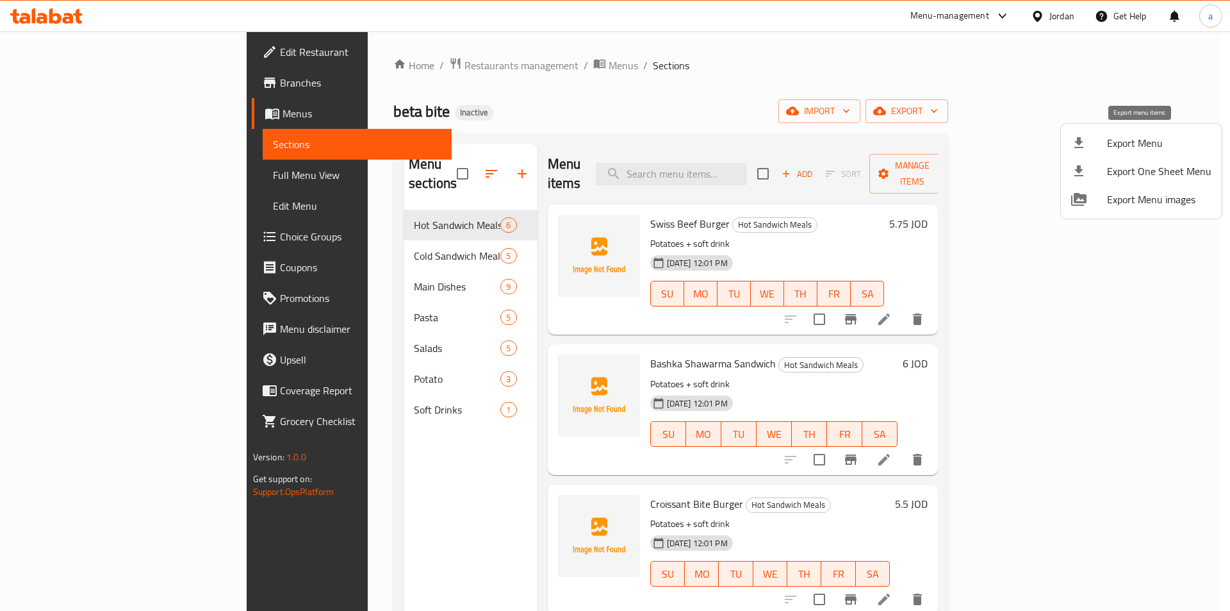
click at [1114, 140] on span "Export Menu" at bounding box center [1159, 142] width 104 height 15
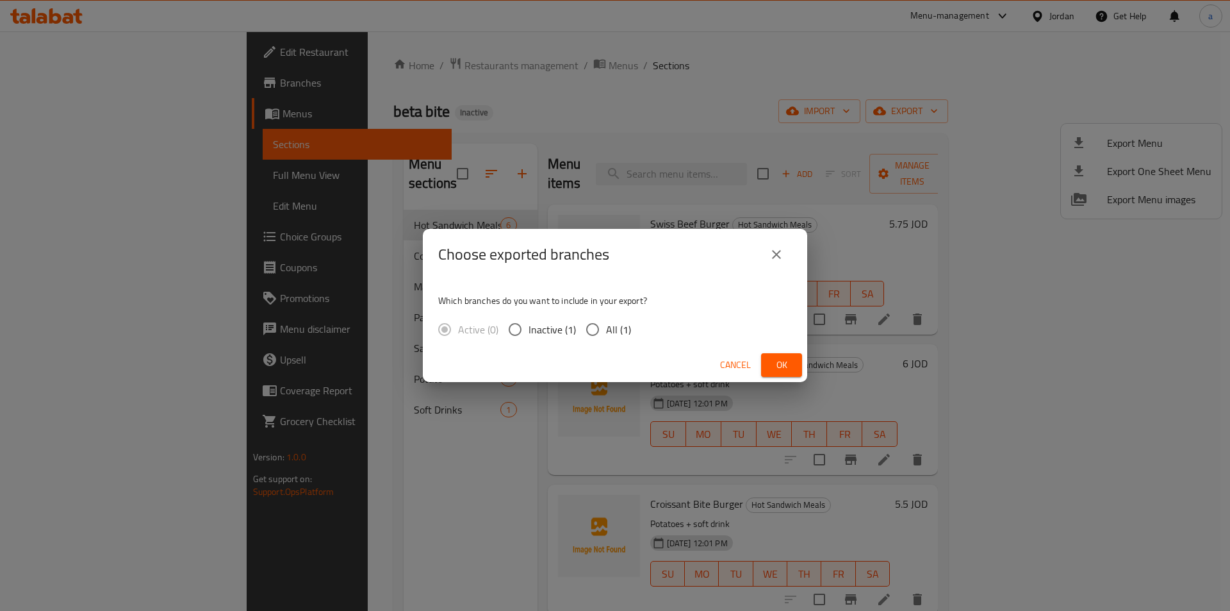
click at [598, 329] on input "All (1)" at bounding box center [592, 329] width 27 height 27
radio input "true"
click at [776, 358] on span "Ok" at bounding box center [781, 365] width 21 height 16
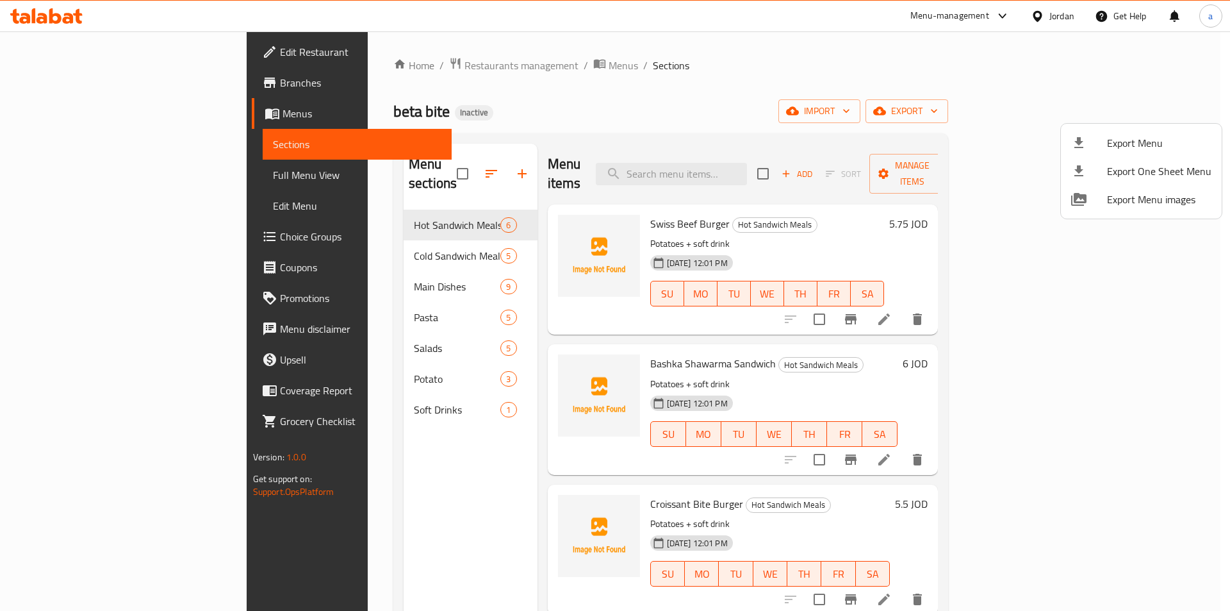
click at [59, 117] on div at bounding box center [615, 305] width 1230 height 611
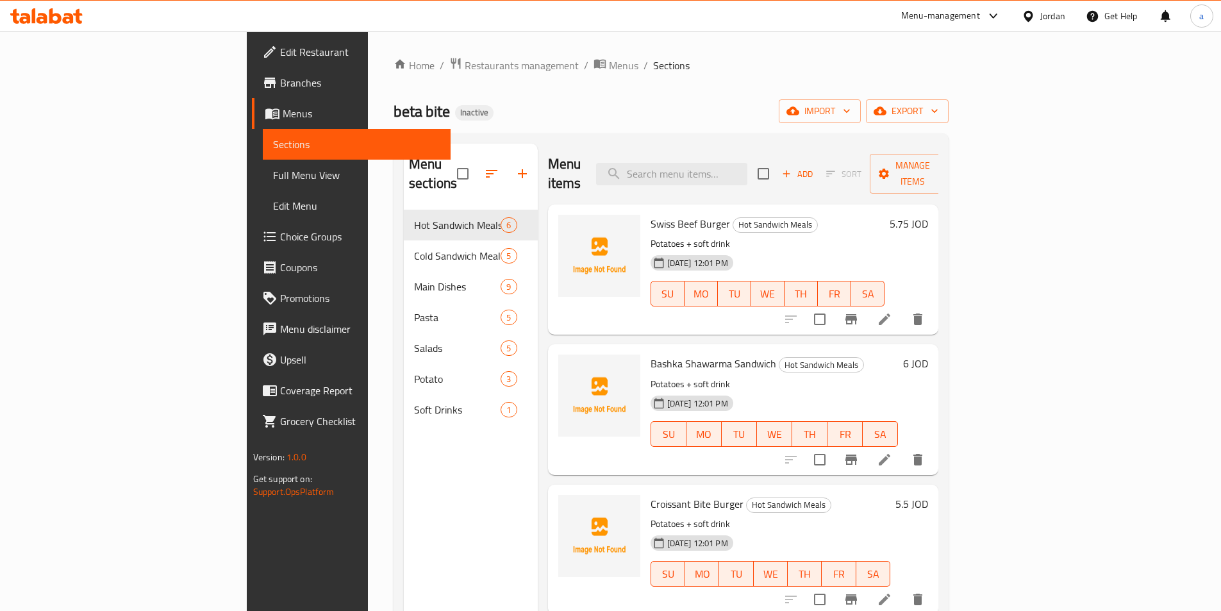
click at [283, 117] on span "Menus" at bounding box center [362, 113] width 158 height 15
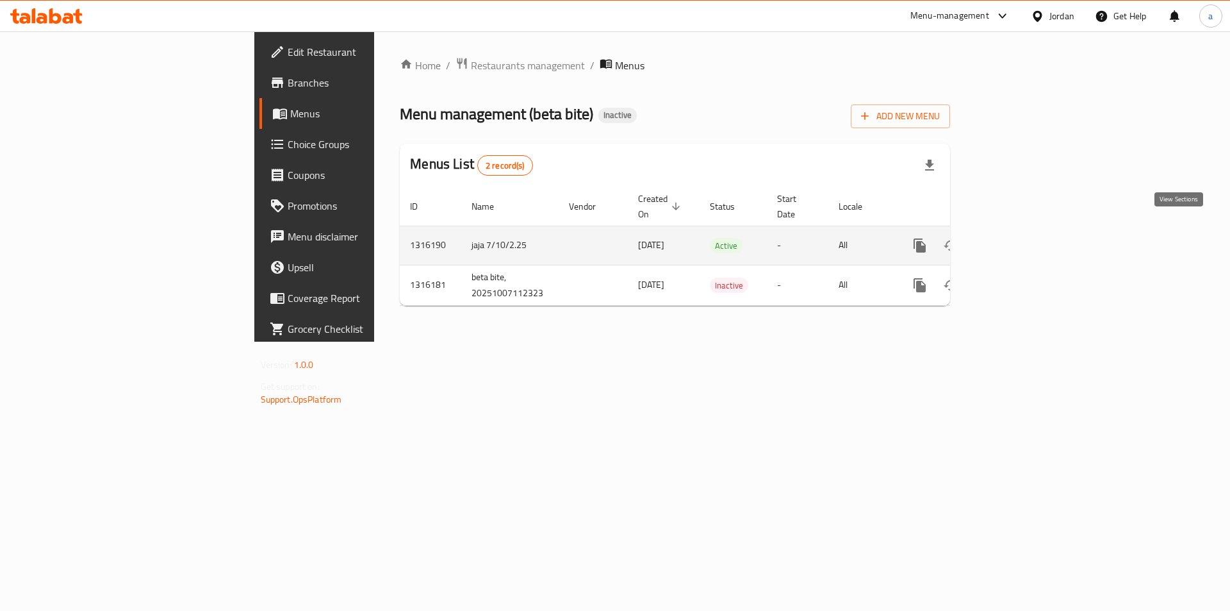
click at [1020, 238] on icon "enhanced table" at bounding box center [1012, 245] width 15 height 15
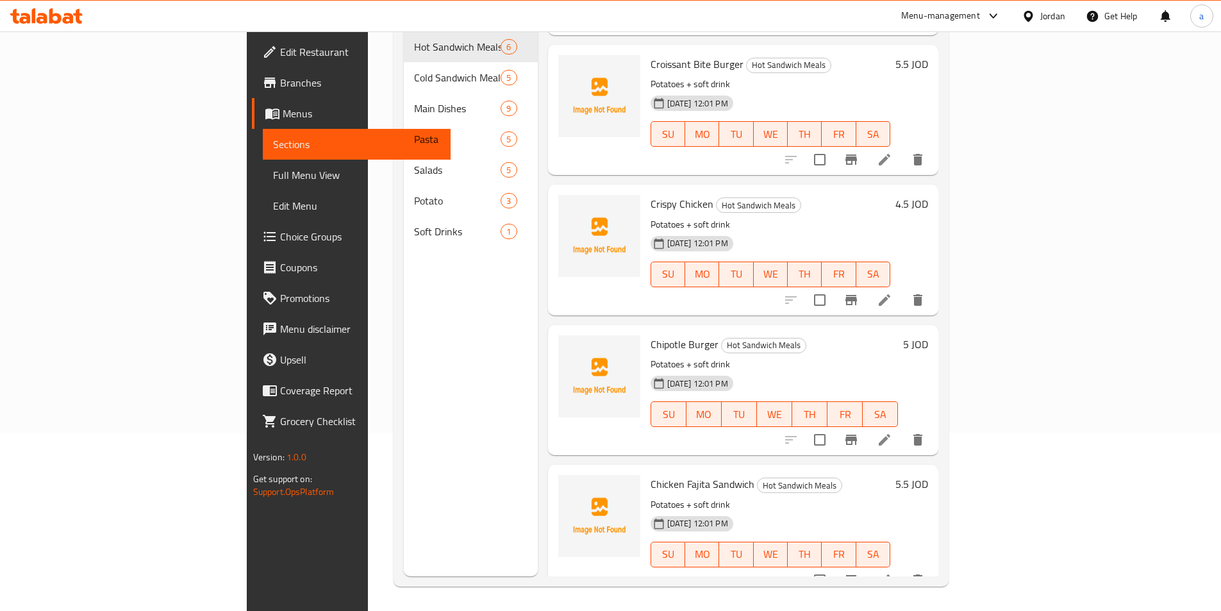
scroll to position [179, 0]
